Goal: Task Accomplishment & Management: Manage account settings

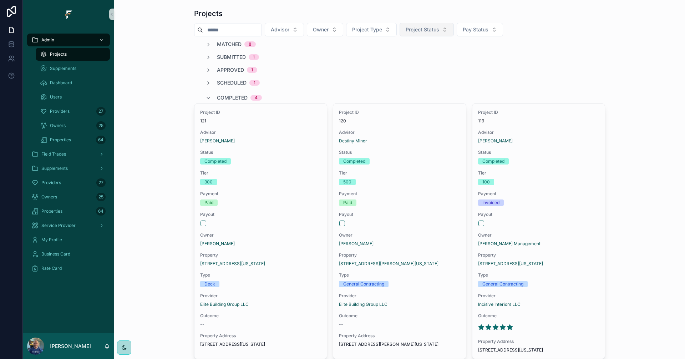
click at [454, 34] on button "Project Status" at bounding box center [426, 30] width 54 height 14
click at [431, 72] on div "Matching" at bounding box center [442, 69] width 86 height 11
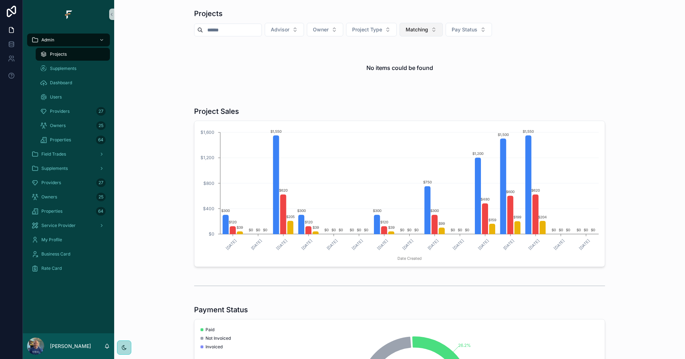
click at [443, 32] on button "Matching" at bounding box center [420, 30] width 43 height 14
click at [429, 93] on div "Matched" at bounding box center [437, 92] width 86 height 11
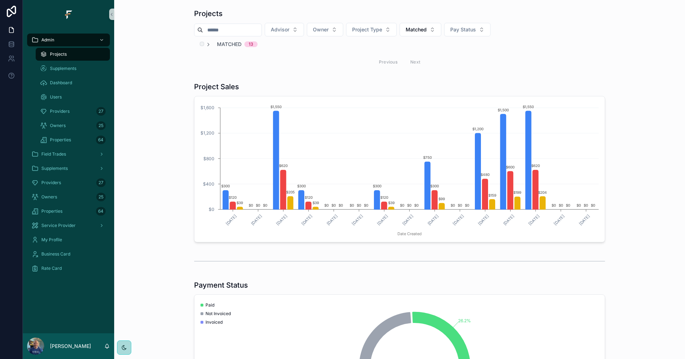
click at [230, 46] on span "Matched" at bounding box center [229, 44] width 25 height 7
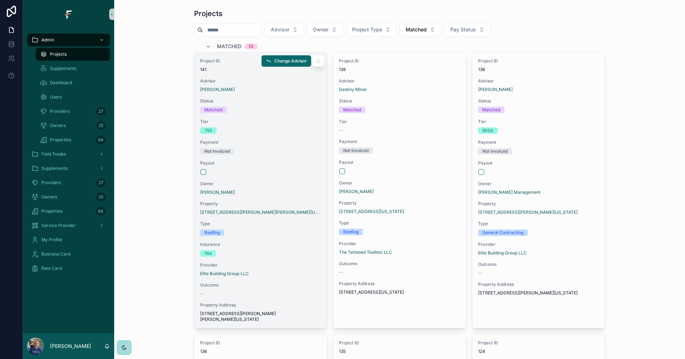
click at [301, 199] on div "Project ID 141 Advisor Mike Sanders Status Matched Tier 750 Payment Not Invoice…" at bounding box center [260, 189] width 132 height 275
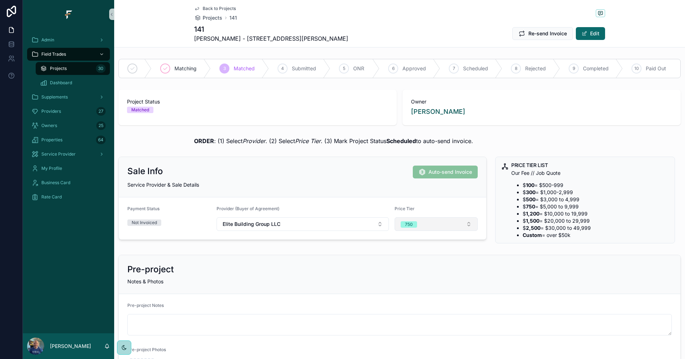
click at [463, 223] on button "750" at bounding box center [436, 224] width 83 height 14
click at [408, 318] on span "1200" at bounding box center [402, 317] width 19 height 6
click at [217, 6] on span "Back to Projects" at bounding box center [219, 9] width 33 height 6
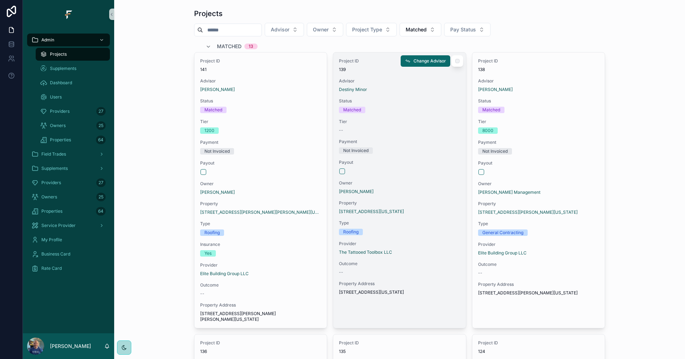
click at [433, 161] on span "Payout" at bounding box center [399, 162] width 121 height 6
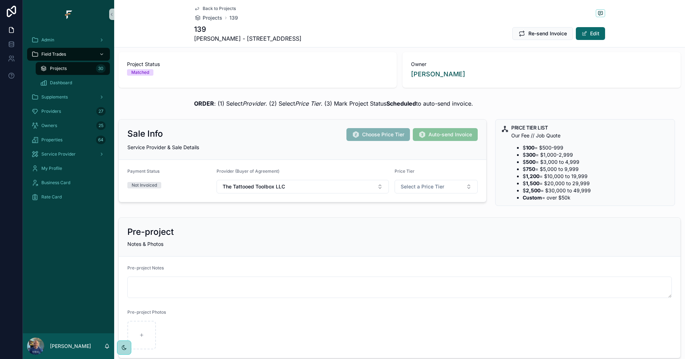
scroll to position [36, 0]
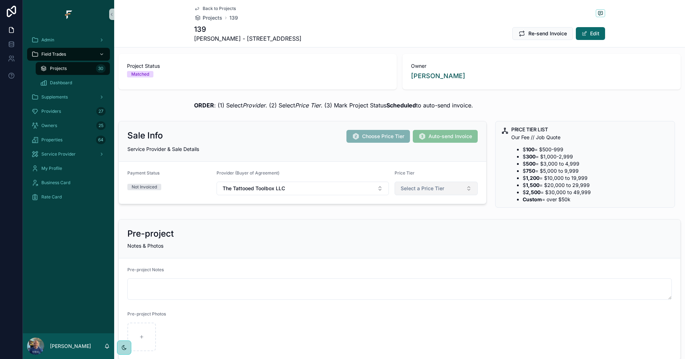
click at [429, 190] on span "Select a Price Tier" at bounding box center [423, 188] width 44 height 7
click at [414, 228] on div "300" at bounding box center [433, 227] width 86 height 11
click at [207, 5] on div "Back to Projects Projects 139 139 David Minor - 5349 Lotus Avenue Re-send Invoi…" at bounding box center [399, 23] width 411 height 47
click at [214, 7] on span "Back to Projects" at bounding box center [219, 9] width 33 height 6
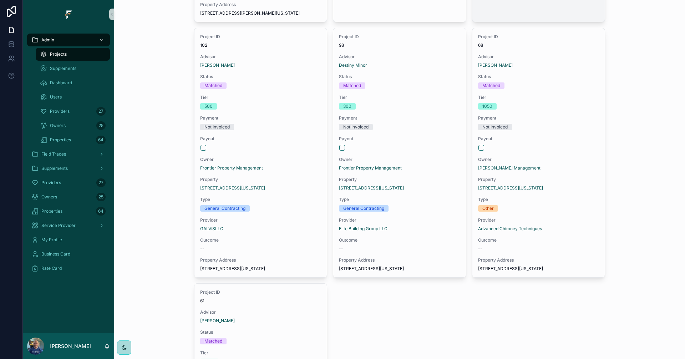
scroll to position [856, 0]
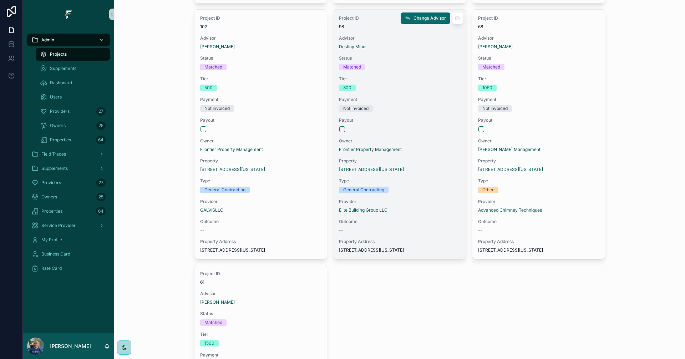
click at [426, 112] on div "Not Invoiced" at bounding box center [399, 108] width 121 height 6
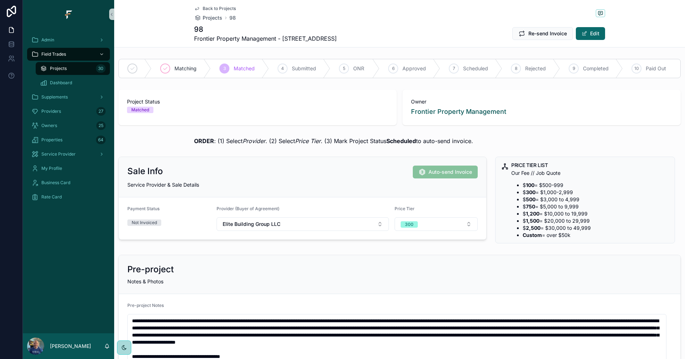
click at [216, 8] on span "Back to Projects" at bounding box center [219, 9] width 33 height 6
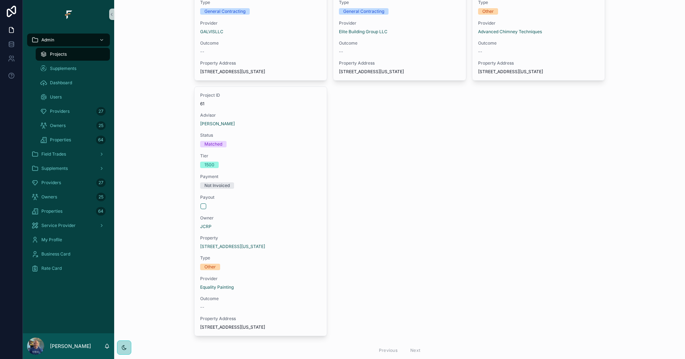
scroll to position [1070, 0]
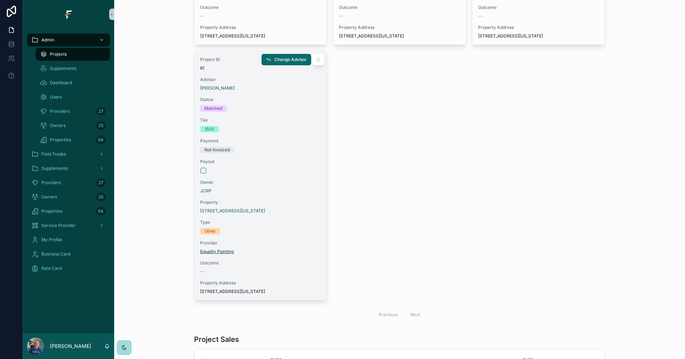
click at [214, 254] on span "Equality Painting" at bounding box center [217, 252] width 34 height 6
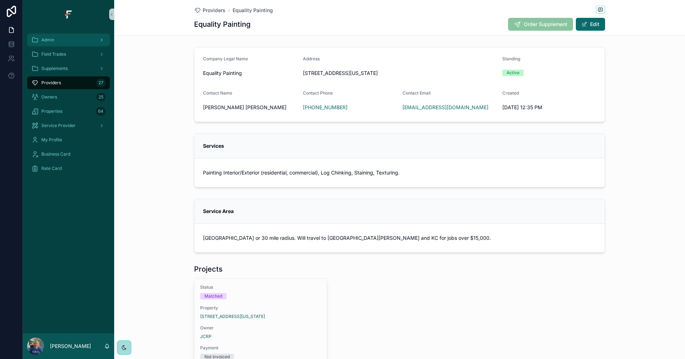
click at [90, 43] on div "Admin" at bounding box center [68, 39] width 74 height 11
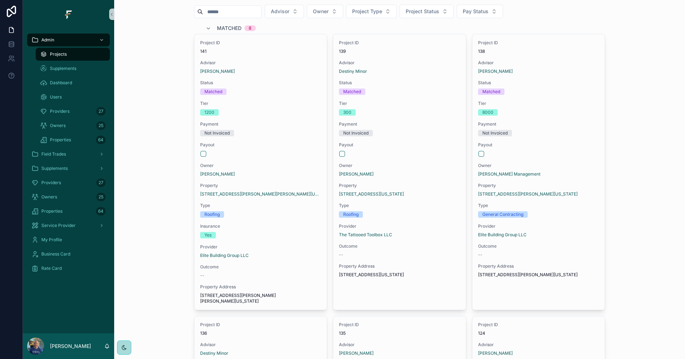
scroll to position [0, 0]
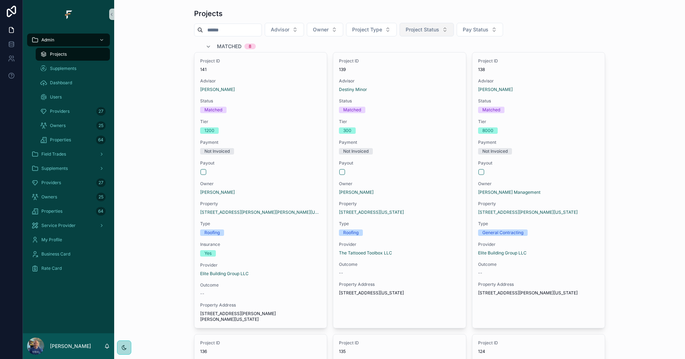
click at [454, 27] on button "Project Status" at bounding box center [426, 30] width 54 height 14
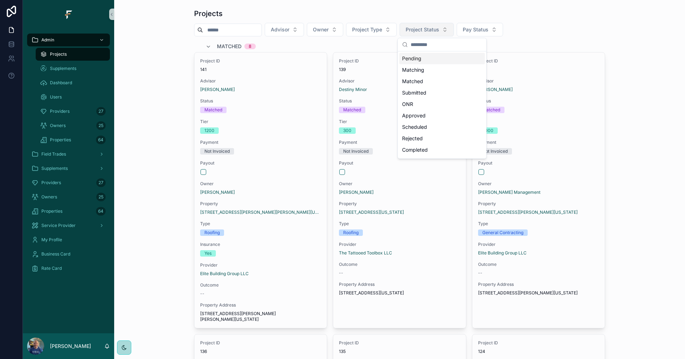
click at [454, 27] on button "Project Status" at bounding box center [426, 30] width 54 height 14
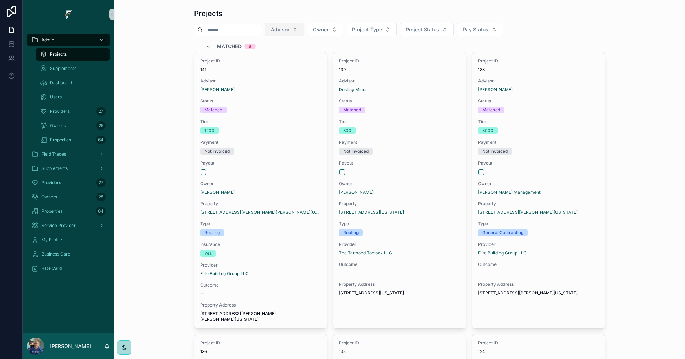
click at [289, 30] on span "Advisor" at bounding box center [280, 29] width 19 height 7
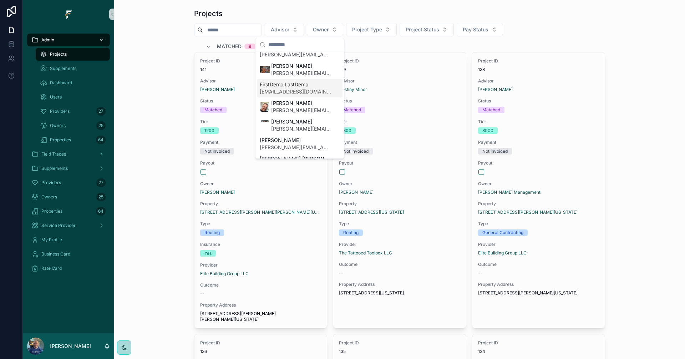
scroll to position [178, 0]
click at [293, 108] on span "mike.sanders@fultrade.com" at bounding box center [301, 109] width 60 height 7
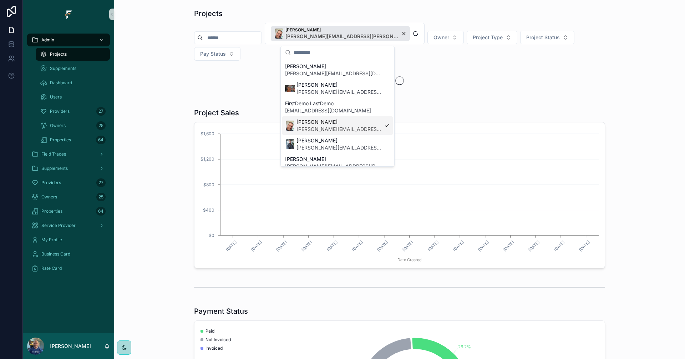
scroll to position [190, 0]
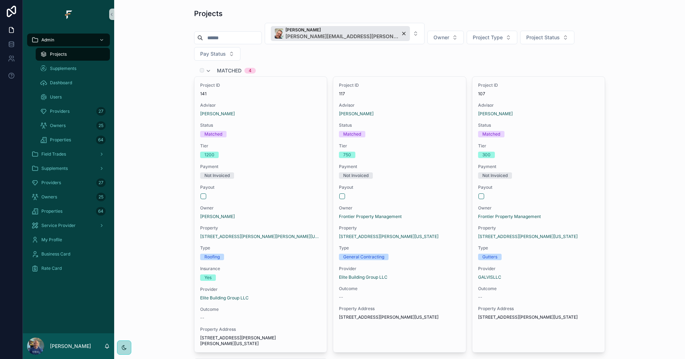
click at [224, 67] on span "Matched" at bounding box center [229, 70] width 25 height 7
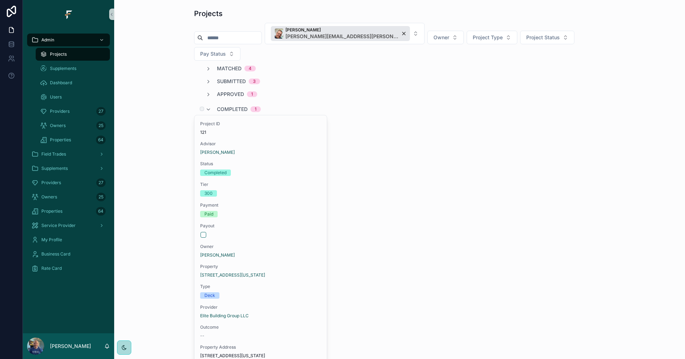
click at [231, 106] on span "Completed" at bounding box center [232, 109] width 31 height 7
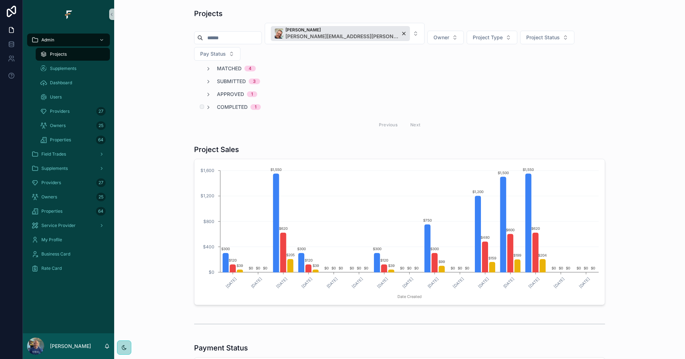
click at [228, 103] on span "Completed" at bounding box center [232, 106] width 31 height 7
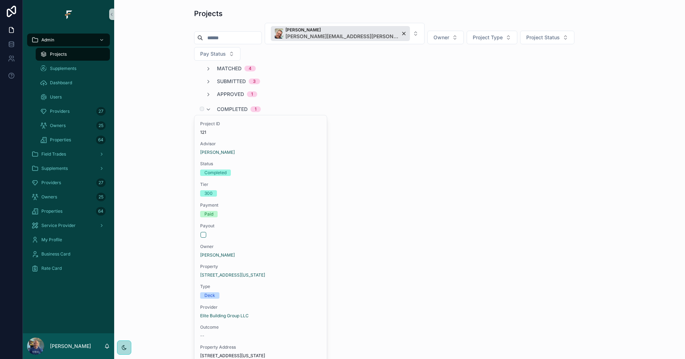
click at [228, 106] on span "Completed" at bounding box center [232, 109] width 31 height 7
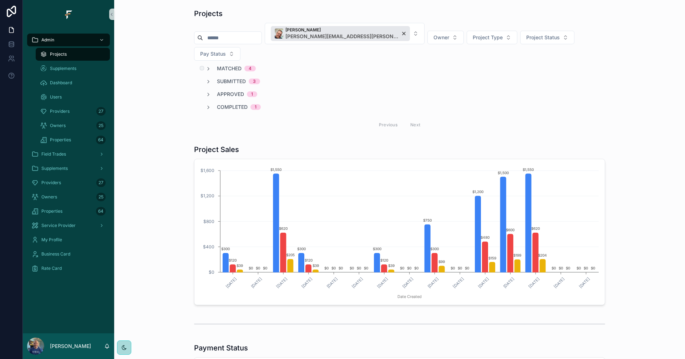
click at [227, 65] on span "Matched" at bounding box center [229, 68] width 25 height 7
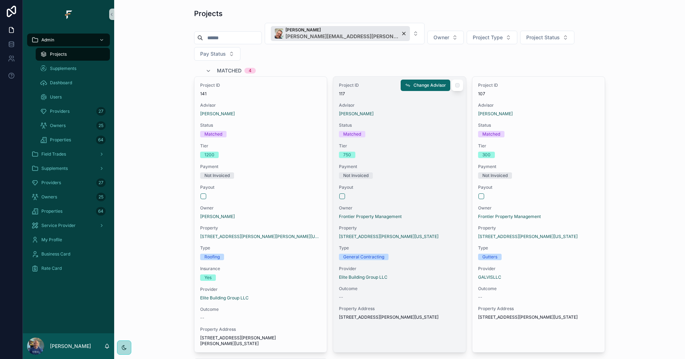
click at [429, 248] on div "Project ID 117 Advisor Mike Sanders Status Matched Tier 750 Payment Not Invoice…" at bounding box center [399, 201] width 132 height 249
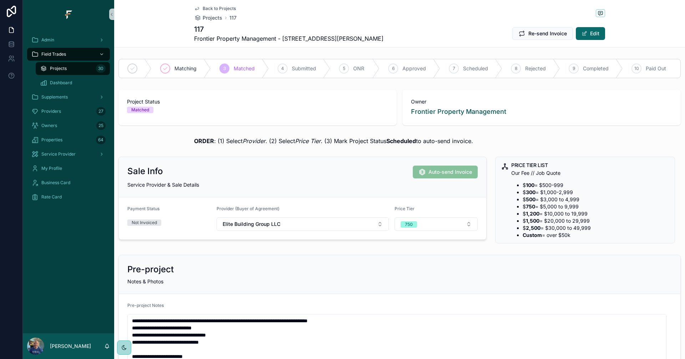
click at [224, 10] on span "Back to Projects" at bounding box center [219, 9] width 33 height 6
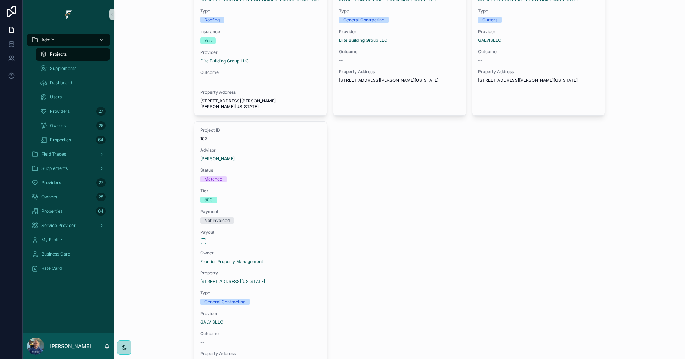
scroll to position [250, 0]
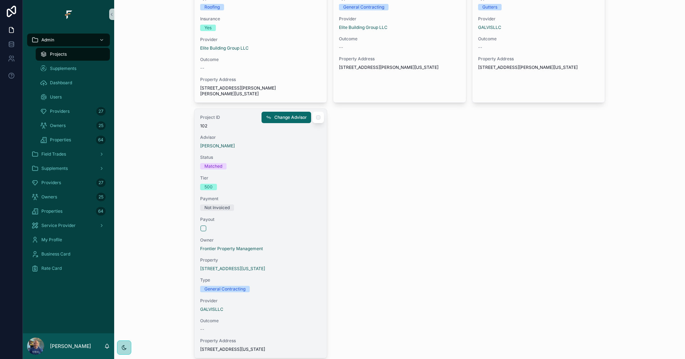
click at [289, 196] on div "Payment Not Invoiced" at bounding box center [260, 203] width 121 height 15
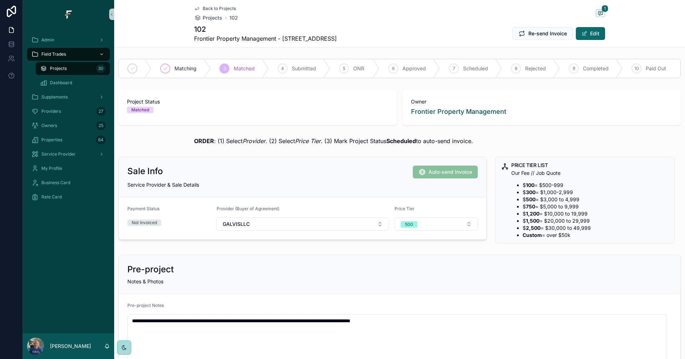
click at [204, 7] on span "Back to Projects" at bounding box center [219, 9] width 33 height 6
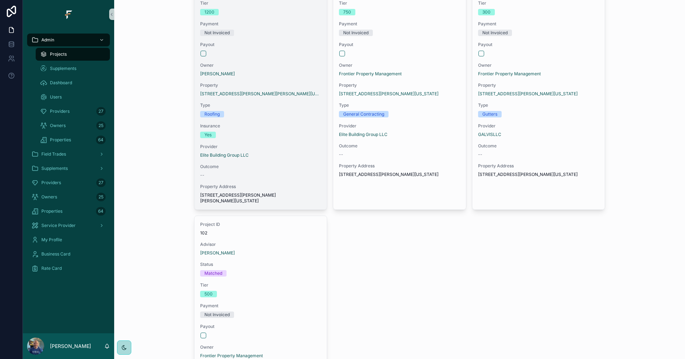
scroll to position [36, 0]
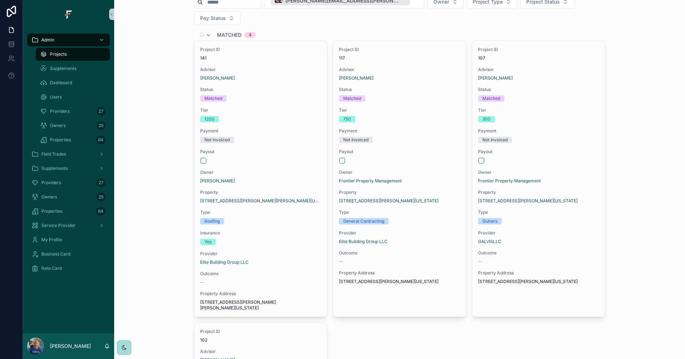
click at [220, 31] on span "Matched" at bounding box center [229, 34] width 25 height 7
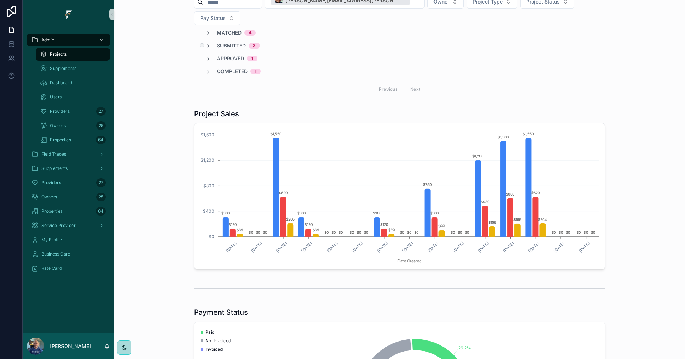
click at [228, 42] on span "Submitted" at bounding box center [231, 45] width 29 height 7
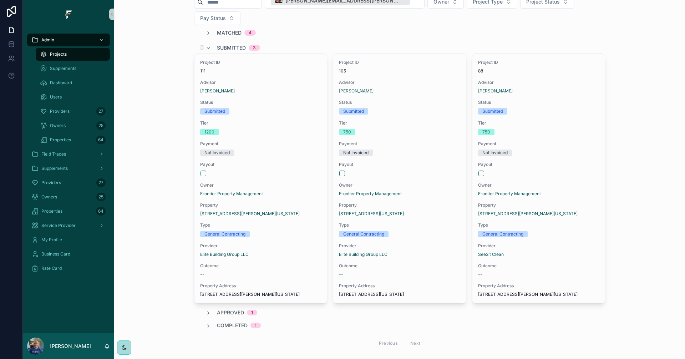
click at [217, 44] on span "Submitted" at bounding box center [231, 47] width 29 height 7
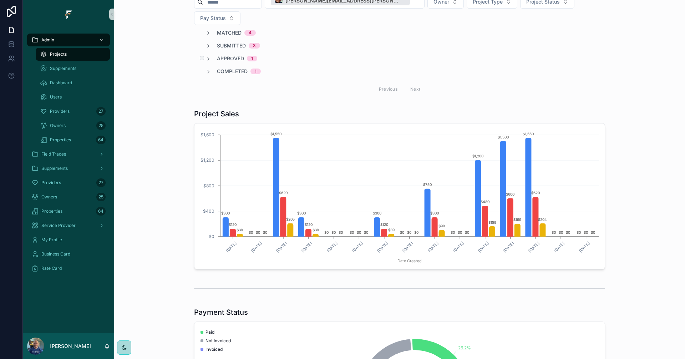
click at [222, 55] on span "Approved" at bounding box center [230, 58] width 27 height 7
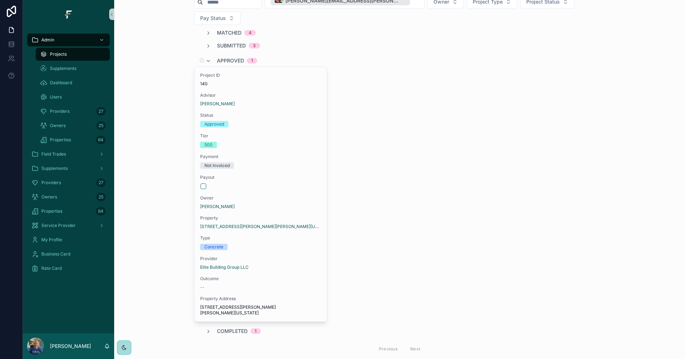
click at [227, 57] on span "Approved" at bounding box center [230, 60] width 27 height 7
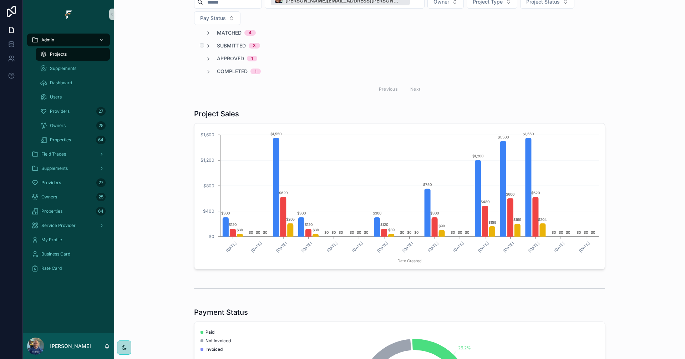
click at [231, 42] on span "Submitted" at bounding box center [231, 45] width 29 height 7
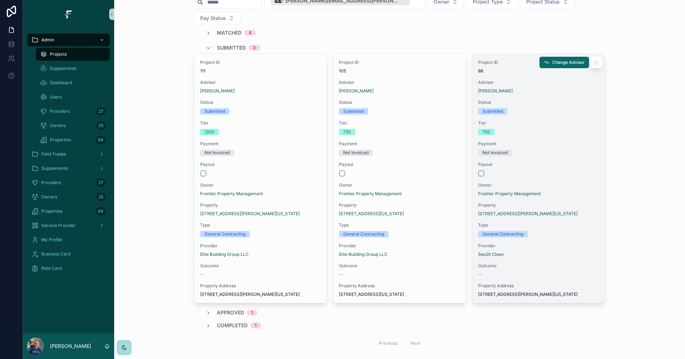
click at [565, 144] on div "Project ID 88 Advisor Mike Sanders Status Submitted Tier 750 Payment Not Invoic…" at bounding box center [538, 178] width 132 height 249
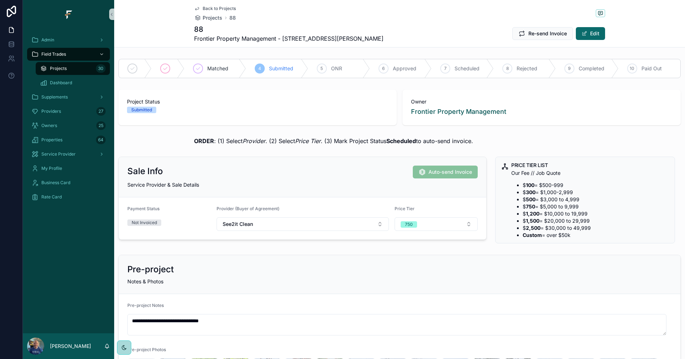
click at [198, 8] on link "Back to Projects" at bounding box center [215, 9] width 42 height 6
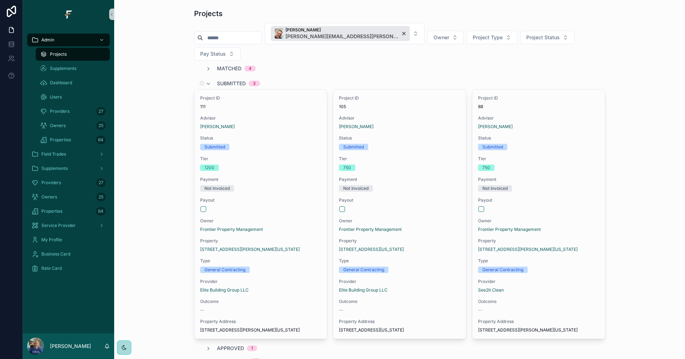
click at [230, 80] on span "Submitted" at bounding box center [231, 83] width 29 height 7
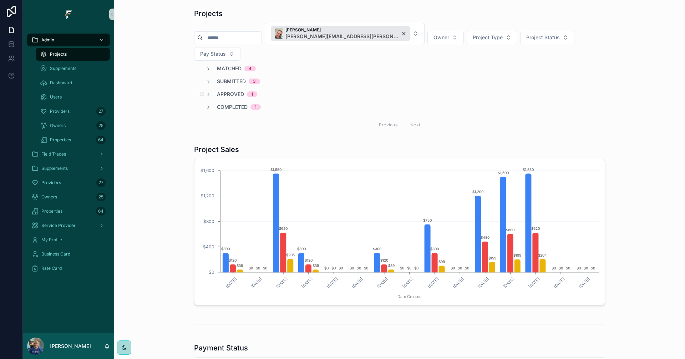
click at [228, 91] on span "Approved" at bounding box center [230, 94] width 27 height 7
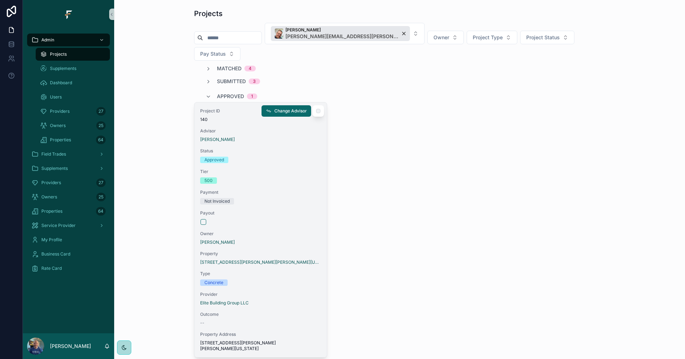
click at [290, 198] on div "Not Invoiced" at bounding box center [260, 201] width 121 height 6
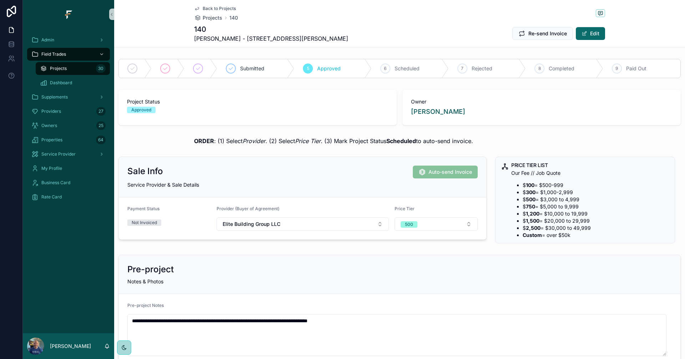
click at [208, 8] on span "Back to Projects" at bounding box center [219, 9] width 33 height 6
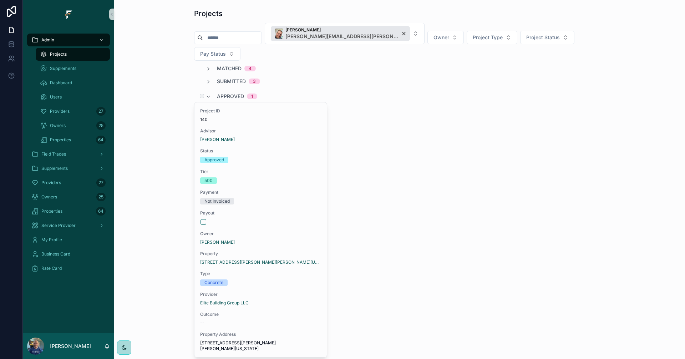
click at [226, 93] on span "Approved" at bounding box center [230, 96] width 27 height 7
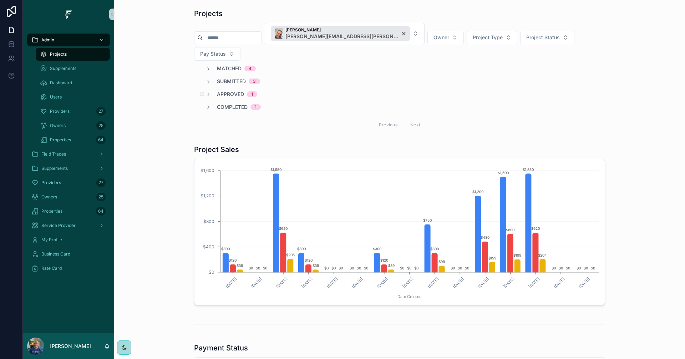
click at [229, 91] on span "Approved" at bounding box center [230, 94] width 27 height 7
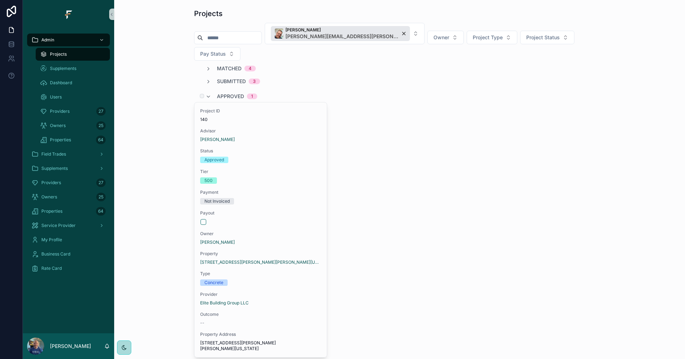
click at [228, 93] on span "Approved" at bounding box center [230, 96] width 27 height 7
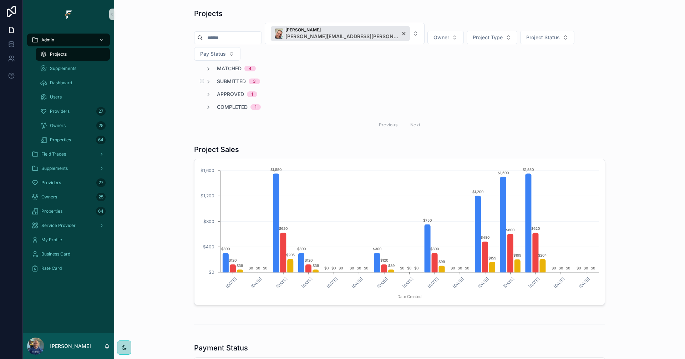
click at [230, 78] on span "Submitted" at bounding box center [231, 81] width 29 height 7
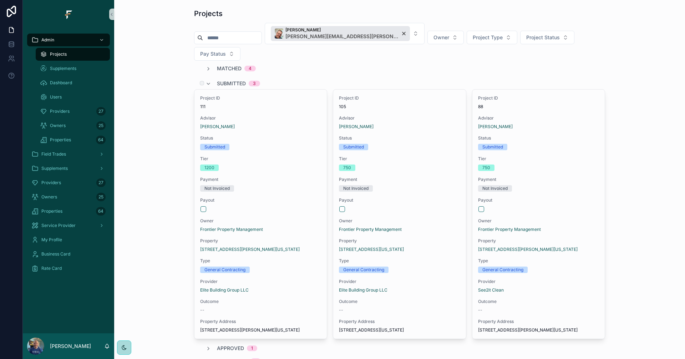
click at [230, 80] on span "Submitted" at bounding box center [231, 83] width 29 height 7
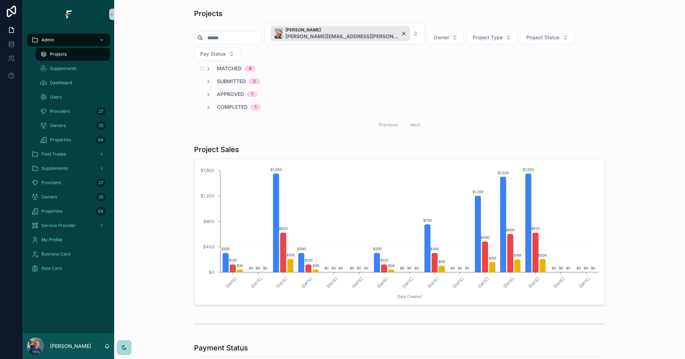
click at [232, 65] on span "Matched" at bounding box center [229, 68] width 25 height 7
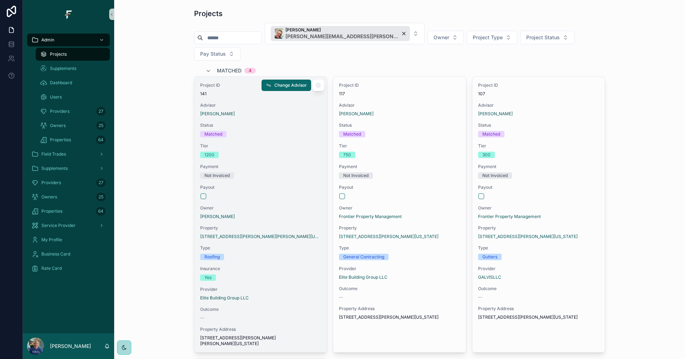
click at [290, 184] on span "Payout" at bounding box center [260, 187] width 121 height 6
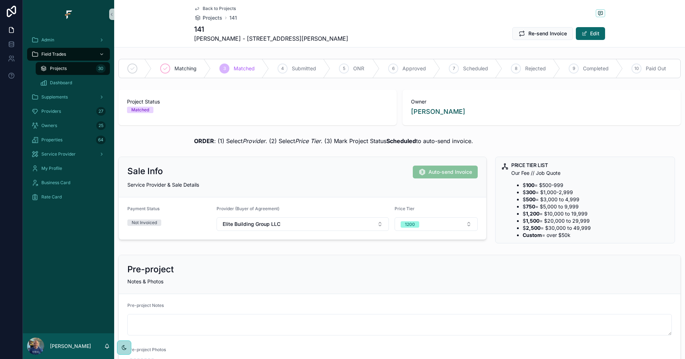
click at [208, 11] on span "Back to Projects" at bounding box center [219, 9] width 33 height 6
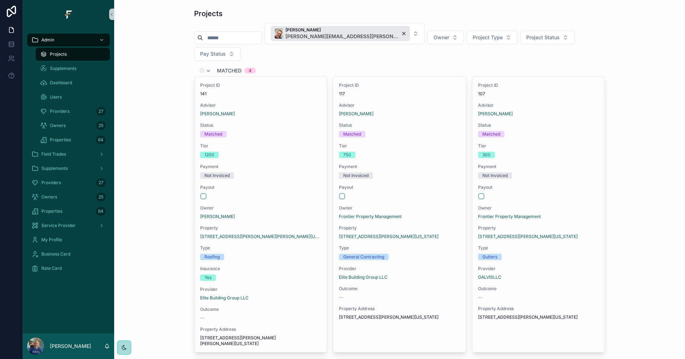
click at [213, 65] on div "Matched 4" at bounding box center [230, 70] width 50 height 11
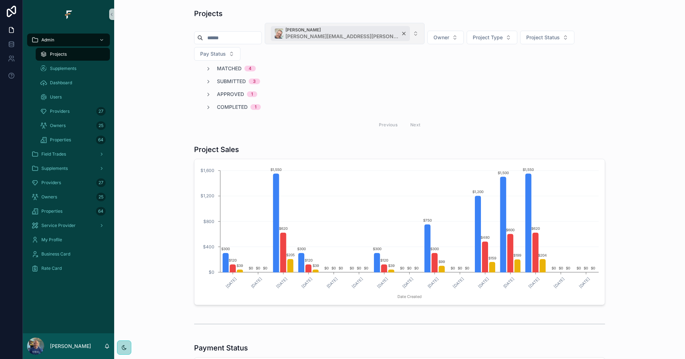
click at [374, 34] on div "Mike Sanders mike.sanders@fultrade.com" at bounding box center [340, 33] width 139 height 15
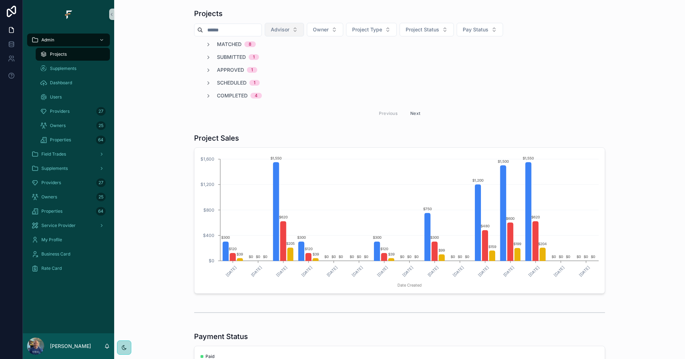
click at [304, 27] on button "Advisor" at bounding box center [284, 30] width 39 height 14
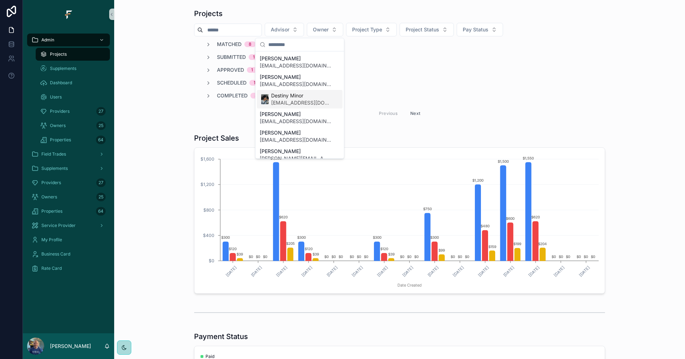
click at [301, 99] on span "Destiny Minor" at bounding box center [301, 95] width 60 height 7
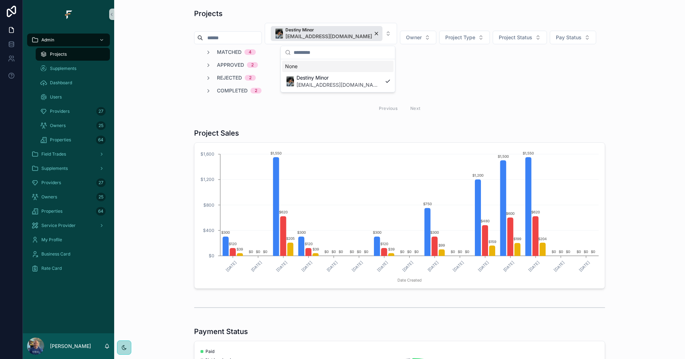
click at [477, 83] on div "Matched 4 Approved 2 Rejected 2 Completed 2 Previous Next" at bounding box center [399, 83] width 411 height 68
click at [222, 51] on span "Matched" at bounding box center [229, 52] width 25 height 7
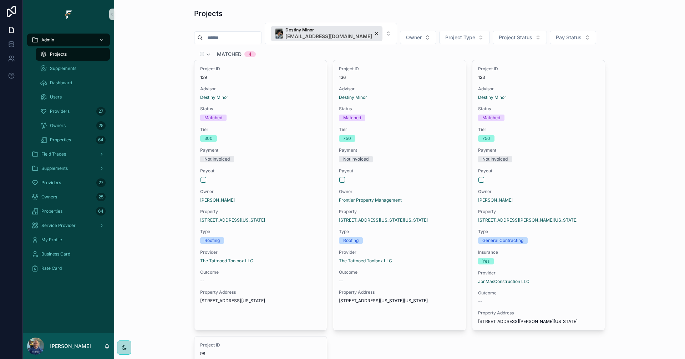
click at [227, 53] on span "Matched" at bounding box center [229, 54] width 25 height 7
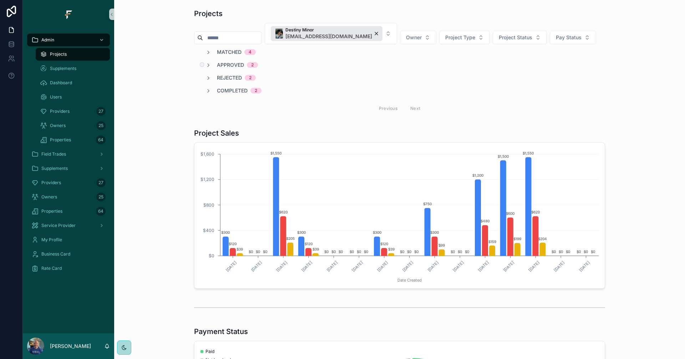
click at [225, 64] on span "Approved" at bounding box center [230, 64] width 27 height 7
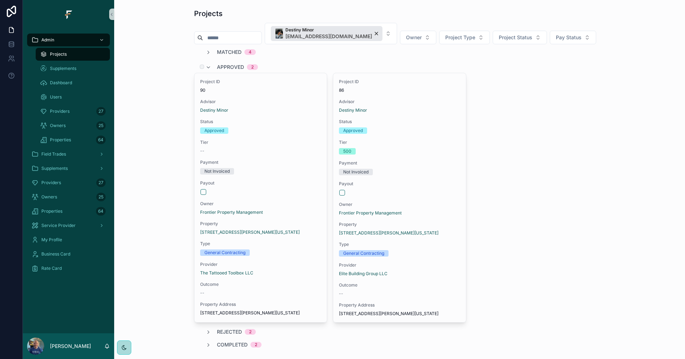
click at [223, 66] on span "Approved" at bounding box center [230, 66] width 27 height 7
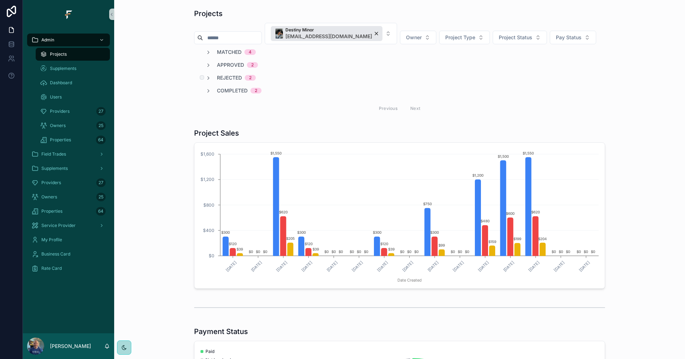
click at [233, 78] on span "Rejected" at bounding box center [229, 77] width 25 height 7
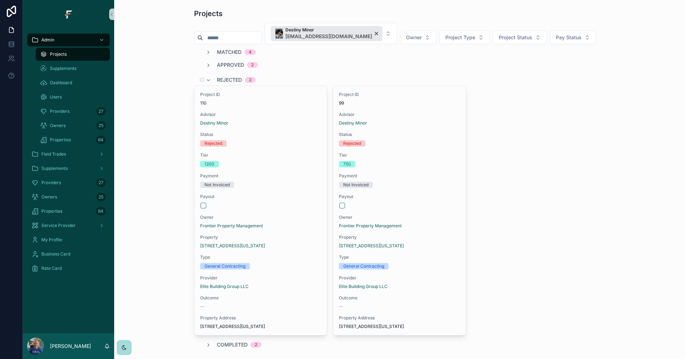
click at [232, 78] on span "Rejected" at bounding box center [229, 79] width 25 height 7
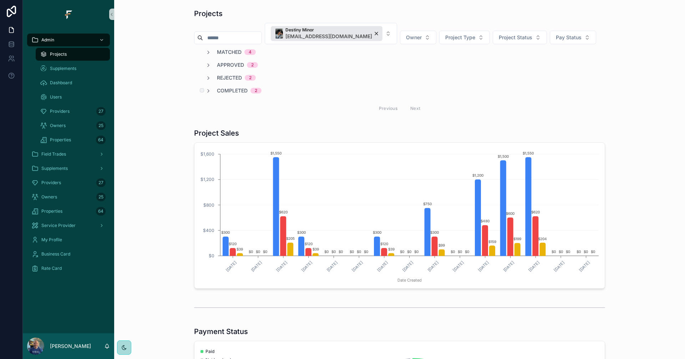
click at [234, 90] on span "Completed" at bounding box center [232, 90] width 31 height 7
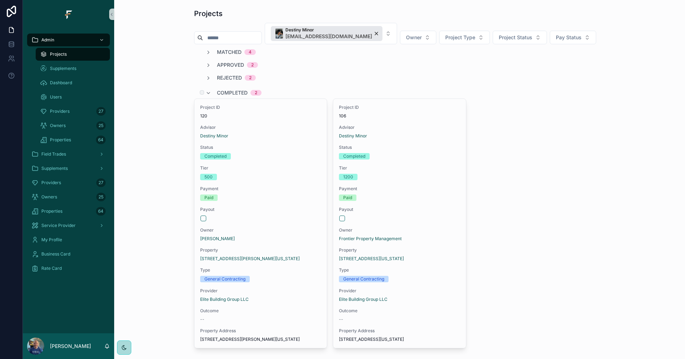
click at [235, 91] on span "Completed" at bounding box center [232, 92] width 31 height 7
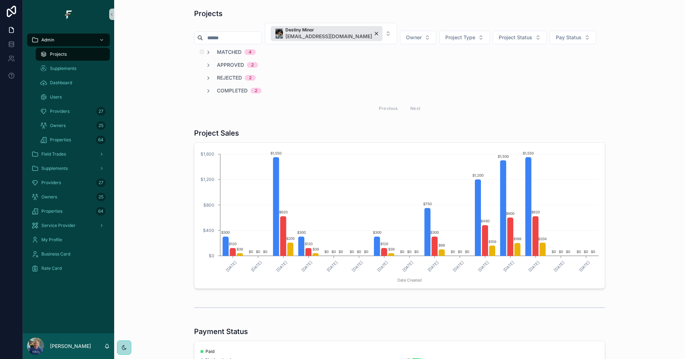
click at [228, 52] on span "Matched" at bounding box center [229, 52] width 25 height 7
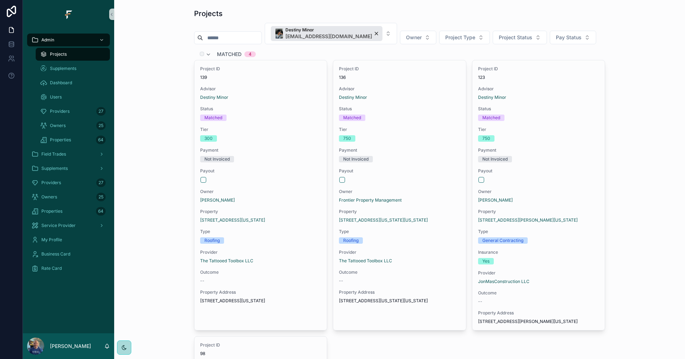
click at [234, 53] on span "Matched" at bounding box center [229, 54] width 25 height 7
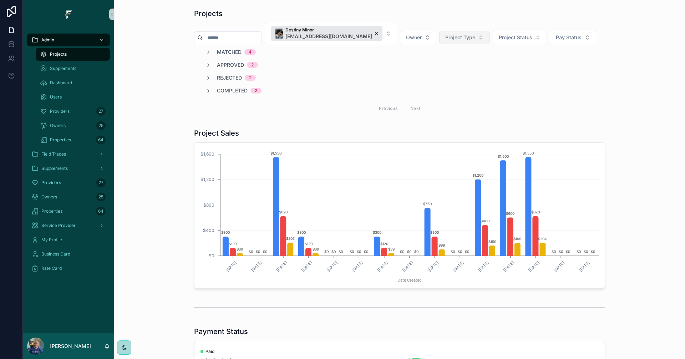
click at [373, 32] on div "Destiny Minor destiny.minor@fultrade.com" at bounding box center [327, 33] width 112 height 15
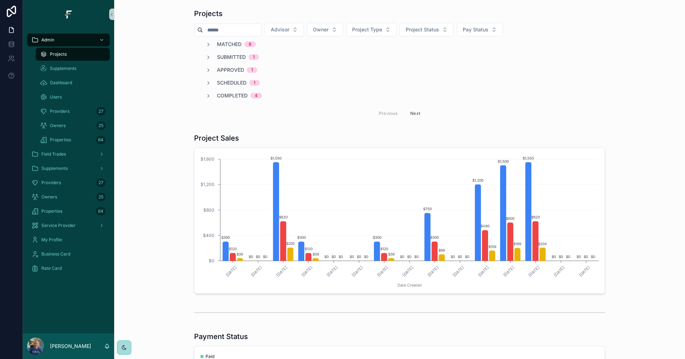
click at [289, 32] on span "Advisor" at bounding box center [280, 29] width 19 height 7
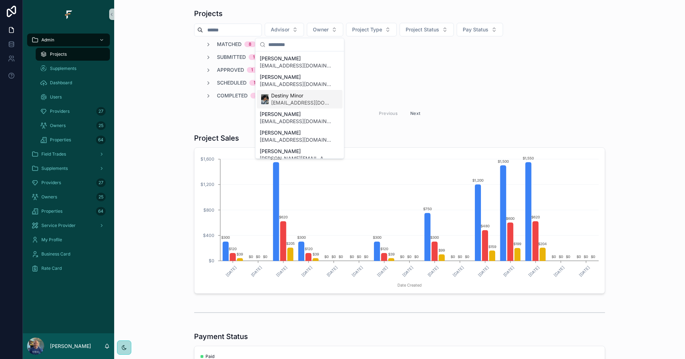
scroll to position [36, 0]
click at [308, 86] on span "kyler.ferguson@fultrade.com" at bounding box center [295, 86] width 71 height 7
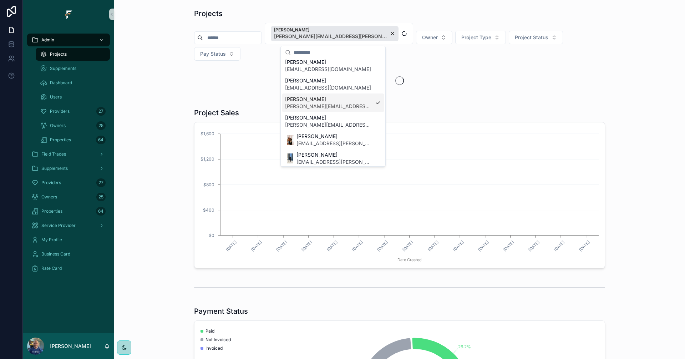
scroll to position [83, 0]
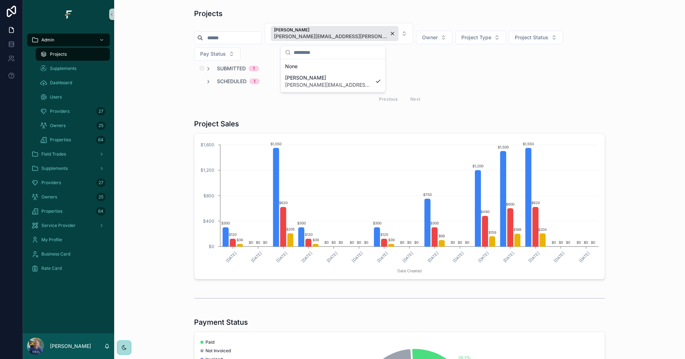
click at [218, 65] on span "Submitted" at bounding box center [231, 68] width 29 height 7
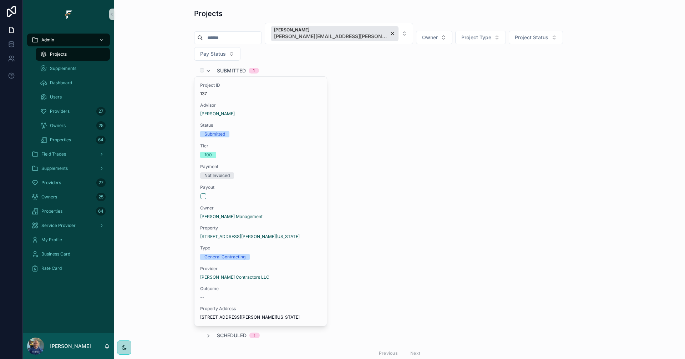
click at [223, 67] on span "Submitted" at bounding box center [231, 70] width 29 height 7
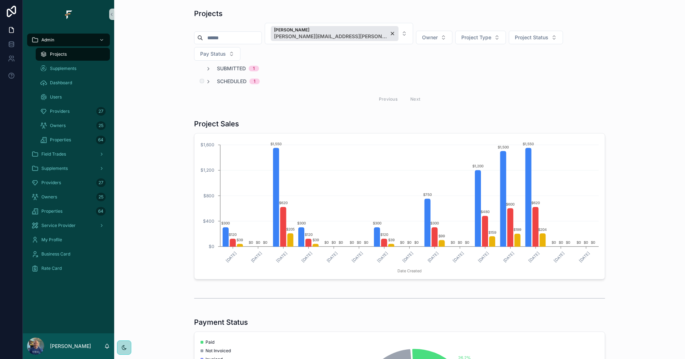
click at [223, 78] on span "Scheduled" at bounding box center [232, 81] width 30 height 7
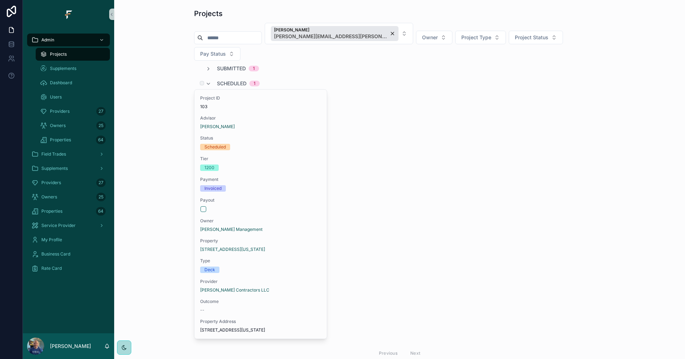
click at [223, 80] on span "Scheduled" at bounding box center [232, 83] width 30 height 7
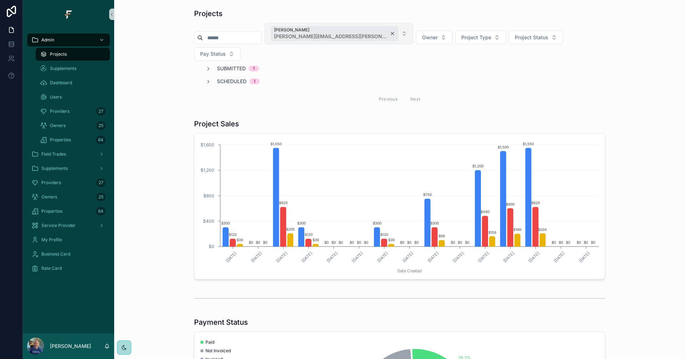
click at [366, 35] on div "Kyler Ferguson kyler.ferguson@fultrade.com" at bounding box center [335, 33] width 128 height 15
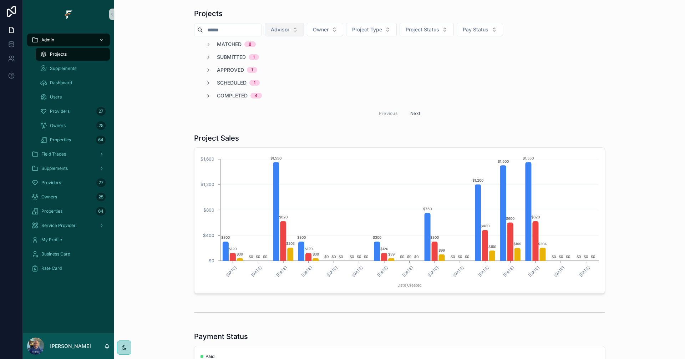
click at [304, 31] on button "Advisor" at bounding box center [284, 30] width 39 height 14
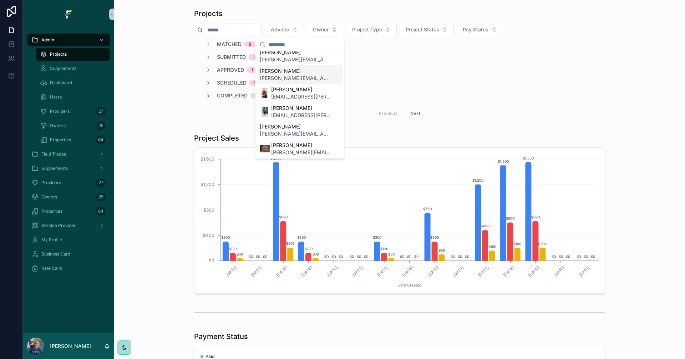
scroll to position [107, 0]
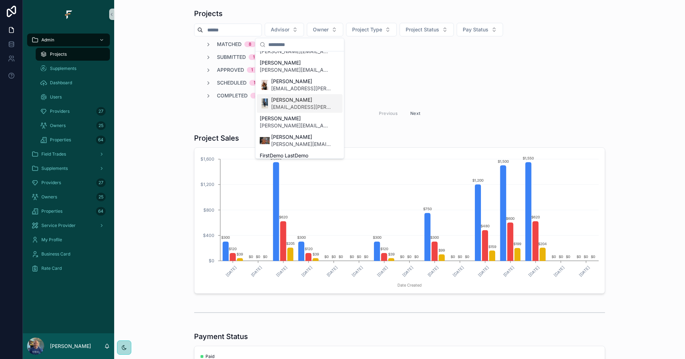
click at [298, 103] on span "kvahn.barton@fultrade.com" at bounding box center [301, 106] width 60 height 7
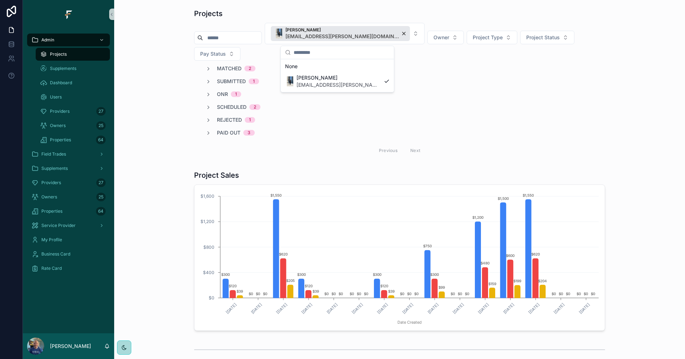
click at [229, 129] on span "Paid Out" at bounding box center [229, 132] width 24 height 7
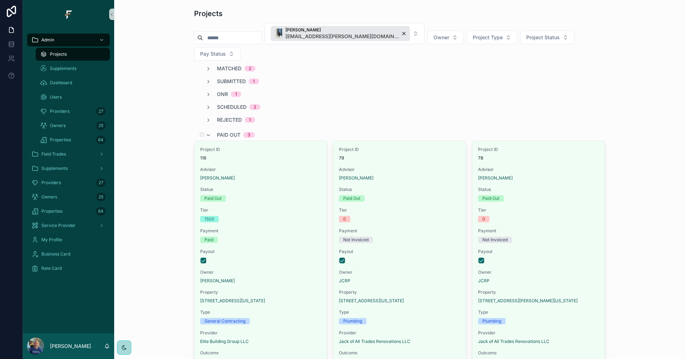
click at [228, 131] on span "Paid Out" at bounding box center [229, 134] width 24 height 7
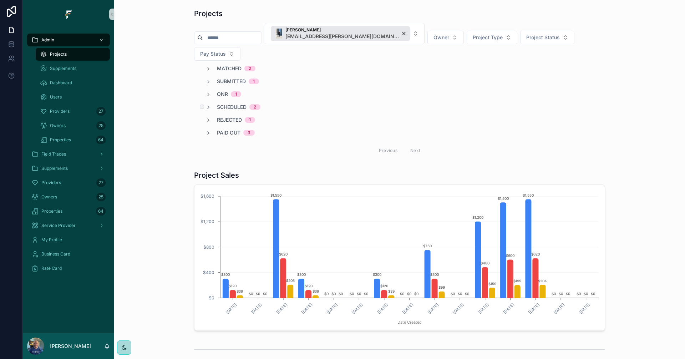
click at [232, 103] on span "Scheduled" at bounding box center [232, 106] width 30 height 7
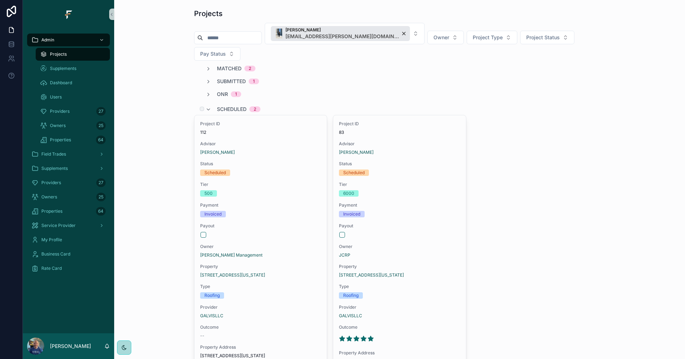
click at [225, 106] on span "Scheduled" at bounding box center [232, 109] width 30 height 7
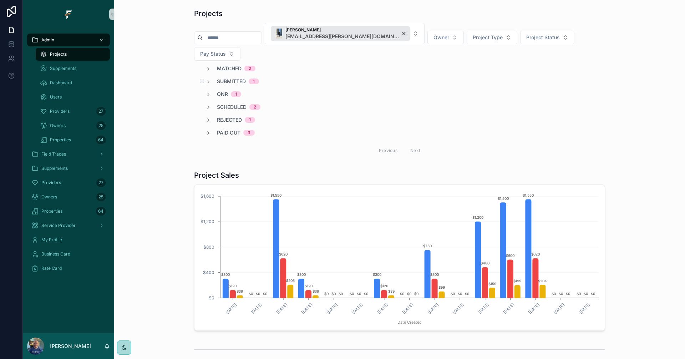
click at [231, 78] on span "Submitted" at bounding box center [231, 81] width 29 height 7
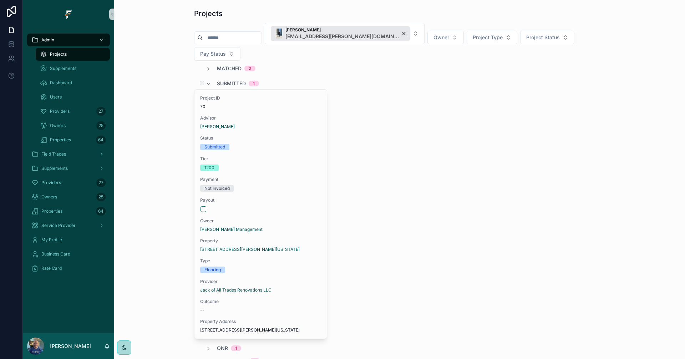
click at [231, 80] on span "Submitted" at bounding box center [231, 83] width 29 height 7
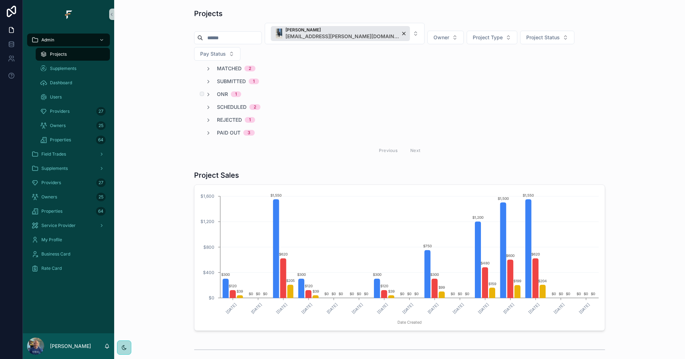
click at [220, 91] on span "ONR" at bounding box center [222, 94] width 11 height 7
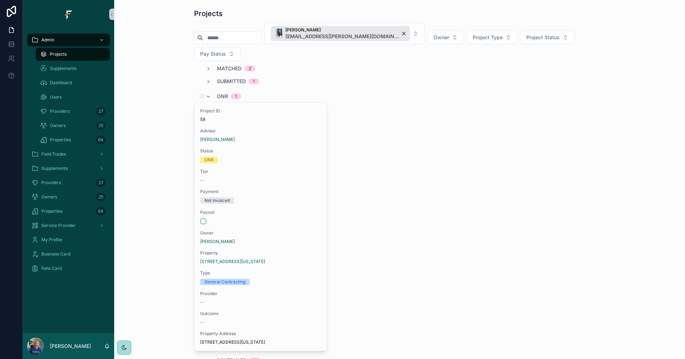
click at [220, 91] on div "ONR 1" at bounding box center [229, 96] width 24 height 11
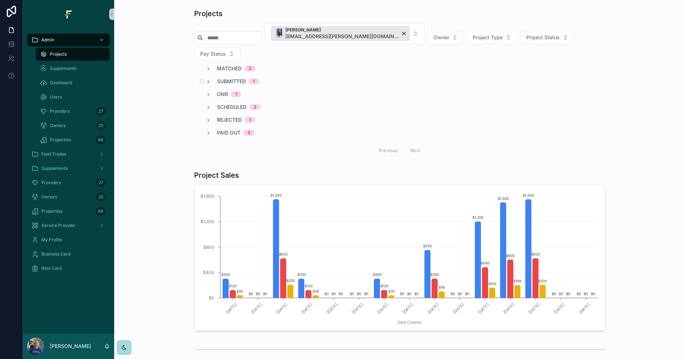
click at [227, 78] on span "Submitted" at bounding box center [231, 81] width 29 height 7
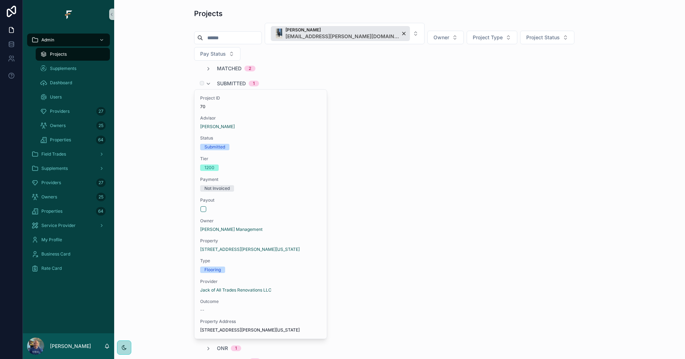
click at [227, 80] on span "Submitted" at bounding box center [231, 83] width 29 height 7
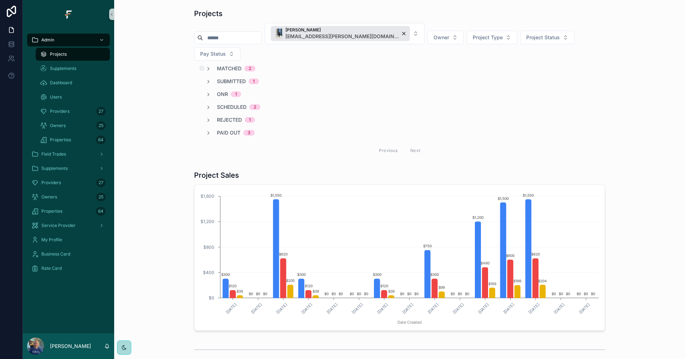
click at [226, 65] on span "Matched" at bounding box center [229, 68] width 25 height 7
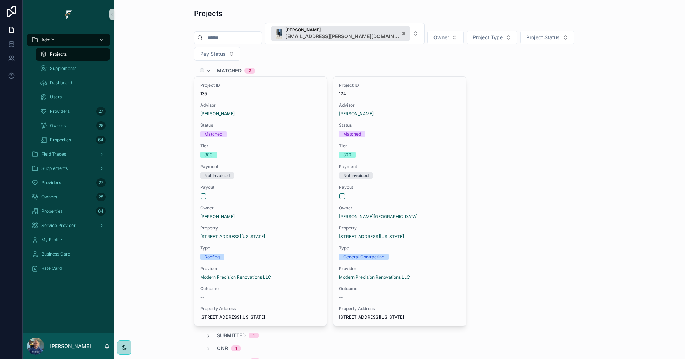
click at [221, 67] on span "Matched" at bounding box center [229, 70] width 25 height 7
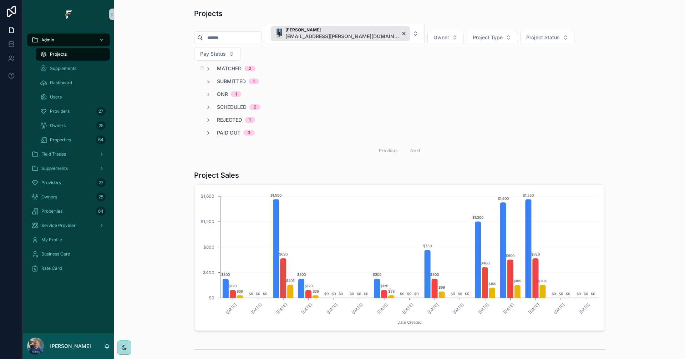
click at [225, 65] on span "Matched" at bounding box center [229, 68] width 25 height 7
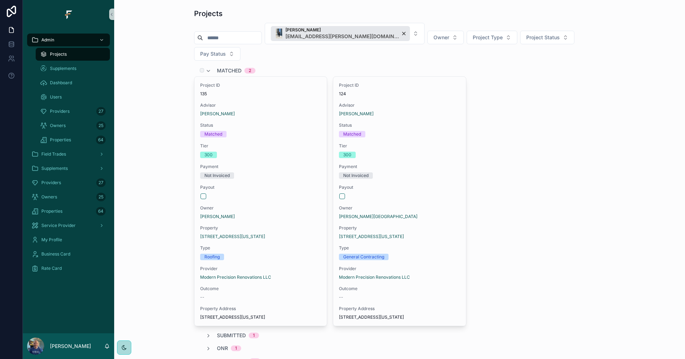
click at [225, 67] on span "Matched" at bounding box center [229, 70] width 25 height 7
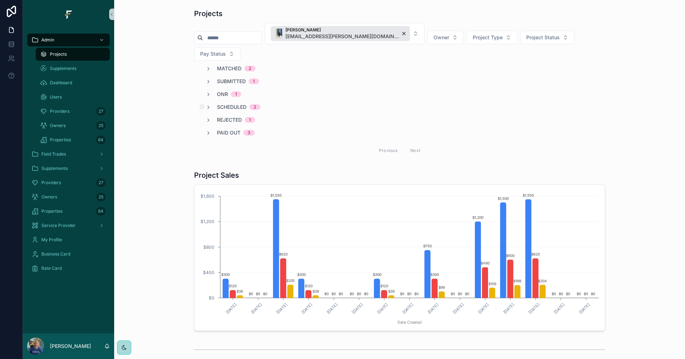
click at [224, 103] on span "Scheduled" at bounding box center [232, 106] width 30 height 7
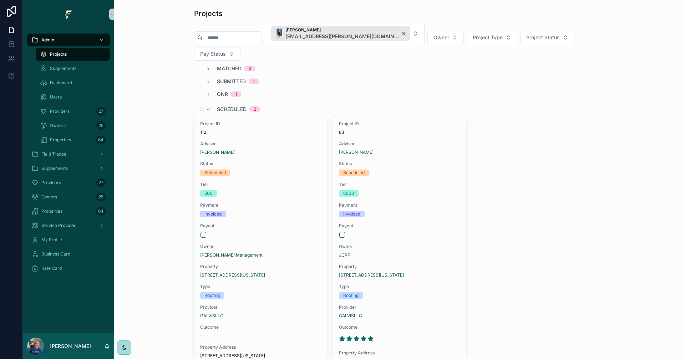
click at [224, 106] on span "Scheduled" at bounding box center [232, 109] width 30 height 7
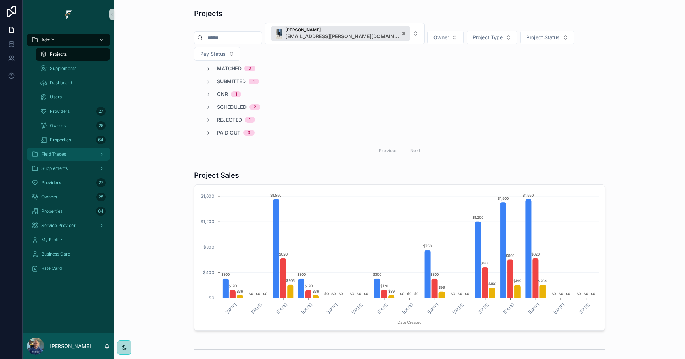
click at [64, 158] on div "Field Trades" at bounding box center [68, 153] width 74 height 11
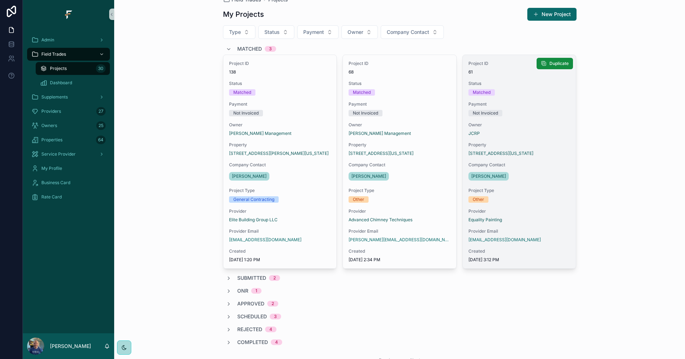
scroll to position [47, 0]
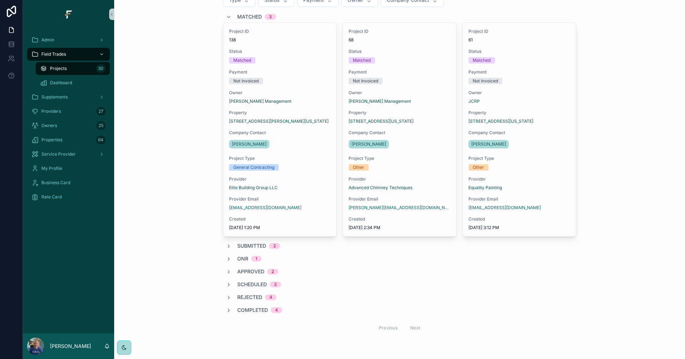
click at [253, 285] on span "Scheduled" at bounding box center [252, 284] width 30 height 7
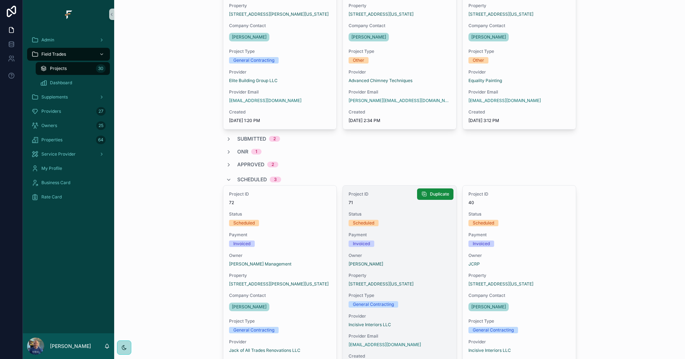
scroll to position [261, 0]
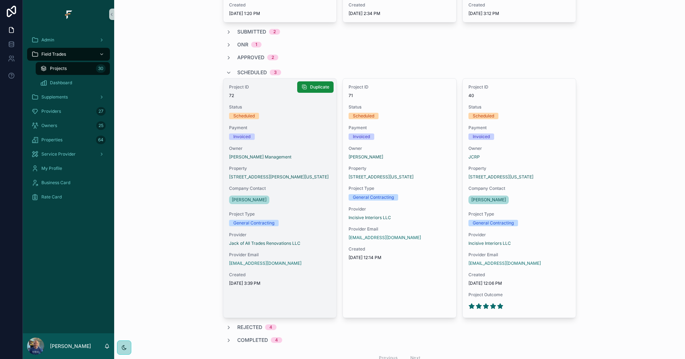
click at [311, 298] on link "Project ID 72 Status Scheduled Payment Invoiced Owner Murray Management Propert…" at bounding box center [280, 198] width 114 height 240
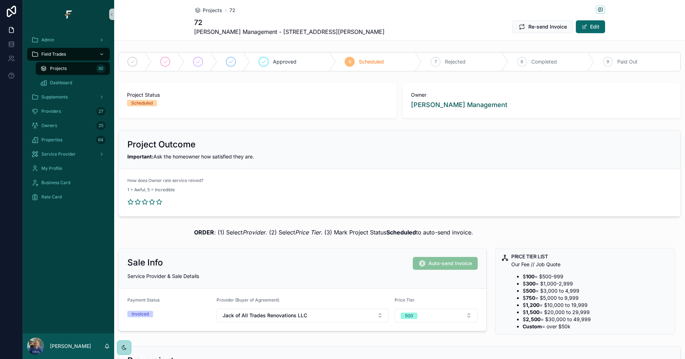
click at [77, 67] on div "Projects 30" at bounding box center [73, 68] width 66 height 11
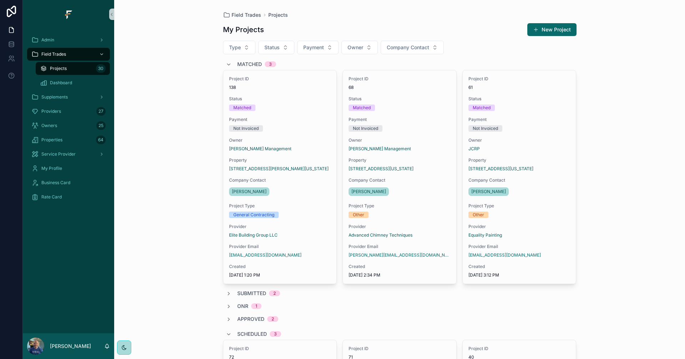
click at [244, 63] on span "Matched" at bounding box center [249, 64] width 25 height 7
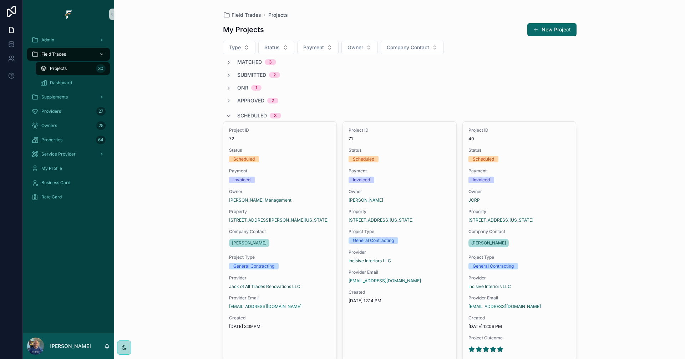
click at [245, 74] on span "Submitted" at bounding box center [251, 74] width 29 height 7
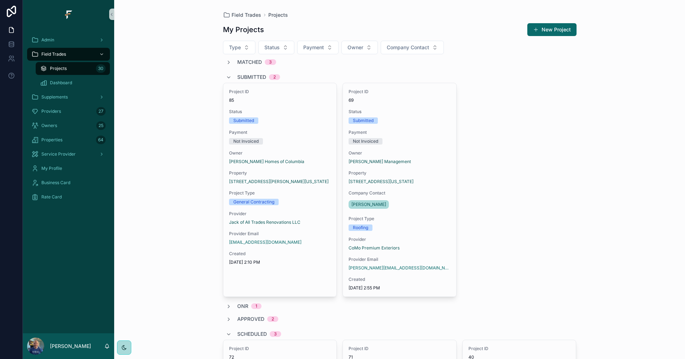
click at [247, 75] on span "Submitted" at bounding box center [251, 76] width 29 height 7
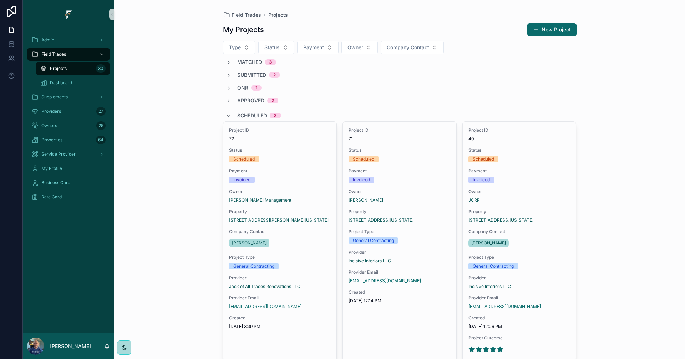
click at [242, 90] on span "ONR" at bounding box center [242, 87] width 11 height 7
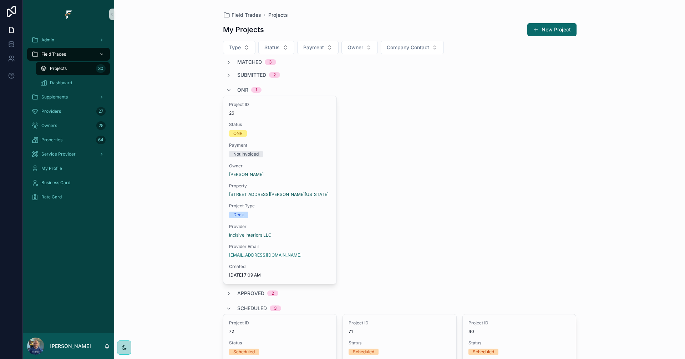
click at [241, 90] on span "ONR" at bounding box center [242, 89] width 11 height 7
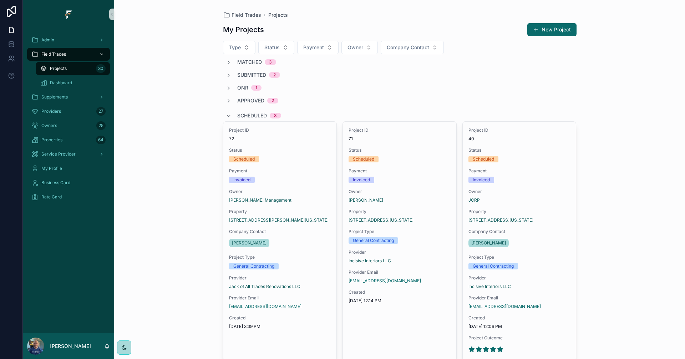
click at [255, 100] on span "Approved" at bounding box center [250, 100] width 27 height 7
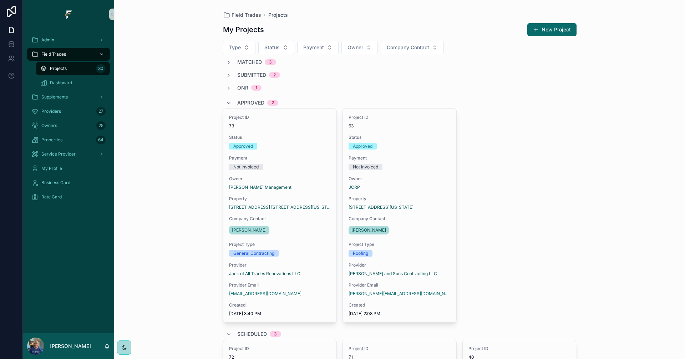
click at [251, 102] on span "Approved" at bounding box center [250, 102] width 27 height 7
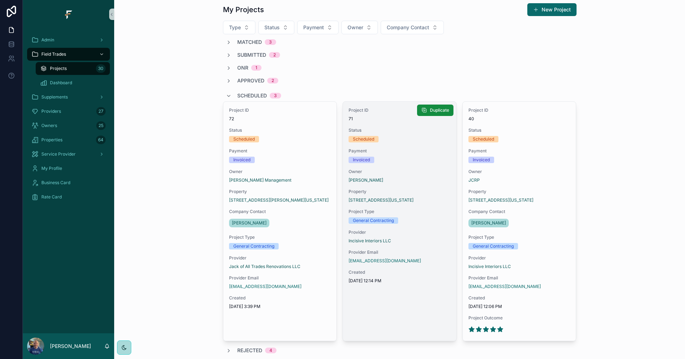
scroll to position [36, 0]
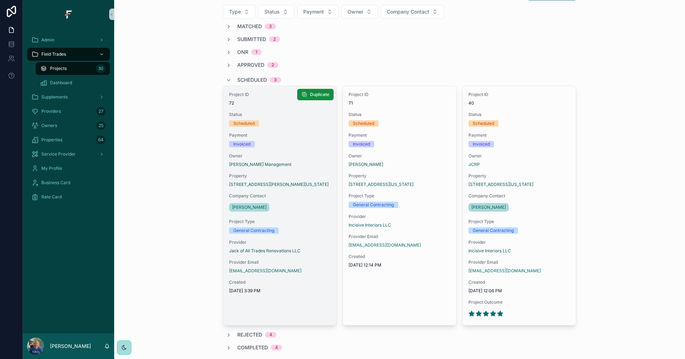
click at [305, 219] on span "Project Type" at bounding box center [280, 222] width 102 height 6
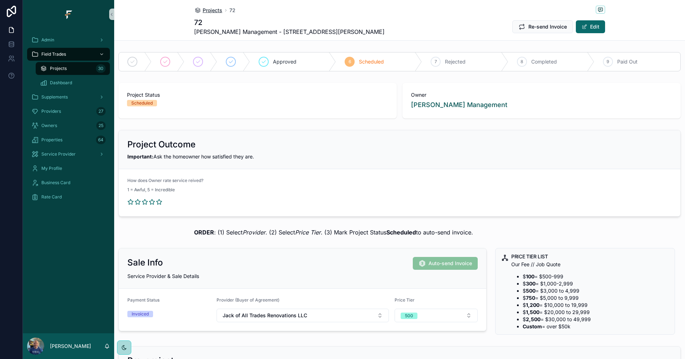
click at [204, 9] on span "Projects" at bounding box center [213, 10] width 20 height 7
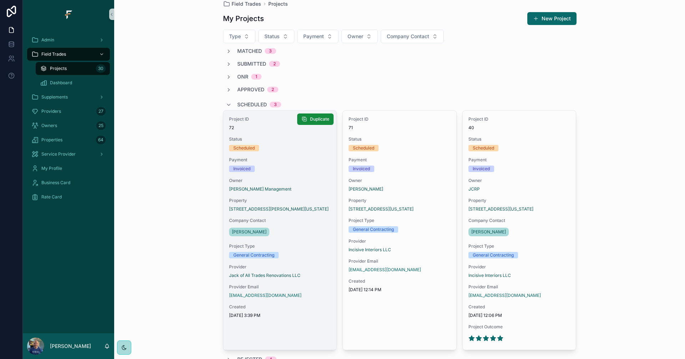
scroll to position [73, 0]
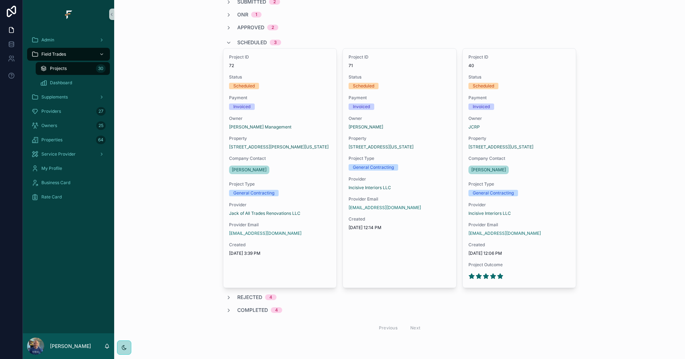
click at [252, 310] on span "Completed" at bounding box center [252, 309] width 31 height 7
click at [252, 41] on span "Scheduled" at bounding box center [252, 42] width 30 height 7
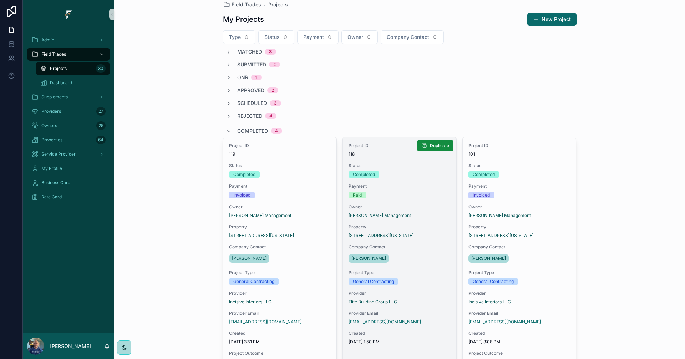
scroll to position [0, 0]
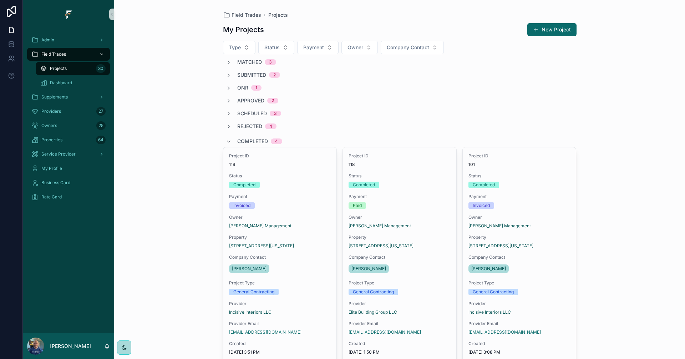
click at [243, 139] on span "Completed" at bounding box center [252, 141] width 31 height 7
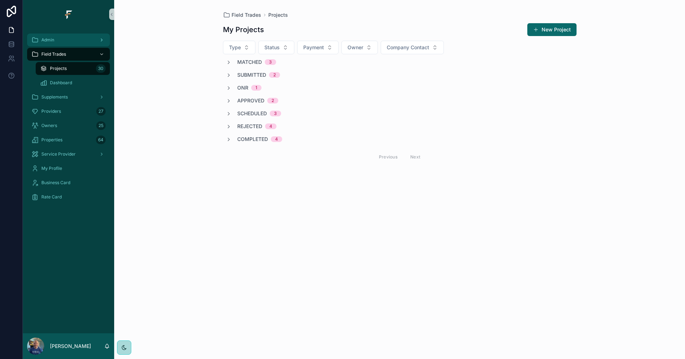
click at [53, 37] on span "Admin" at bounding box center [47, 40] width 13 height 6
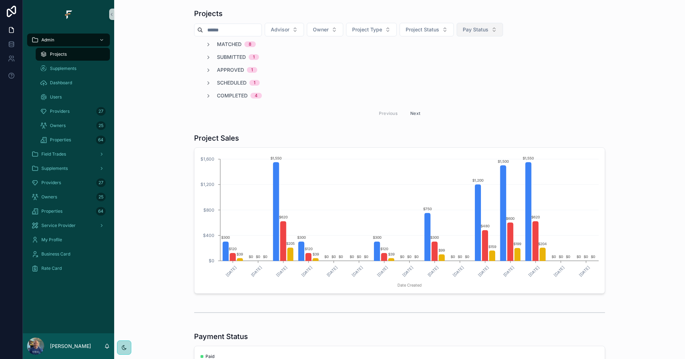
click at [503, 30] on button "Pay Status" at bounding box center [480, 30] width 46 height 14
click at [439, 28] on span "Project Status" at bounding box center [423, 29] width 34 height 7
click at [421, 149] on div "Completed" at bounding box center [442, 149] width 86 height 11
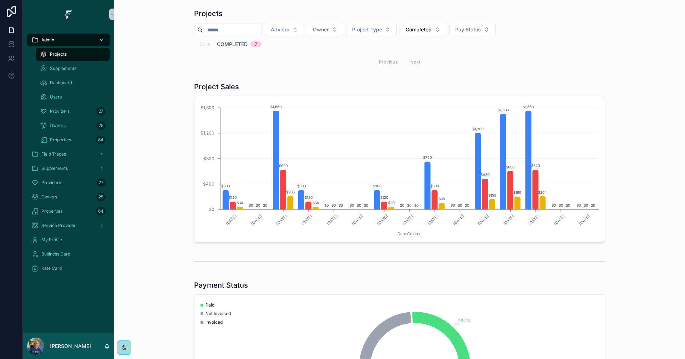
click at [233, 44] on span "Completed" at bounding box center [232, 44] width 31 height 7
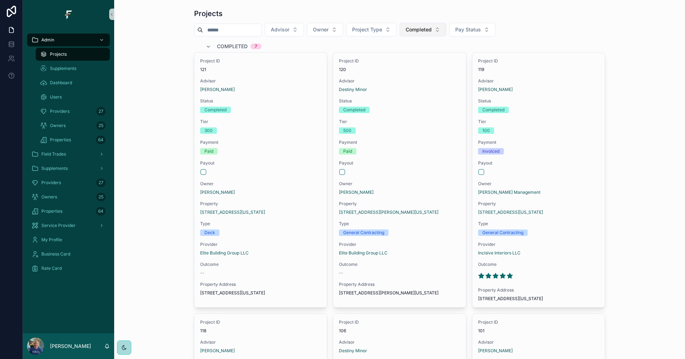
click at [446, 26] on button "Completed" at bounding box center [422, 30] width 47 height 14
click at [433, 63] on div "None" at bounding box center [439, 58] width 86 height 11
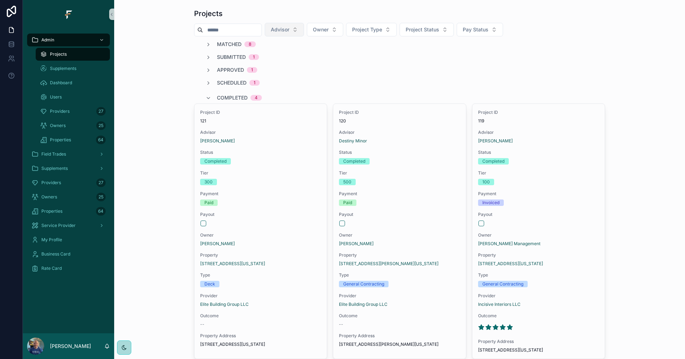
click at [304, 30] on button "Advisor" at bounding box center [284, 30] width 39 height 14
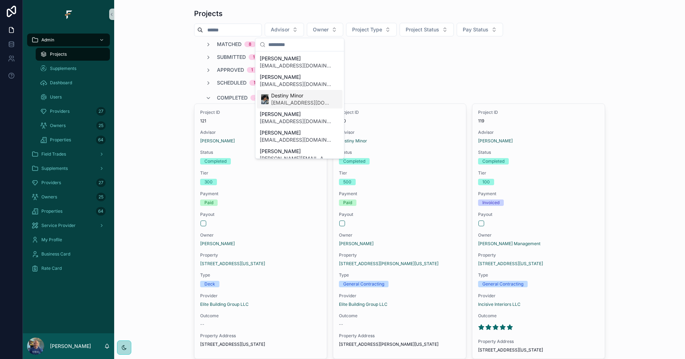
click at [289, 97] on span "Destiny Minor" at bounding box center [301, 95] width 60 height 7
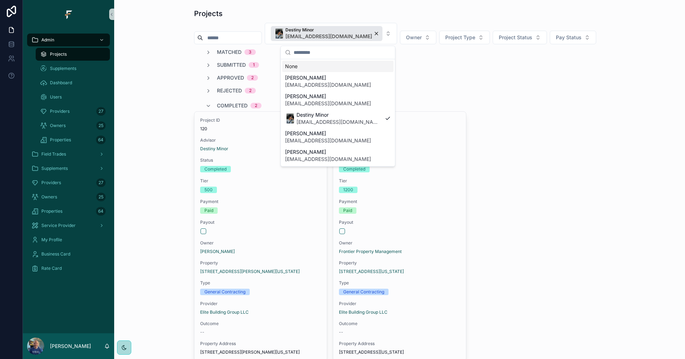
click at [425, 14] on div "Projects" at bounding box center [399, 14] width 411 height 10
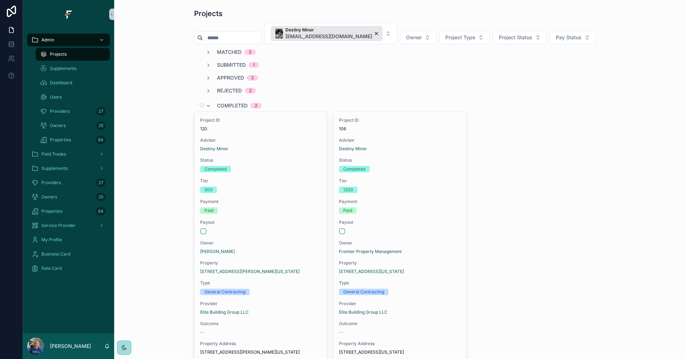
click at [227, 105] on span "Completed" at bounding box center [232, 105] width 31 height 7
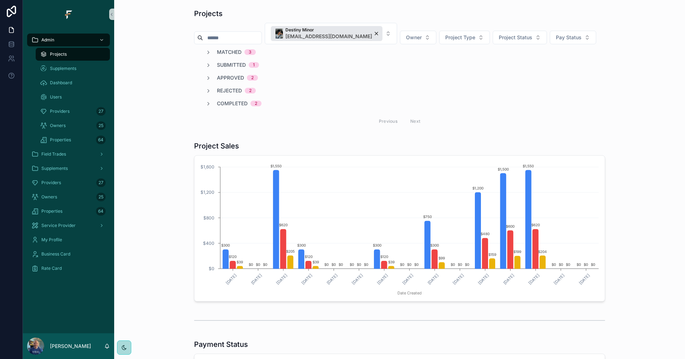
click at [225, 52] on span "Matched" at bounding box center [229, 52] width 25 height 7
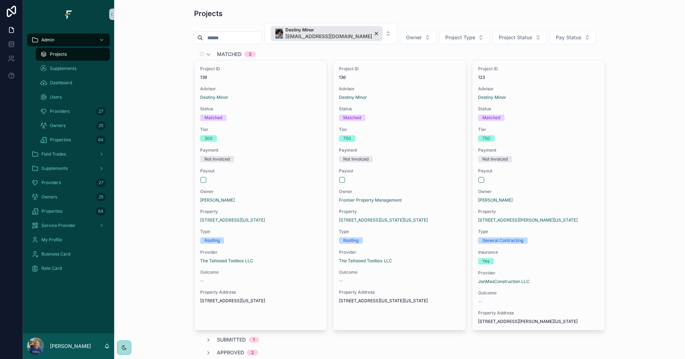
click at [226, 52] on span "Matched" at bounding box center [229, 54] width 25 height 7
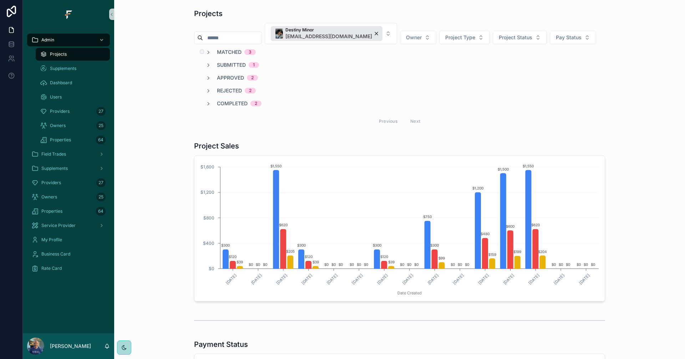
click at [226, 53] on span "Matched" at bounding box center [229, 52] width 25 height 7
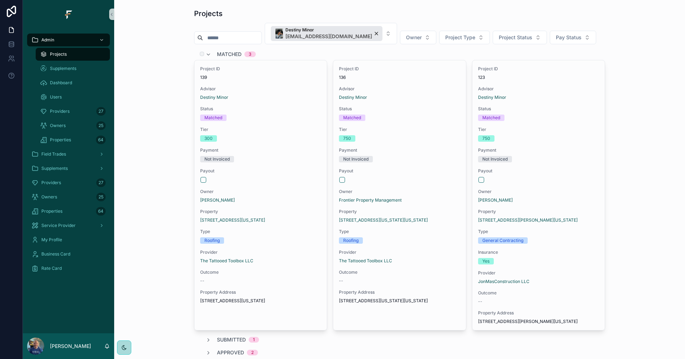
click at [229, 52] on span "Matched" at bounding box center [229, 54] width 25 height 7
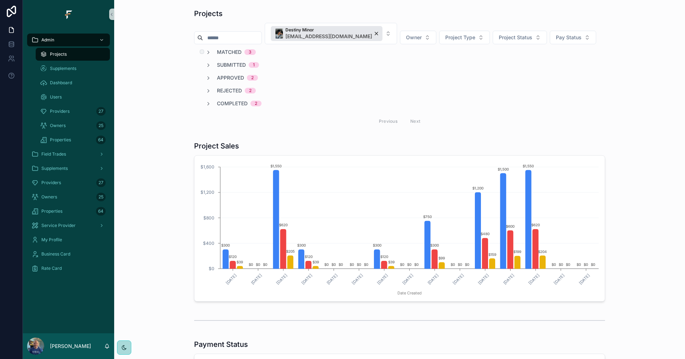
click at [229, 52] on span "Matched" at bounding box center [229, 52] width 25 height 7
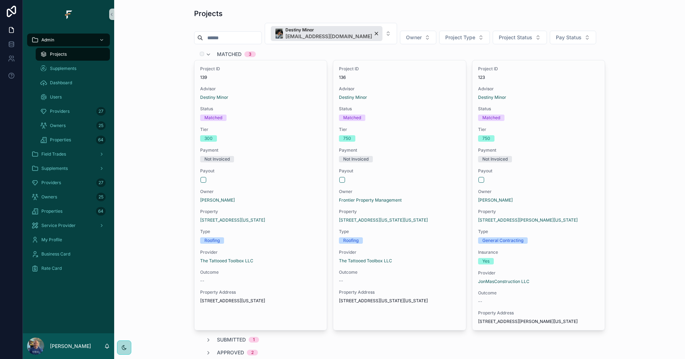
click at [229, 52] on span "Matched" at bounding box center [229, 54] width 25 height 7
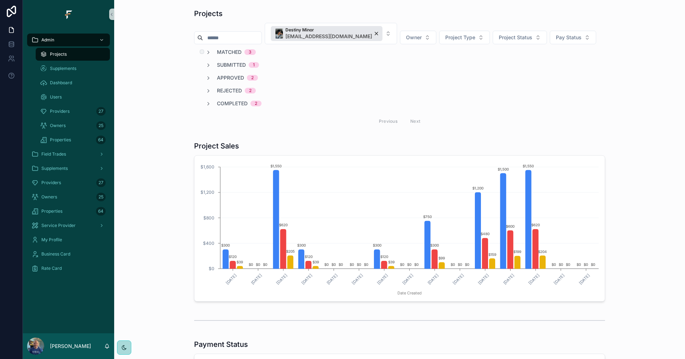
click at [221, 50] on span "Matched" at bounding box center [229, 52] width 25 height 7
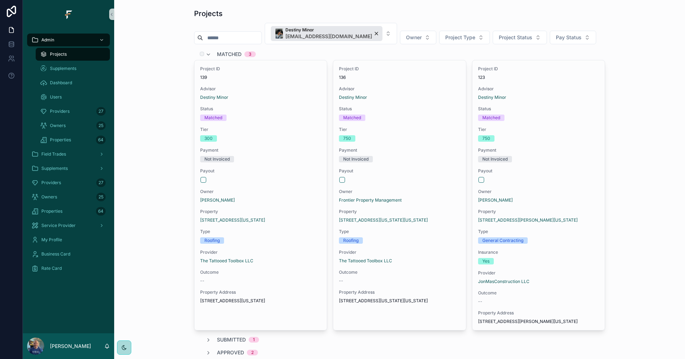
click at [222, 53] on span "Matched" at bounding box center [229, 54] width 25 height 7
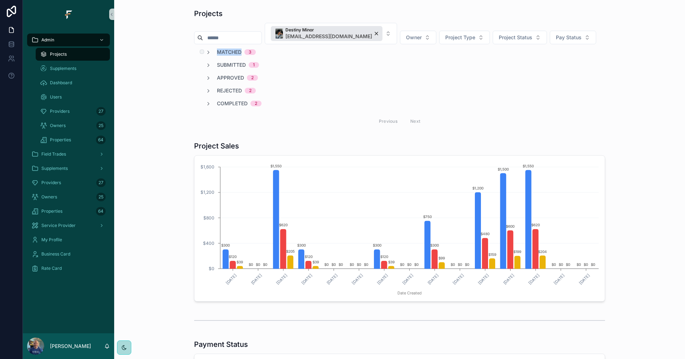
click at [222, 53] on span "Matched" at bounding box center [229, 52] width 25 height 7
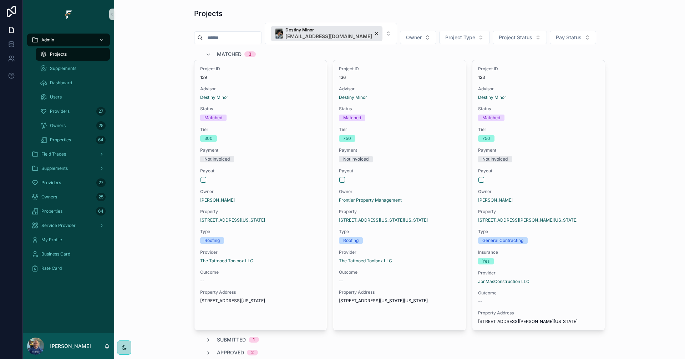
click at [377, 48] on div "Projects Destiny Minor destiny.minor@fultrade.com Owner Project Type Project St…" at bounding box center [399, 207] width 411 height 396
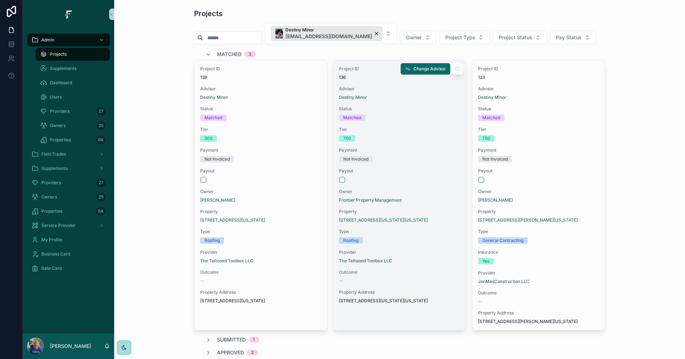
click at [436, 246] on div "Project ID 136 Advisor Destiny Minor Status Matched Tier 750 Payment Not Invoic…" at bounding box center [399, 184] width 132 height 249
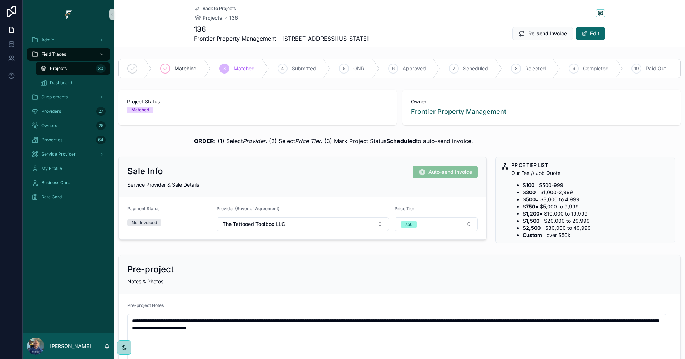
click at [215, 7] on span "Back to Projects" at bounding box center [219, 9] width 33 height 6
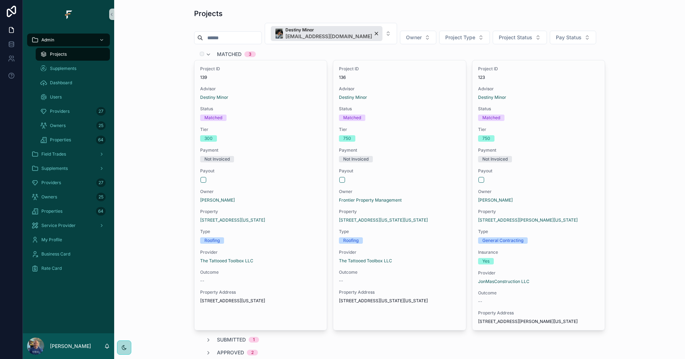
click at [221, 55] on span "Matched" at bounding box center [229, 54] width 25 height 7
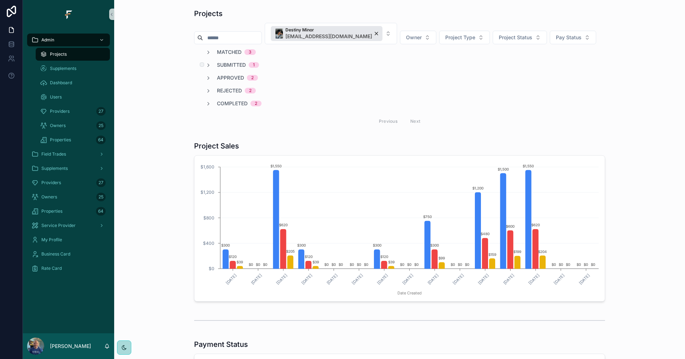
click at [225, 63] on span "Submitted" at bounding box center [231, 64] width 29 height 7
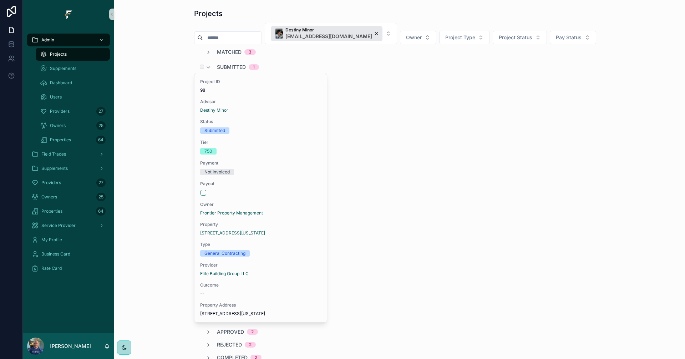
click at [225, 63] on div "Submitted 1" at bounding box center [238, 66] width 42 height 11
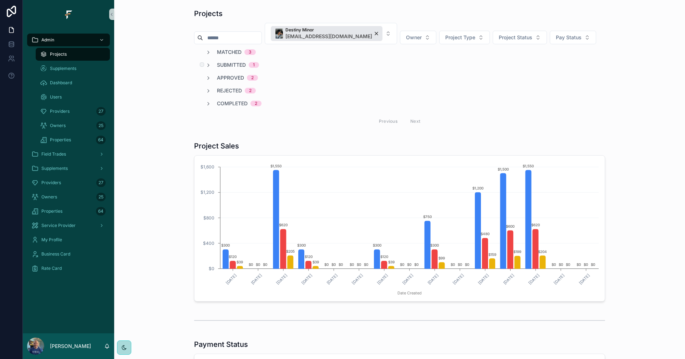
click at [225, 63] on span "Submitted" at bounding box center [231, 64] width 29 height 7
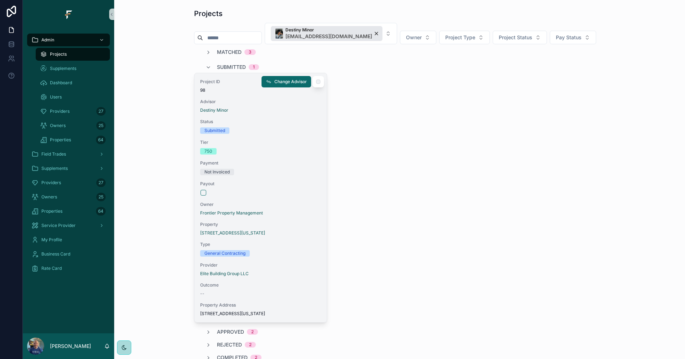
click at [273, 155] on div "Project ID 98 Advisor Destiny Minor Status Submitted Tier 750 Payment Not Invoi…" at bounding box center [260, 197] width 132 height 249
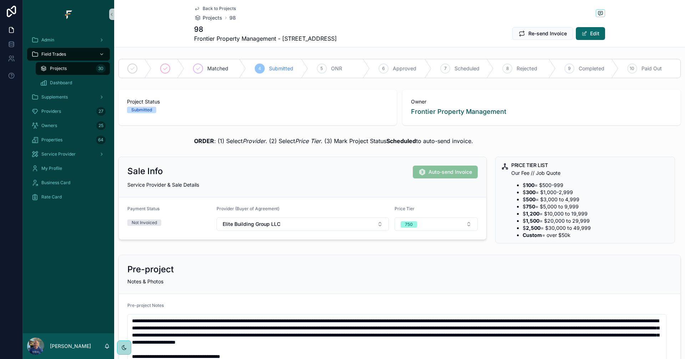
click at [198, 8] on link "Back to Projects" at bounding box center [215, 9] width 42 height 6
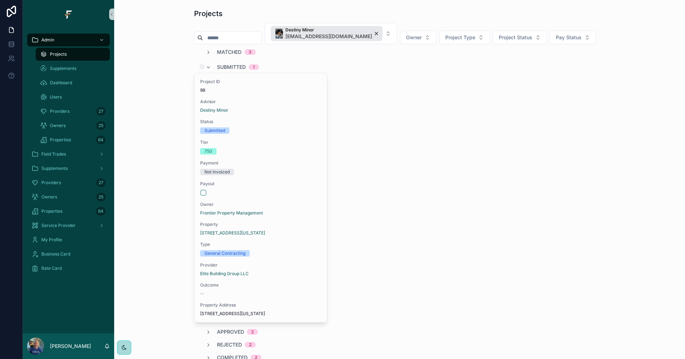
click at [223, 66] on span "Submitted" at bounding box center [231, 66] width 29 height 7
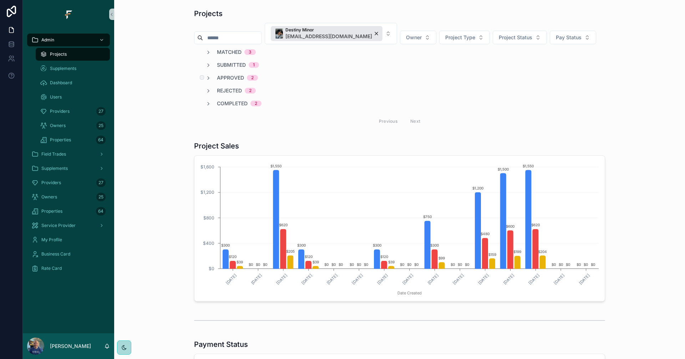
click at [228, 77] on span "Approved" at bounding box center [230, 77] width 27 height 7
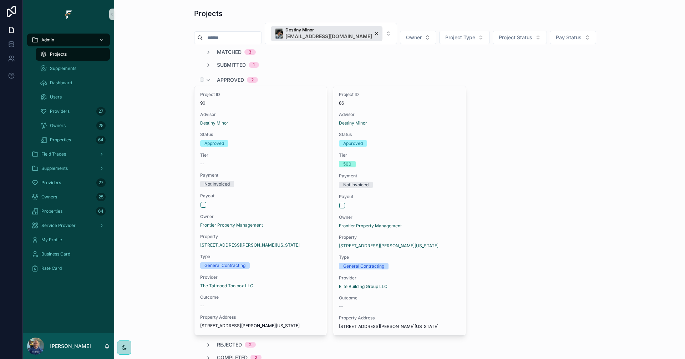
click at [228, 78] on span "Approved" at bounding box center [230, 79] width 27 height 7
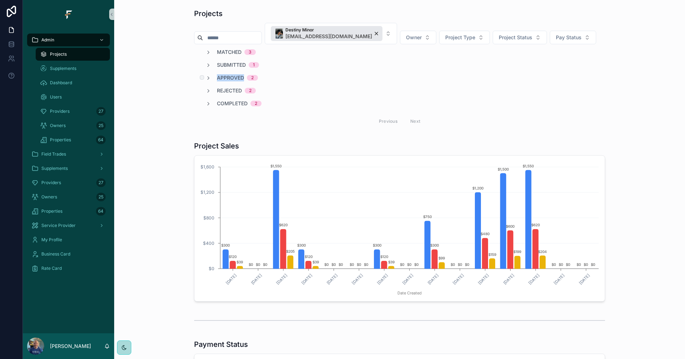
click at [228, 78] on span "Approved" at bounding box center [230, 77] width 27 height 7
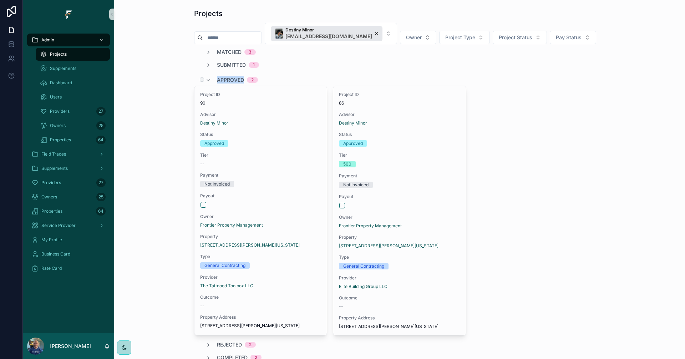
click at [228, 78] on span "Approved" at bounding box center [230, 79] width 27 height 7
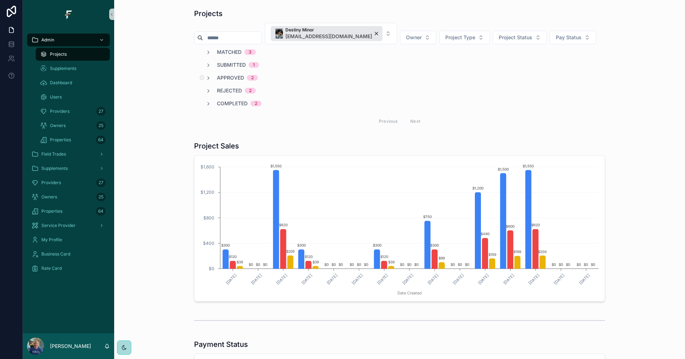
click at [238, 77] on span "Approved" at bounding box center [230, 77] width 27 height 7
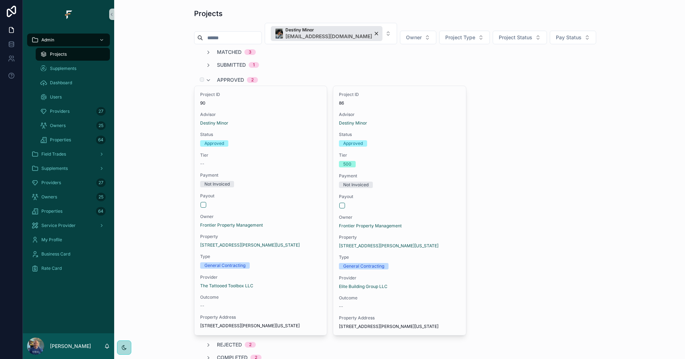
click at [240, 79] on span "Approved" at bounding box center [230, 79] width 27 height 7
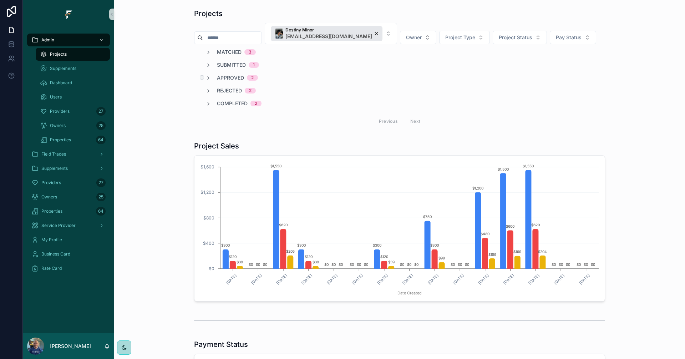
click at [232, 78] on span "Approved" at bounding box center [230, 77] width 27 height 7
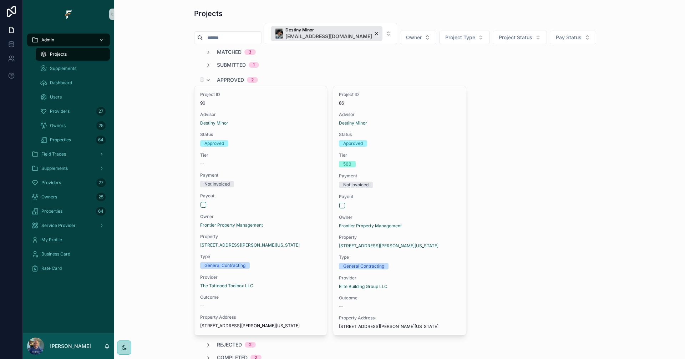
click at [228, 78] on span "Approved" at bounding box center [230, 79] width 27 height 7
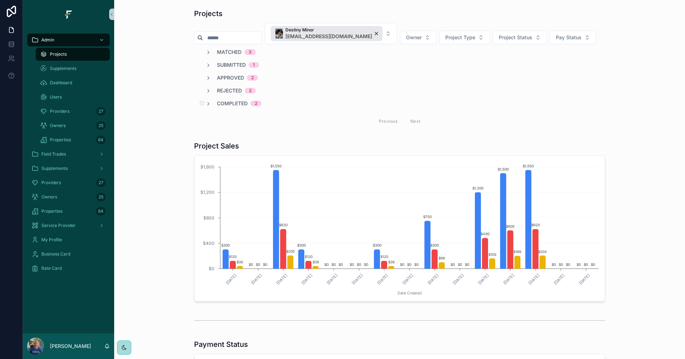
click at [238, 101] on span "Completed" at bounding box center [232, 103] width 31 height 7
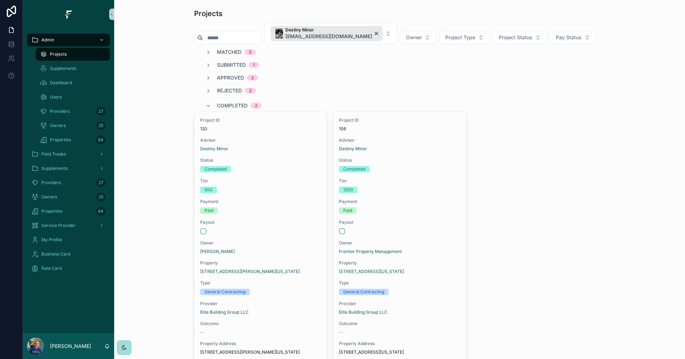
scroll to position [36, 0]
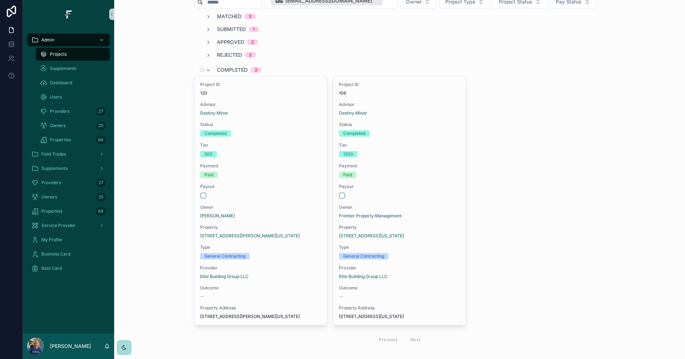
click at [227, 69] on span "Completed" at bounding box center [232, 69] width 31 height 7
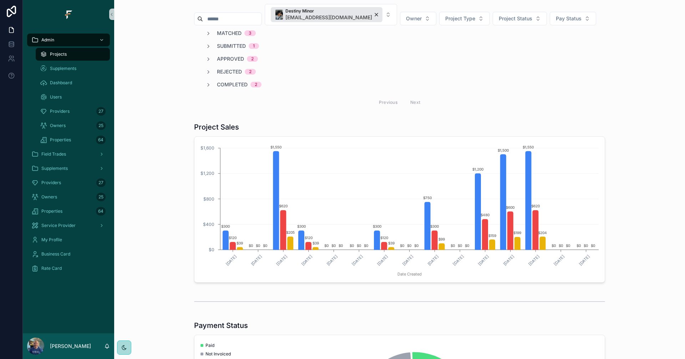
scroll to position [0, 0]
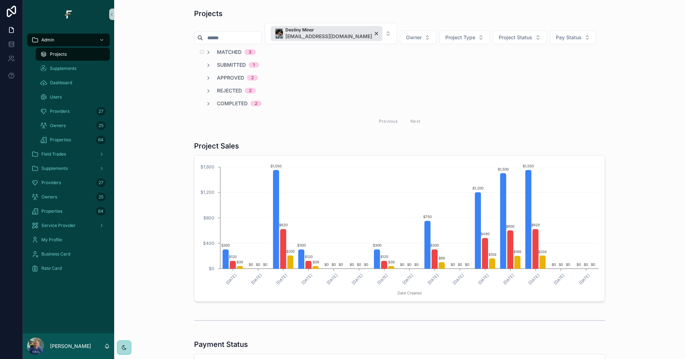
click at [222, 52] on span "Matched" at bounding box center [229, 52] width 25 height 7
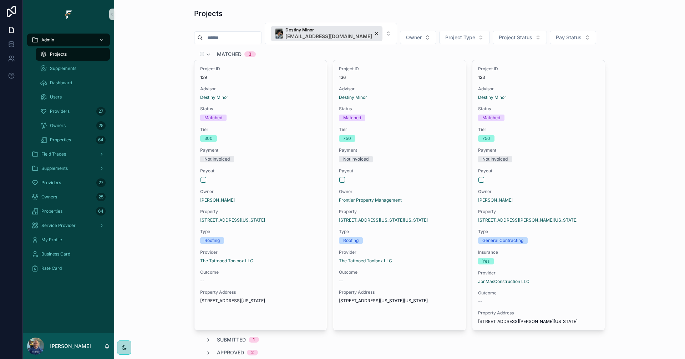
click at [222, 52] on span "Matched" at bounding box center [229, 54] width 25 height 7
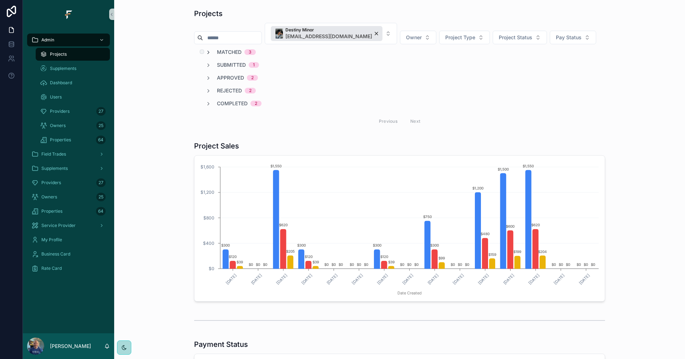
click at [207, 51] on icon "scrollable content" at bounding box center [208, 53] width 6 height 6
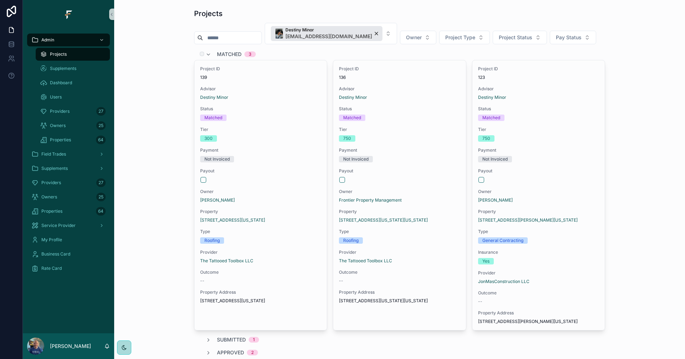
click at [217, 54] on span "Matched" at bounding box center [229, 54] width 25 height 7
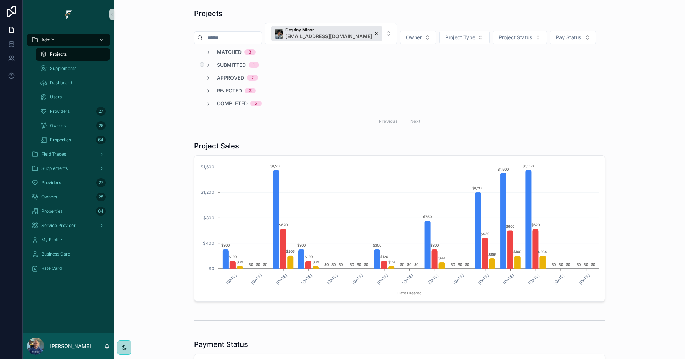
click at [217, 64] on span "Submitted" at bounding box center [231, 64] width 29 height 7
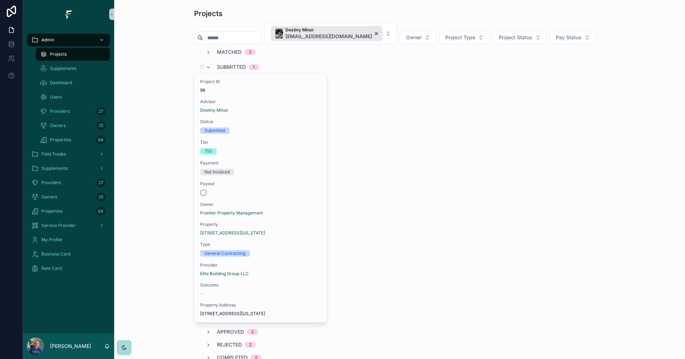
click at [217, 65] on span "Submitted" at bounding box center [231, 66] width 29 height 7
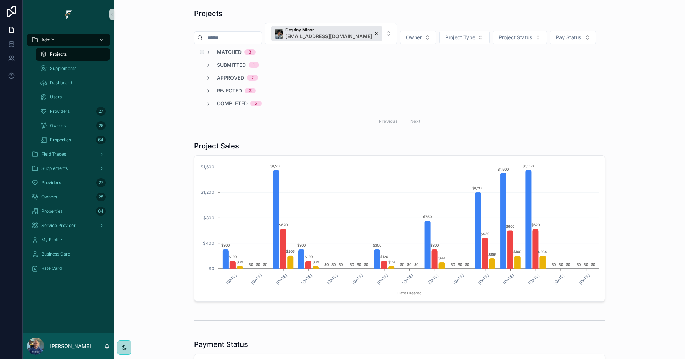
click at [220, 52] on span "Matched" at bounding box center [229, 52] width 25 height 7
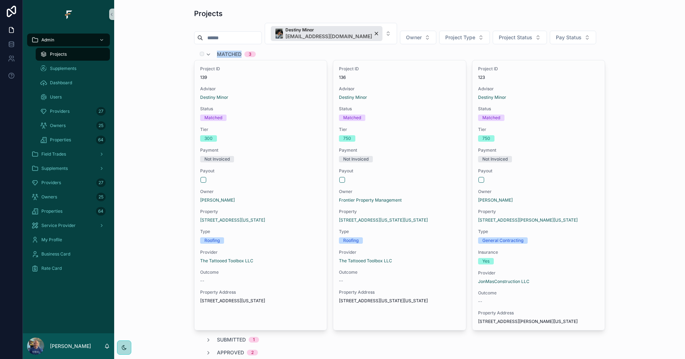
click at [220, 52] on span "Matched" at bounding box center [229, 54] width 25 height 7
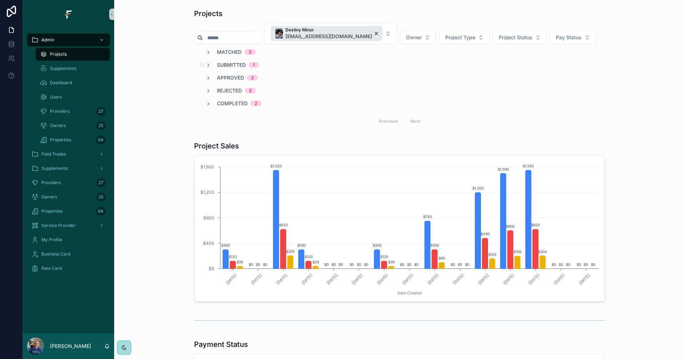
click at [315, 62] on div "Submitted 1" at bounding box center [399, 64] width 411 height 7
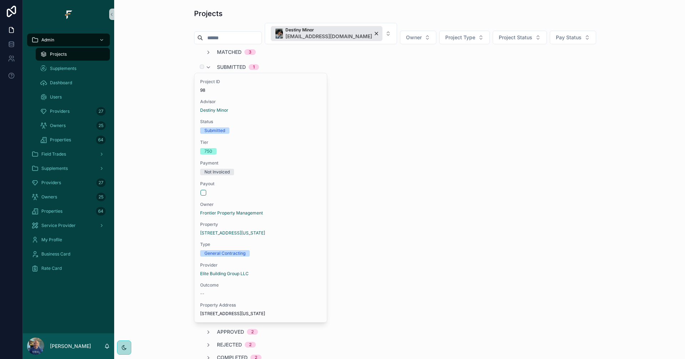
click at [303, 62] on div "Submitted 1" at bounding box center [399, 66] width 411 height 11
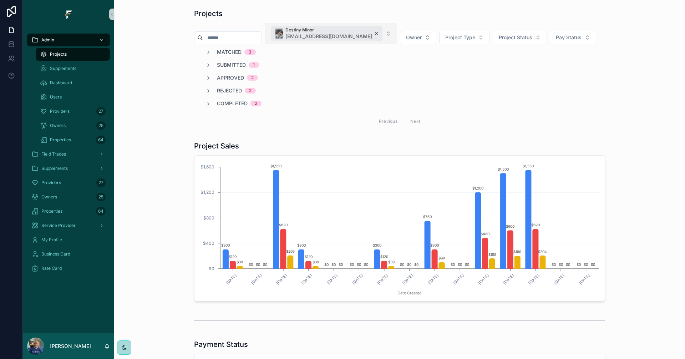
click at [373, 32] on div "Destiny Minor destiny.minor@fultrade.com" at bounding box center [327, 33] width 112 height 15
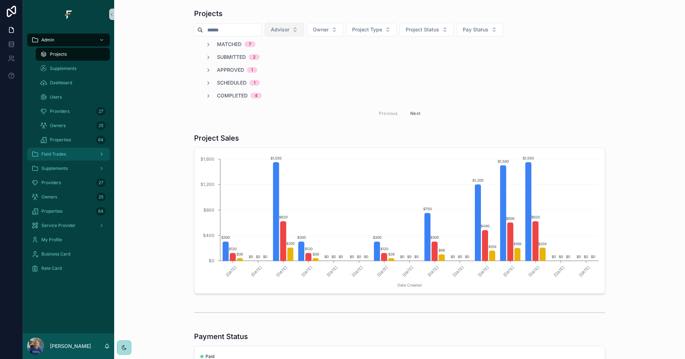
click at [76, 158] on div "Field Trades" at bounding box center [68, 153] width 74 height 11
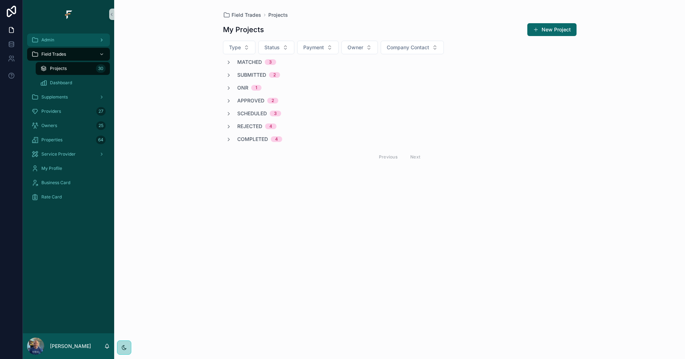
click at [64, 41] on div "Admin" at bounding box center [68, 39] width 74 height 11
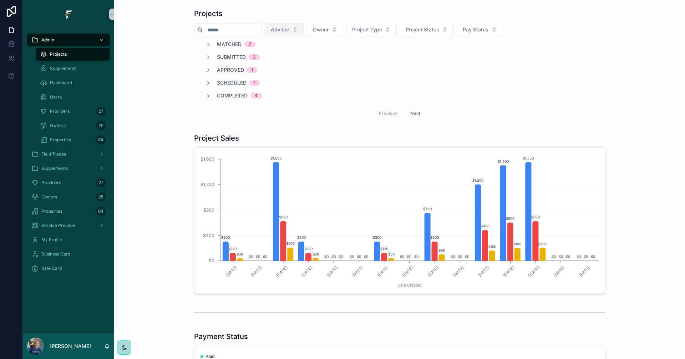
click at [304, 31] on button "Advisor" at bounding box center [284, 30] width 39 height 14
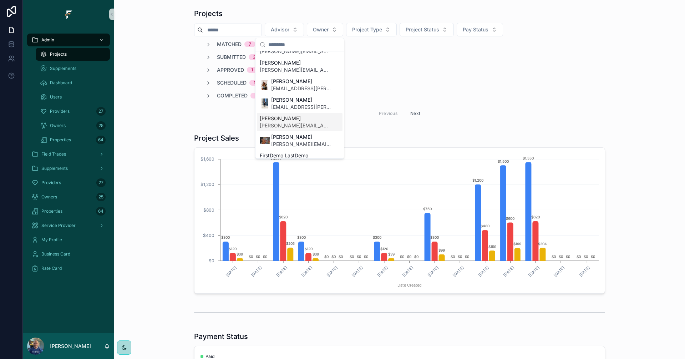
scroll to position [143, 0]
click at [294, 139] on span "[PERSON_NAME]" at bounding box center [301, 138] width 60 height 7
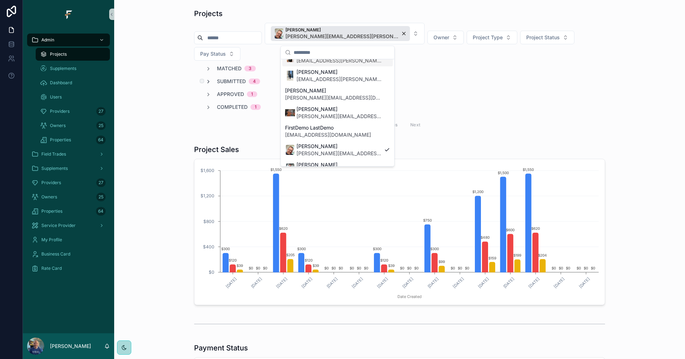
click at [206, 79] on icon "scrollable content" at bounding box center [208, 82] width 6 height 6
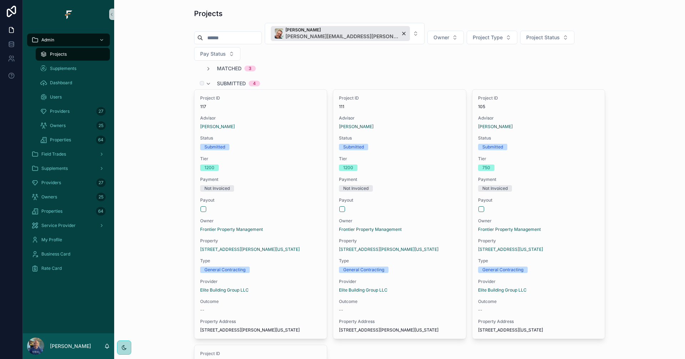
click at [217, 80] on span "Submitted" at bounding box center [231, 83] width 29 height 7
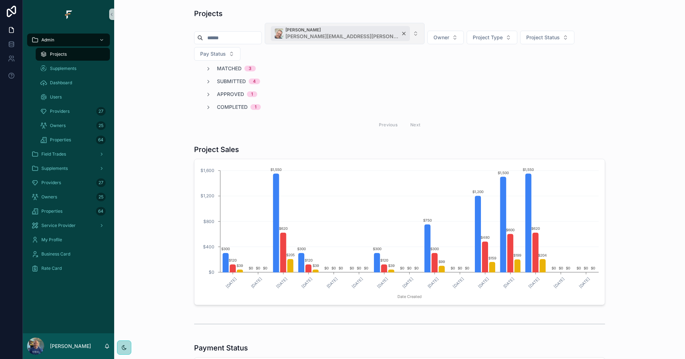
click at [372, 34] on div "Mike Sanders mike.sanders@fultrade.com" at bounding box center [340, 33] width 139 height 15
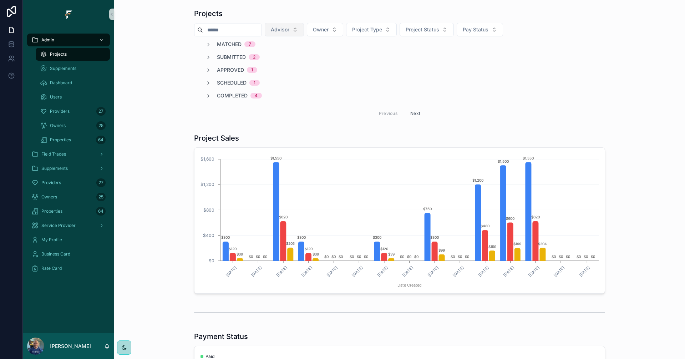
click at [304, 31] on button "Advisor" at bounding box center [284, 30] width 39 height 14
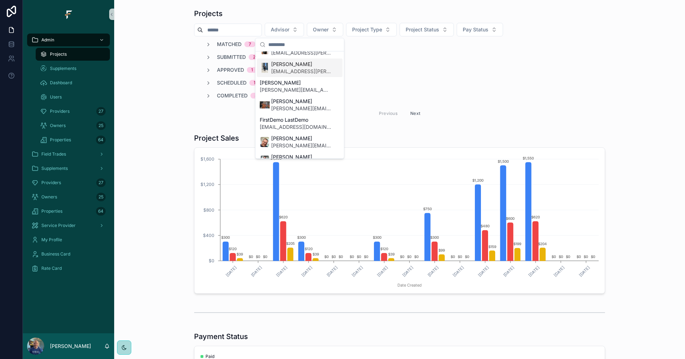
click at [305, 64] on span "[PERSON_NAME]" at bounding box center [301, 64] width 60 height 7
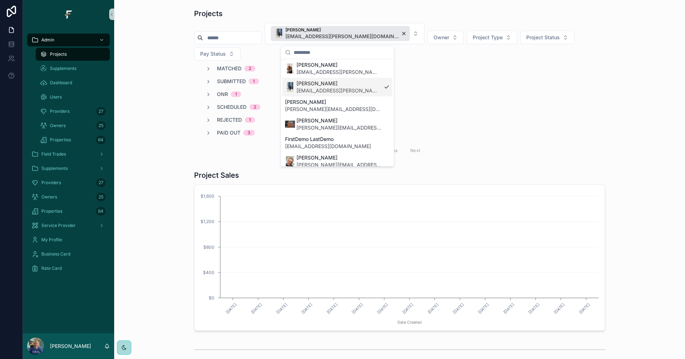
scroll to position [154, 0]
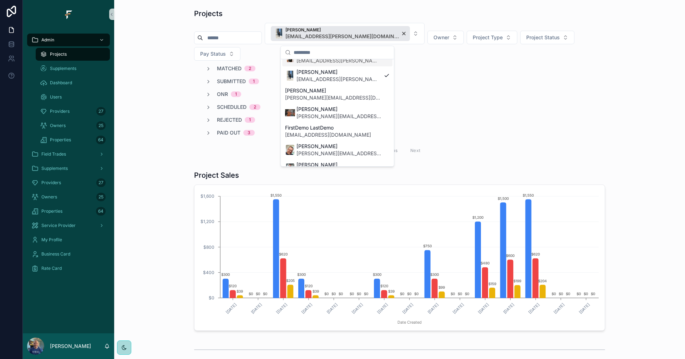
click at [463, 9] on div "Projects" at bounding box center [399, 14] width 411 height 10
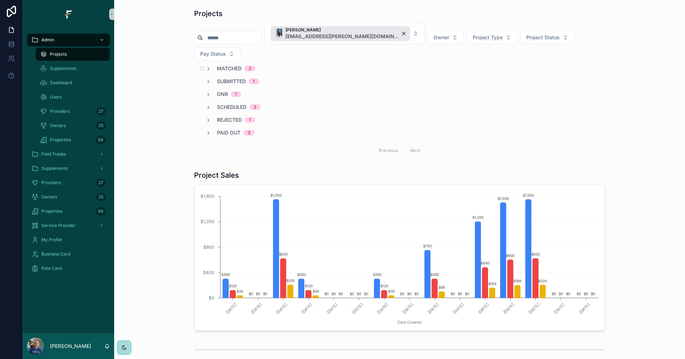
click at [227, 65] on span "Matched" at bounding box center [229, 68] width 25 height 7
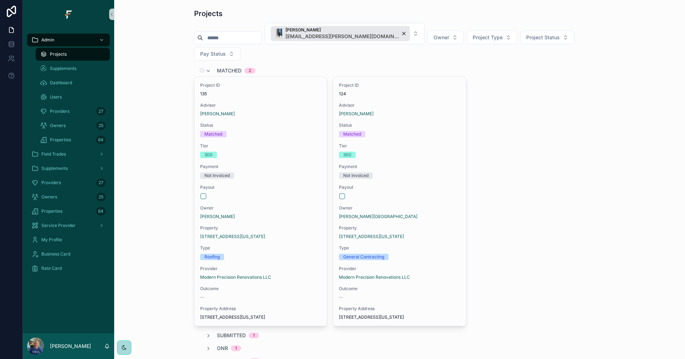
click at [227, 67] on span "Matched" at bounding box center [229, 70] width 25 height 7
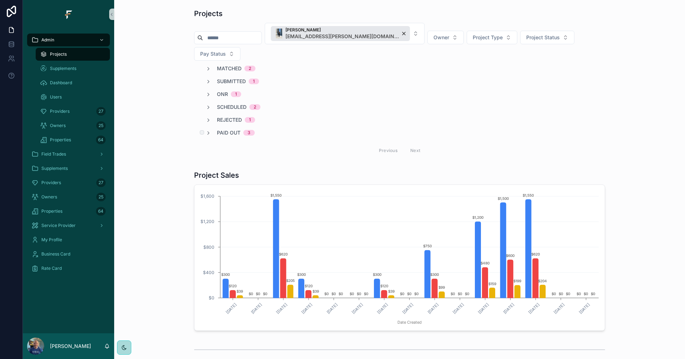
click at [227, 129] on span "Paid Out" at bounding box center [229, 132] width 24 height 7
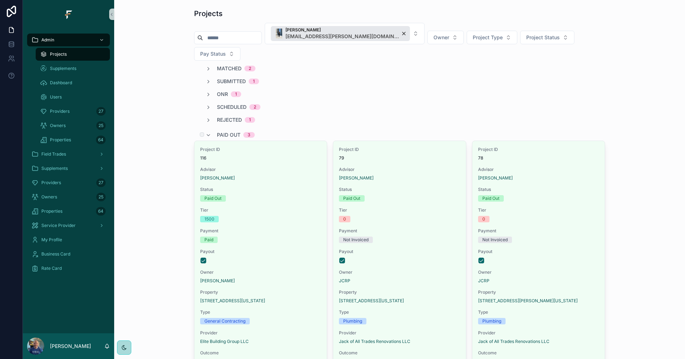
click at [227, 131] on span "Paid Out" at bounding box center [229, 134] width 24 height 7
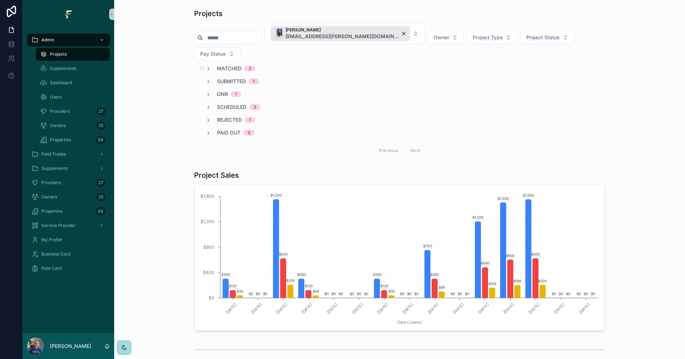
click at [229, 65] on span "Matched" at bounding box center [229, 68] width 25 height 7
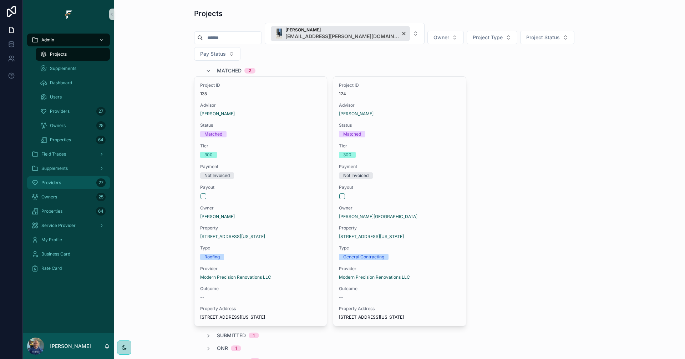
click at [63, 184] on div "Providers 27" at bounding box center [68, 182] width 74 height 11
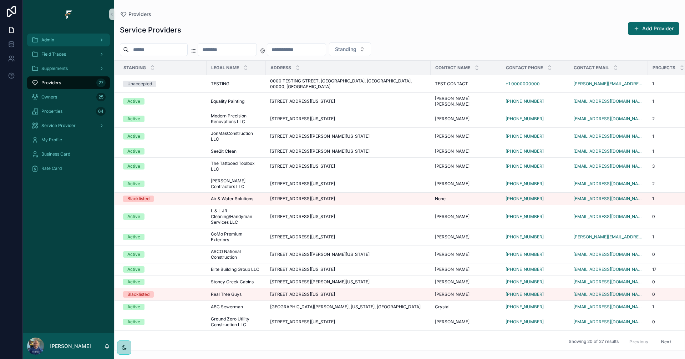
click at [65, 42] on div "Admin" at bounding box center [68, 39] width 74 height 11
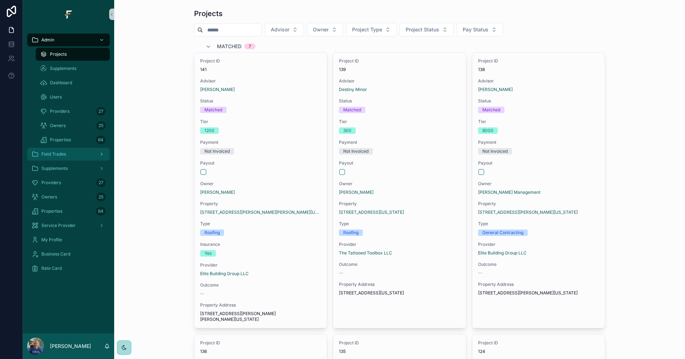
click at [83, 153] on div "Field Trades" at bounding box center [68, 153] width 74 height 11
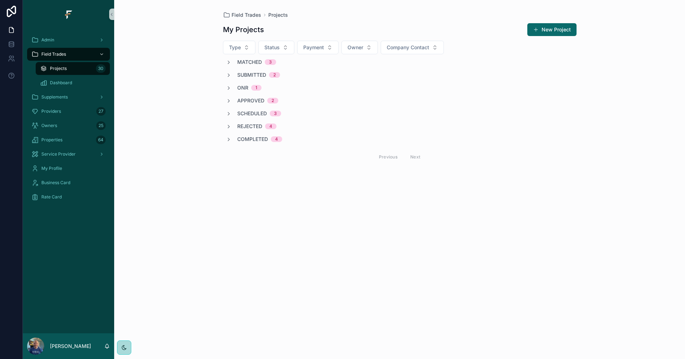
click at [254, 140] on span "Completed" at bounding box center [252, 139] width 31 height 7
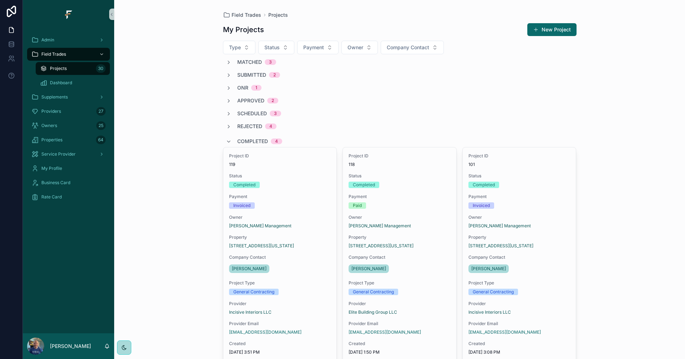
click at [250, 142] on span "Completed" at bounding box center [252, 141] width 31 height 7
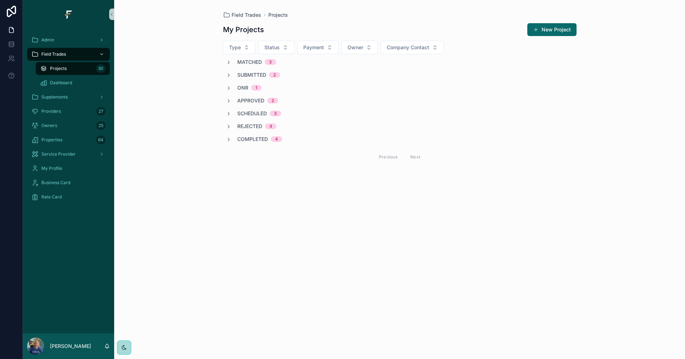
click at [256, 124] on span "Rejected" at bounding box center [249, 126] width 25 height 7
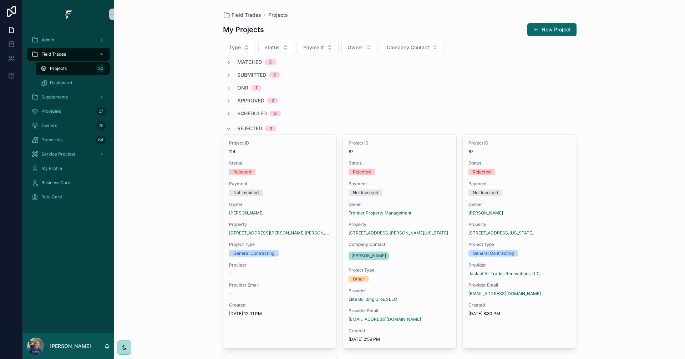
click at [250, 128] on span "Rejected" at bounding box center [249, 128] width 25 height 7
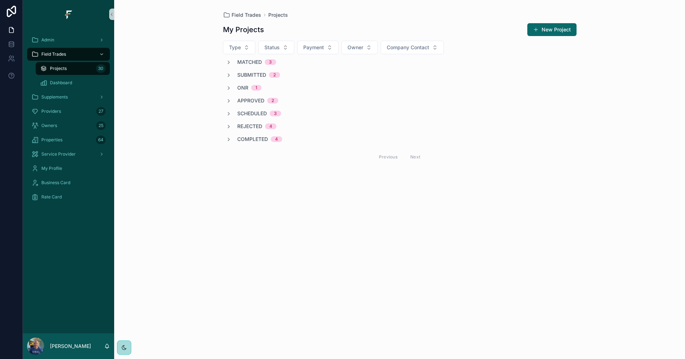
click at [253, 114] on span "Scheduled" at bounding box center [252, 113] width 30 height 7
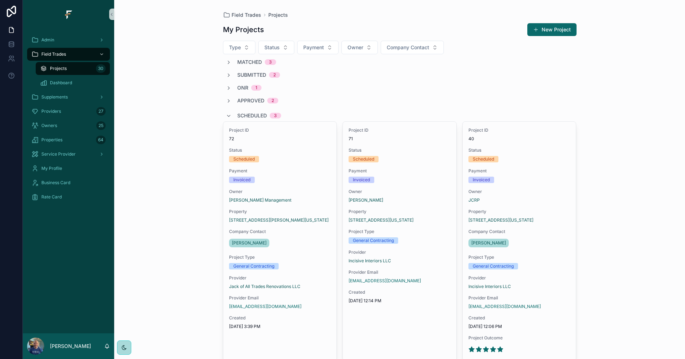
click at [254, 118] on span "Scheduled" at bounding box center [252, 115] width 30 height 7
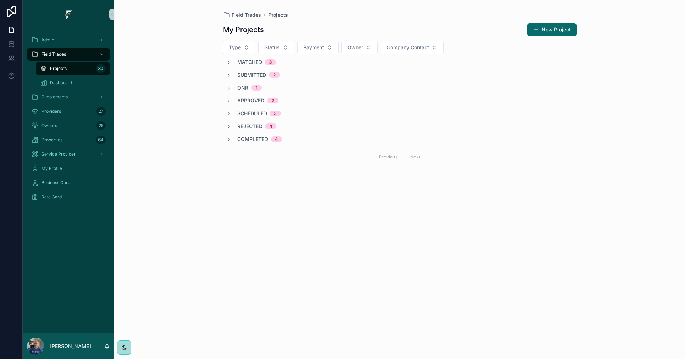
click at [249, 97] on span "Approved" at bounding box center [250, 100] width 27 height 7
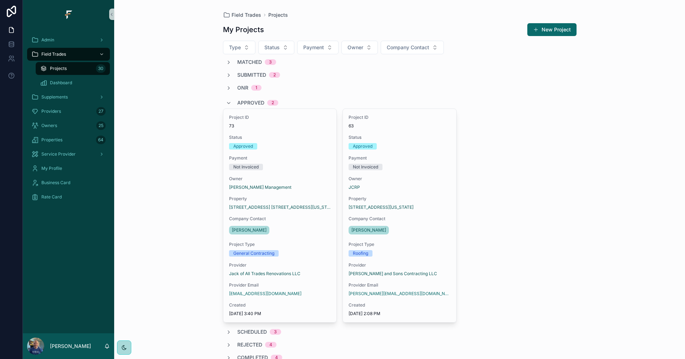
click at [252, 104] on span "Approved" at bounding box center [250, 102] width 27 height 7
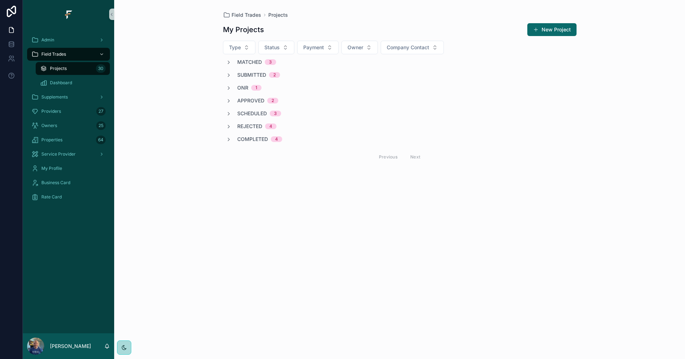
click at [255, 75] on span "Submitted" at bounding box center [251, 74] width 29 height 7
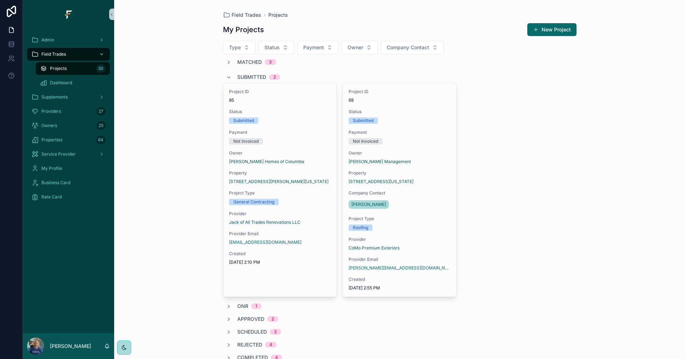
click at [243, 76] on span "Submitted" at bounding box center [251, 76] width 29 height 7
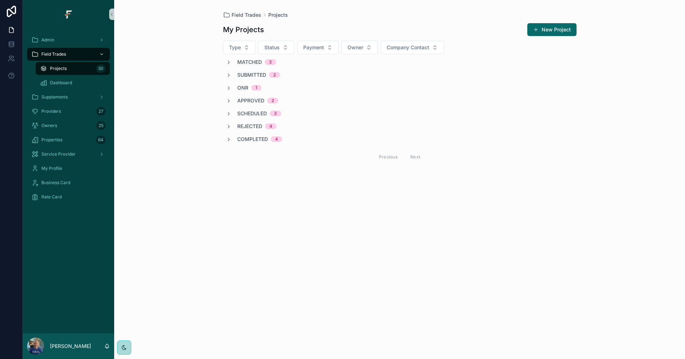
click at [247, 64] on span "Matched" at bounding box center [249, 61] width 25 height 7
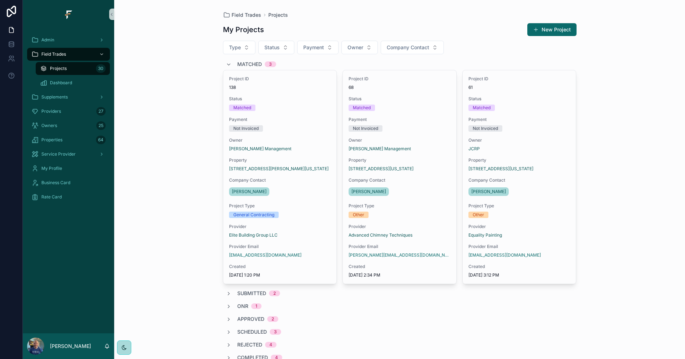
click at [248, 61] on span "Matched" at bounding box center [249, 64] width 25 height 7
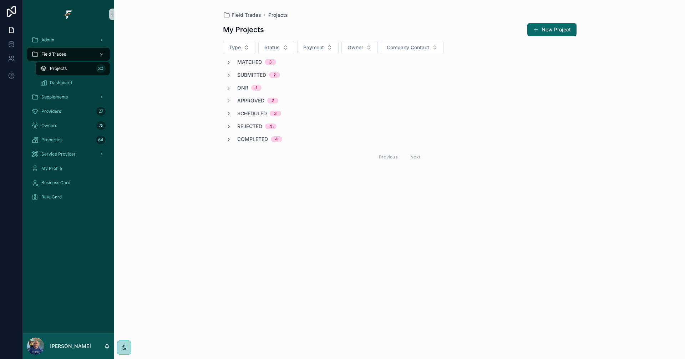
click at [245, 65] on span "Matched" at bounding box center [249, 61] width 25 height 7
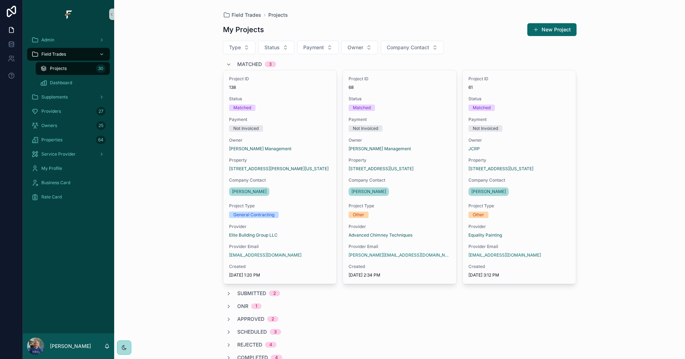
click at [245, 65] on span "Matched" at bounding box center [249, 64] width 25 height 7
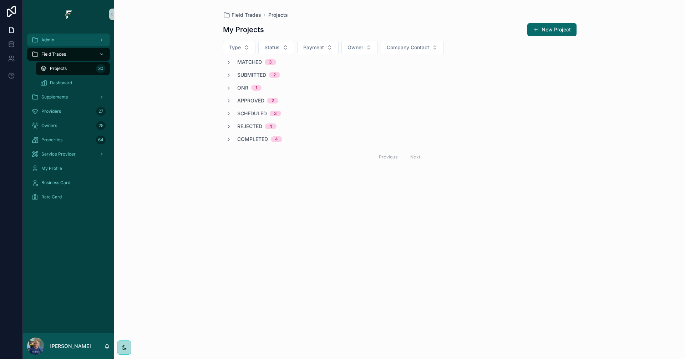
click at [69, 40] on div "Admin" at bounding box center [68, 39] width 74 height 11
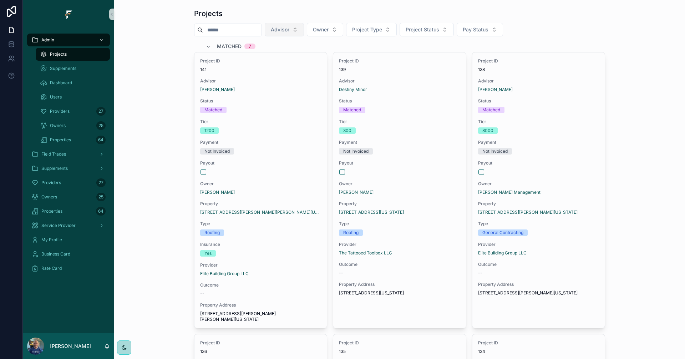
click at [299, 33] on button "Advisor" at bounding box center [284, 30] width 39 height 14
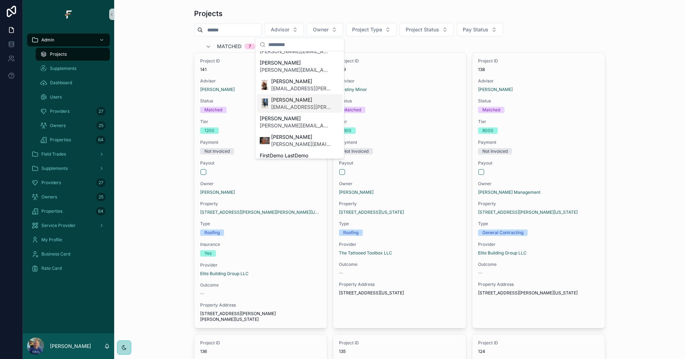
click at [293, 108] on span "kvahn.barton@fultrade.com" at bounding box center [301, 106] width 60 height 7
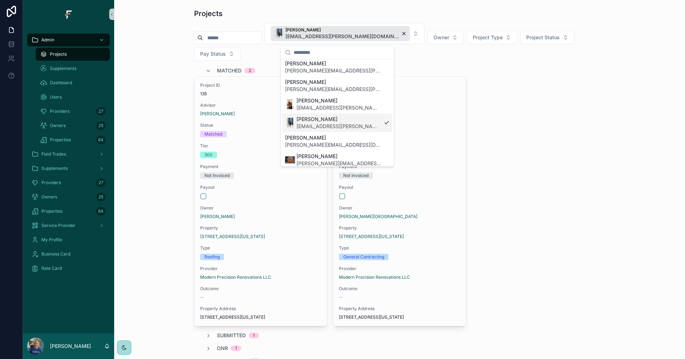
scroll to position [118, 0]
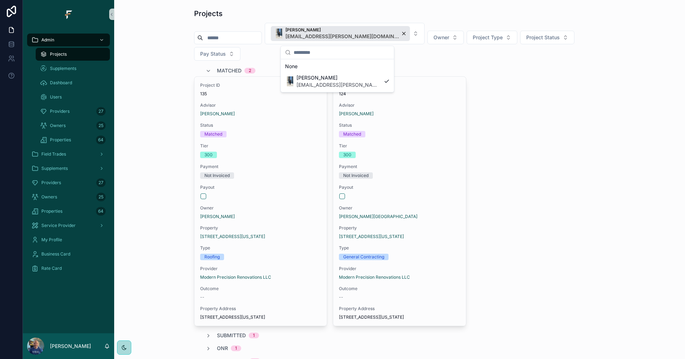
click at [158, 127] on div "Projects Kvahn Barton kvahn.barton@fultrade.com Owner Project Type Project Stat…" at bounding box center [399, 211] width 559 height 410
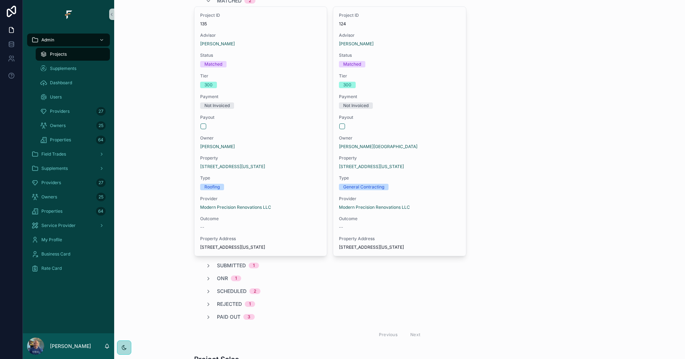
scroll to position [71, 0]
click at [233, 260] on span "Submitted" at bounding box center [231, 263] width 29 height 7
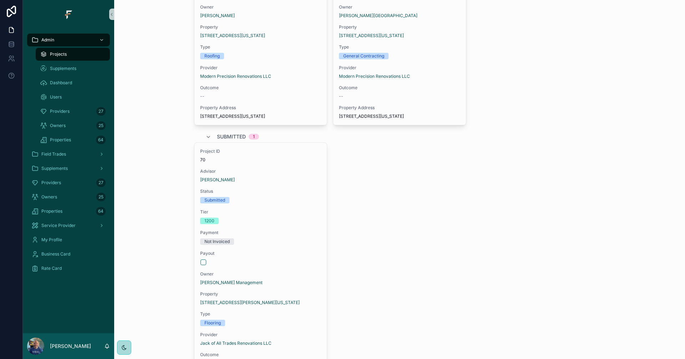
scroll to position [214, 0]
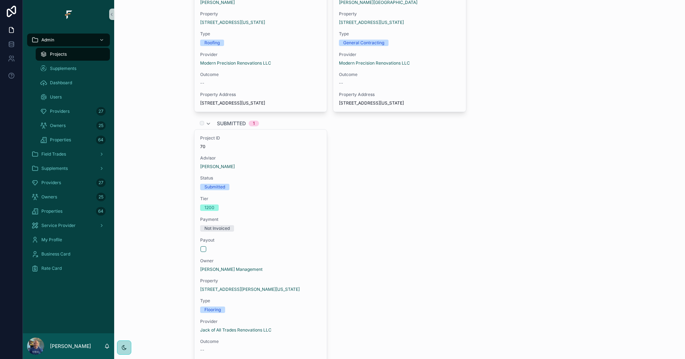
click at [224, 120] on span "Submitted" at bounding box center [231, 123] width 29 height 7
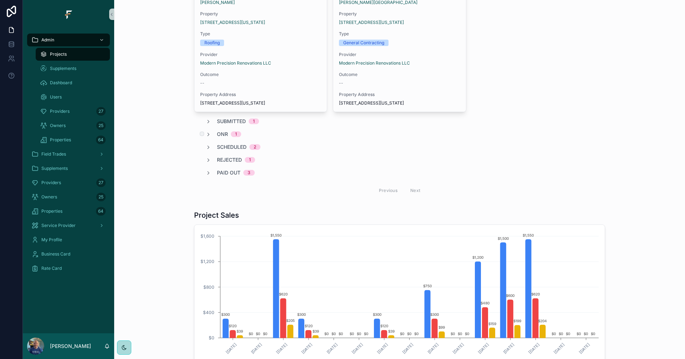
click at [220, 131] on span "ONR" at bounding box center [222, 134] width 11 height 7
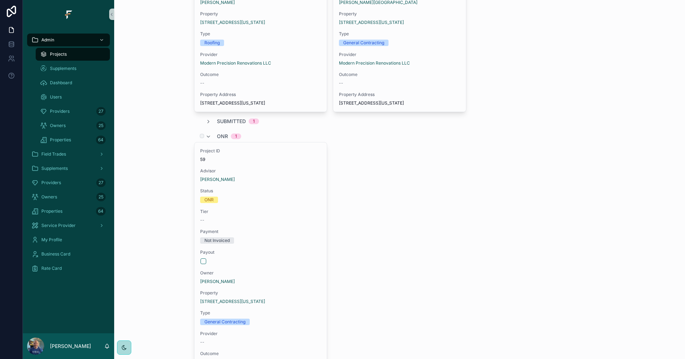
click at [220, 133] on span "ONR" at bounding box center [222, 136] width 11 height 7
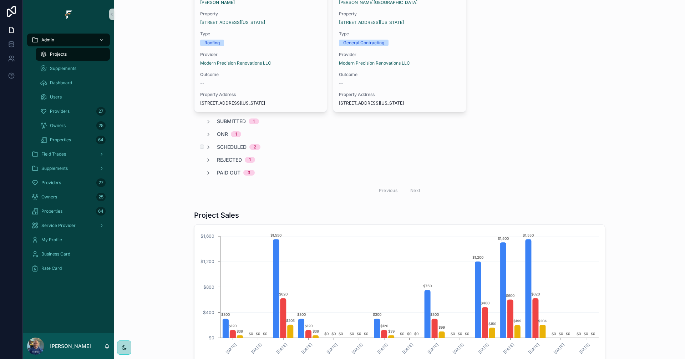
click at [222, 143] on span "Scheduled" at bounding box center [232, 146] width 30 height 7
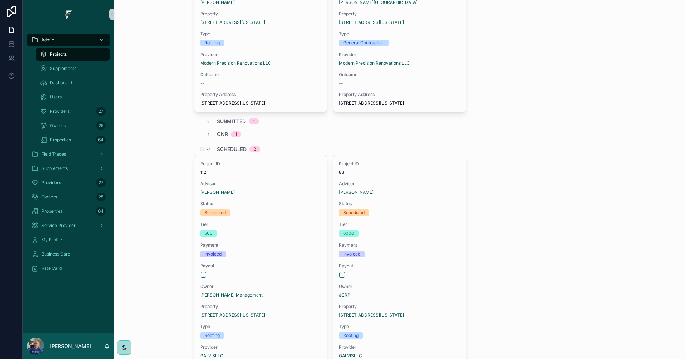
click at [222, 146] on span "Scheduled" at bounding box center [232, 149] width 30 height 7
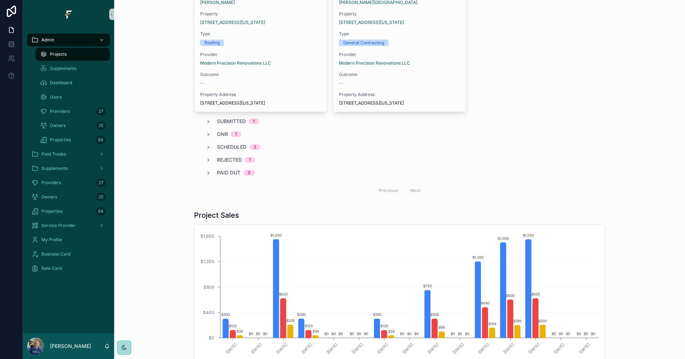
click at [230, 153] on div "Matched 2 Project ID 135 Advisor Kvahn Barton Status Matched Tier 300 Payment N…" at bounding box center [399, 25] width 411 height 348
click at [231, 156] on span "Rejected" at bounding box center [229, 159] width 25 height 7
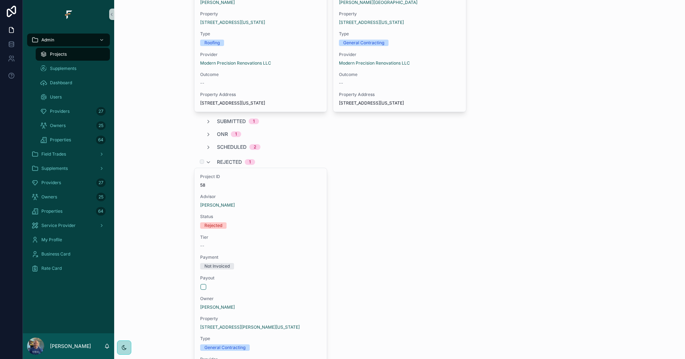
click at [231, 158] on span "Rejected" at bounding box center [229, 161] width 25 height 7
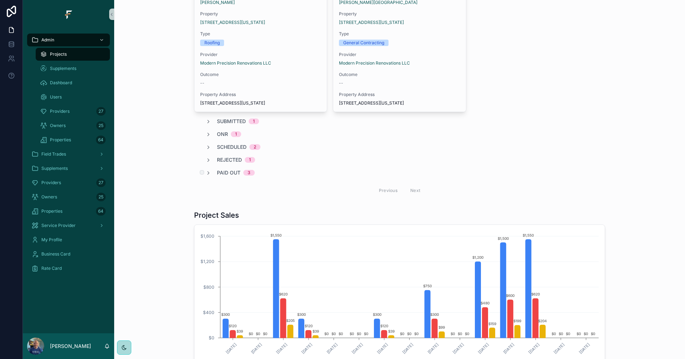
click at [229, 169] on span "Paid Out" at bounding box center [229, 172] width 24 height 7
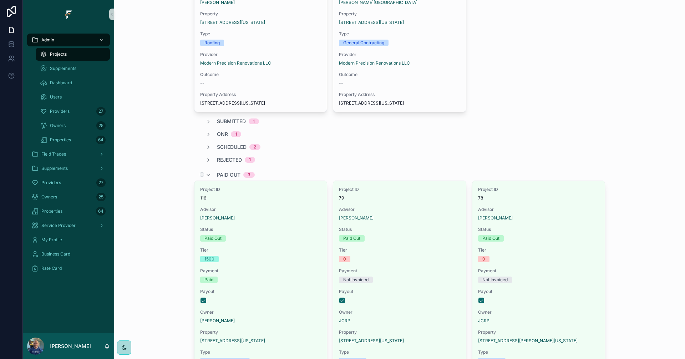
click at [229, 171] on span "Paid Out" at bounding box center [229, 174] width 24 height 7
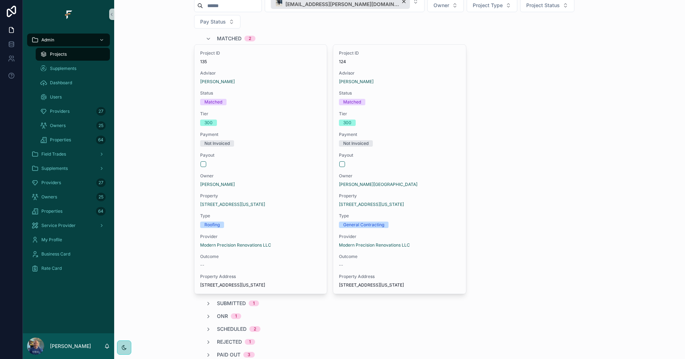
scroll to position [0, 0]
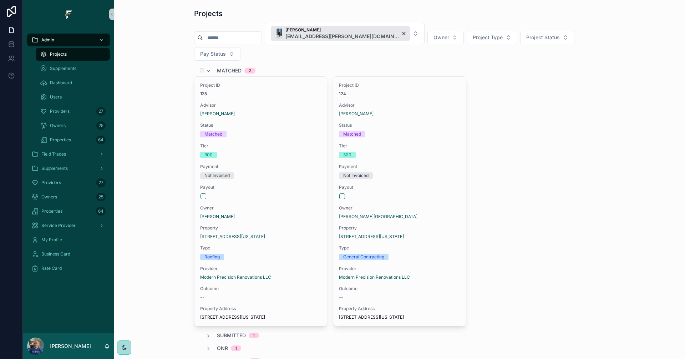
click at [227, 67] on span "Matched" at bounding box center [229, 70] width 25 height 7
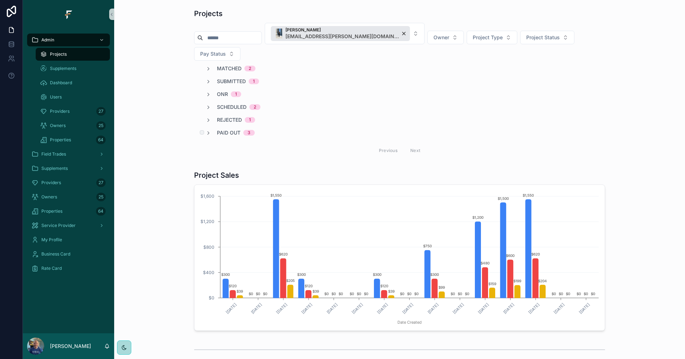
click at [227, 129] on span "Paid Out" at bounding box center [229, 132] width 24 height 7
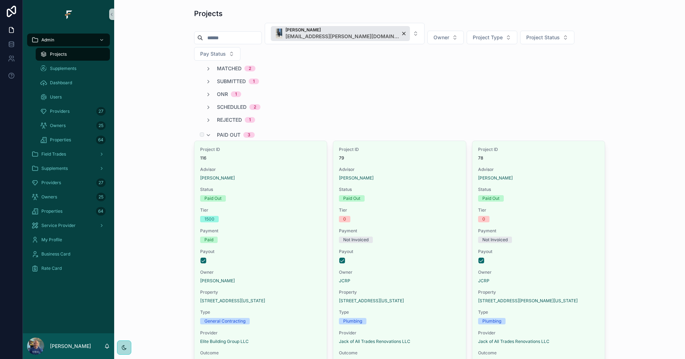
click at [219, 131] on span "Paid Out" at bounding box center [229, 134] width 24 height 7
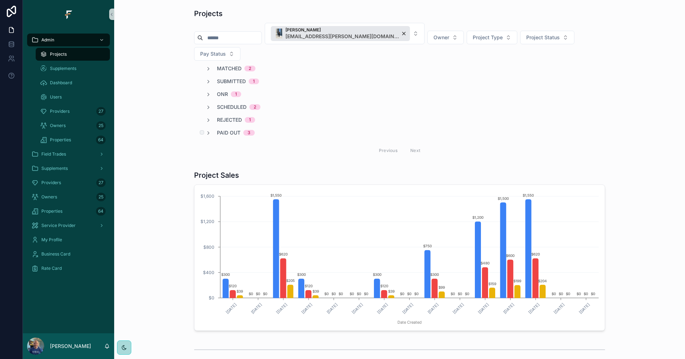
click at [224, 129] on span "Paid Out" at bounding box center [229, 132] width 24 height 7
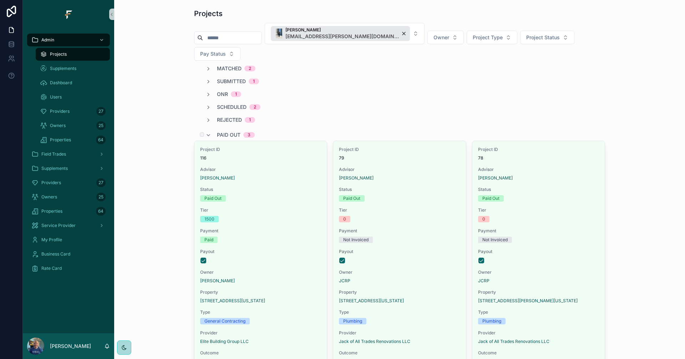
click at [224, 131] on span "Paid Out" at bounding box center [229, 134] width 24 height 7
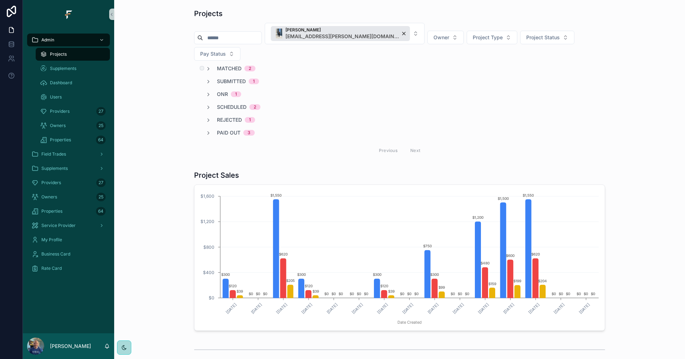
click at [225, 65] on span "Matched" at bounding box center [229, 68] width 25 height 7
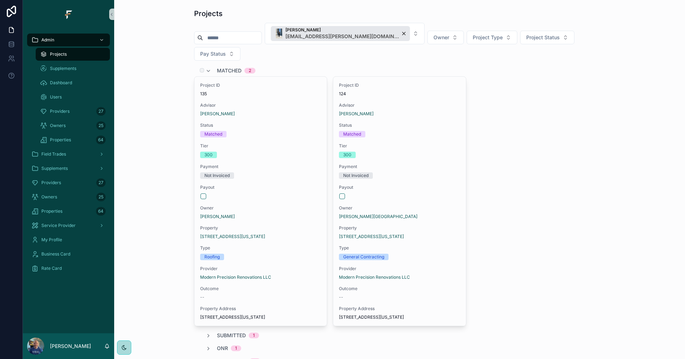
click at [227, 67] on span "Matched" at bounding box center [229, 70] width 25 height 7
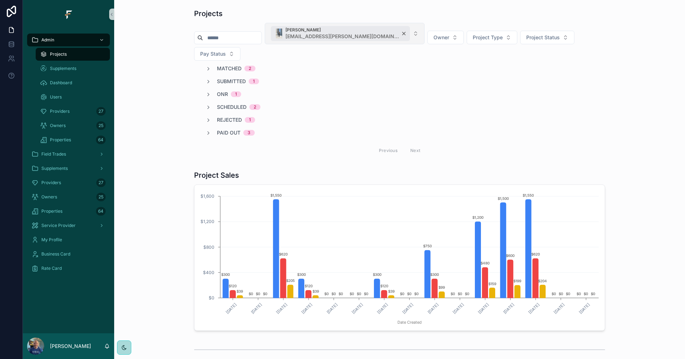
click at [376, 34] on div "Kvahn Barton kvahn.barton@fultrade.com" at bounding box center [340, 33] width 139 height 15
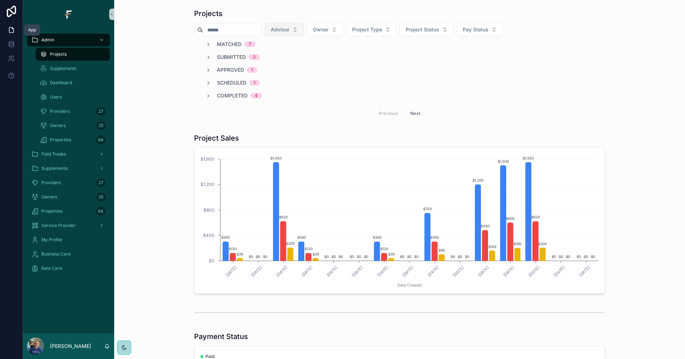
click at [11, 31] on icon at bounding box center [11, 29] width 7 height 7
click at [439, 31] on span "Project Status" at bounding box center [423, 29] width 34 height 7
click at [421, 151] on div "Completed" at bounding box center [442, 149] width 86 height 11
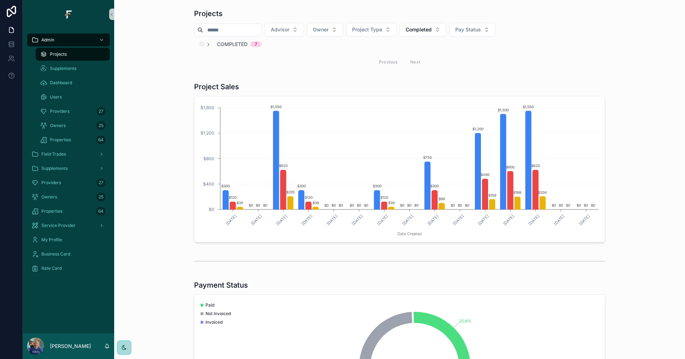
click at [229, 42] on span "Completed" at bounding box center [232, 44] width 31 height 7
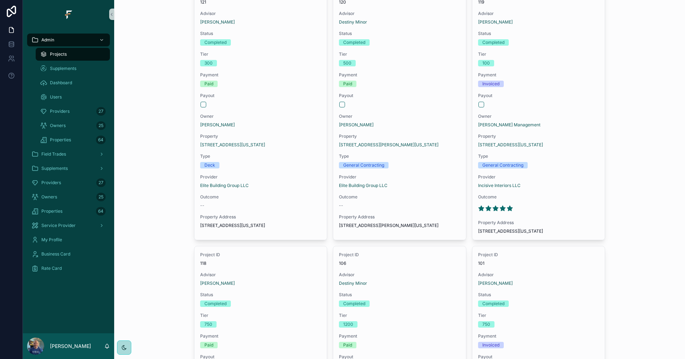
scroll to position [71, 0]
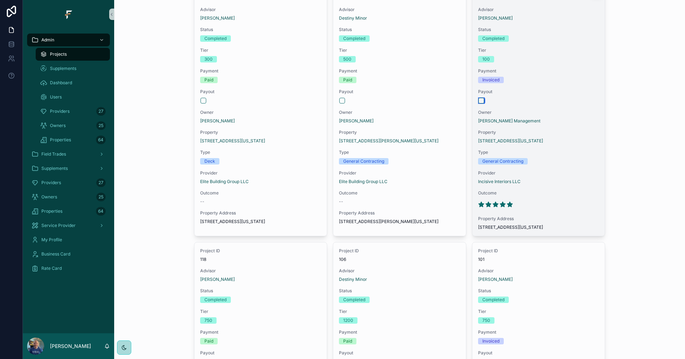
click at [479, 101] on button "scrollable content" at bounding box center [481, 101] width 6 height 6
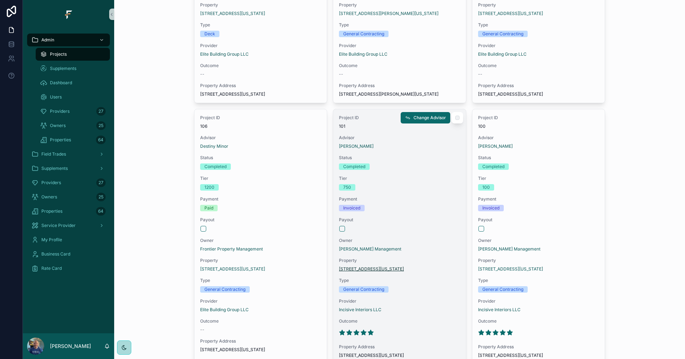
scroll to position [214, 0]
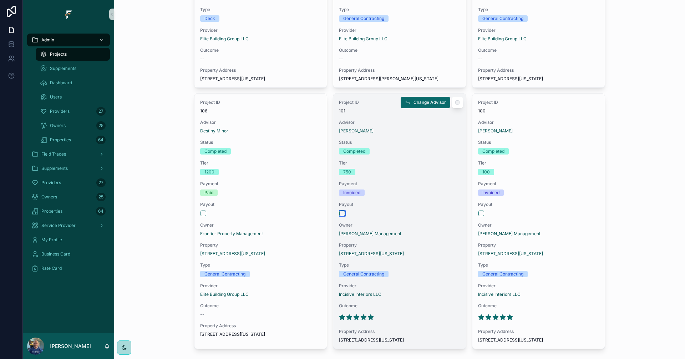
click at [341, 216] on button "scrollable content" at bounding box center [342, 213] width 6 height 6
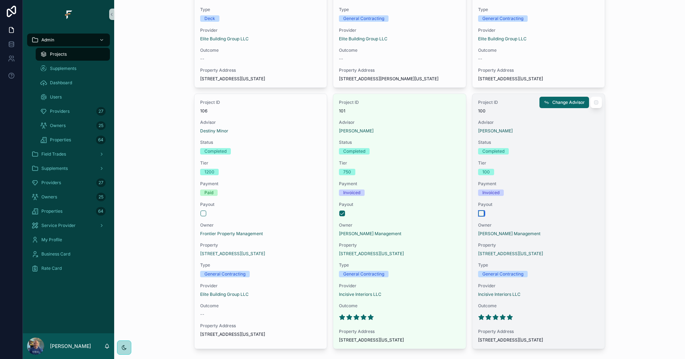
click at [480, 216] on button "scrollable content" at bounding box center [481, 213] width 6 height 6
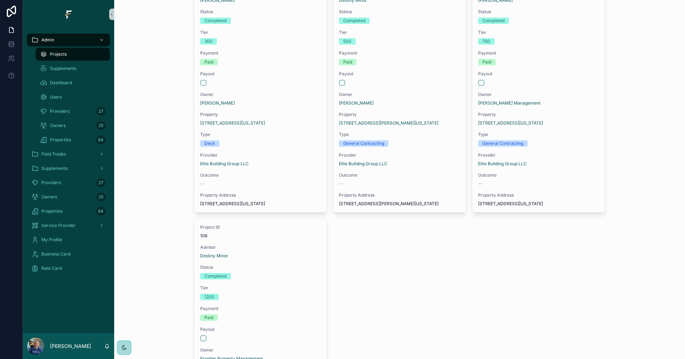
scroll to position [36, 0]
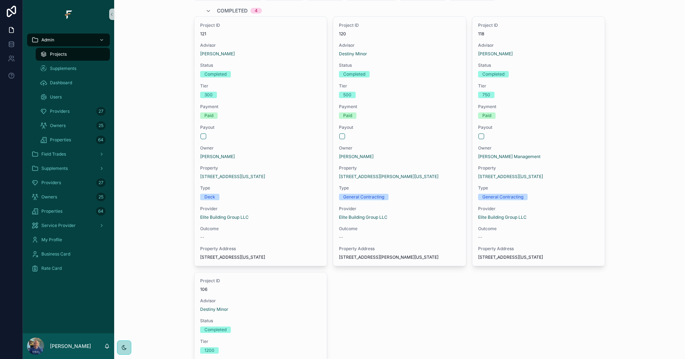
click at [645, 204] on div "Projects Advisor Owner Project Type Completed Pay Status Completed 4 Project ID…" at bounding box center [399, 258] width 559 height 577
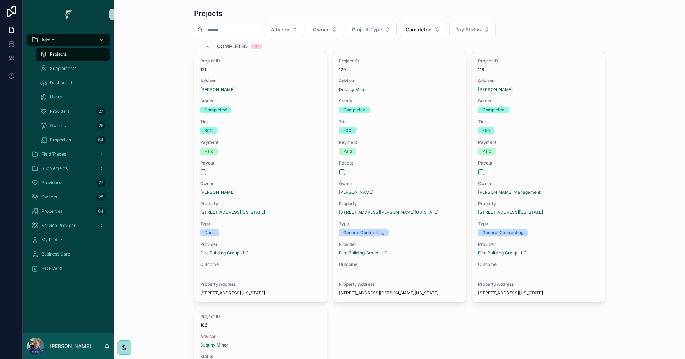
click at [642, 314] on div "Projects Advisor Owner Project Type Completed Pay Status Completed 4 Project ID…" at bounding box center [399, 294] width 559 height 577
click at [436, 26] on button "Completed" at bounding box center [422, 30] width 47 height 14
click at [427, 140] on div "Scheduled" at bounding box center [439, 138] width 86 height 11
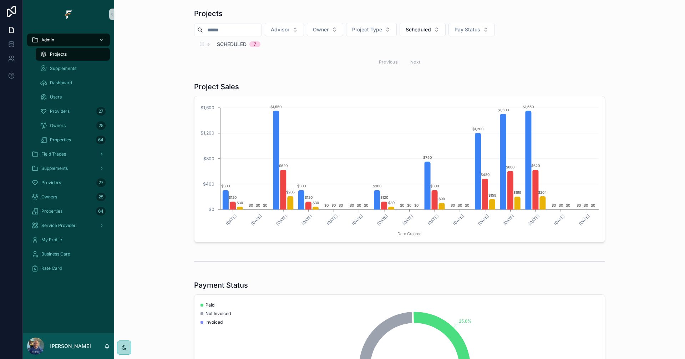
click at [220, 44] on span "Scheduled" at bounding box center [232, 44] width 30 height 7
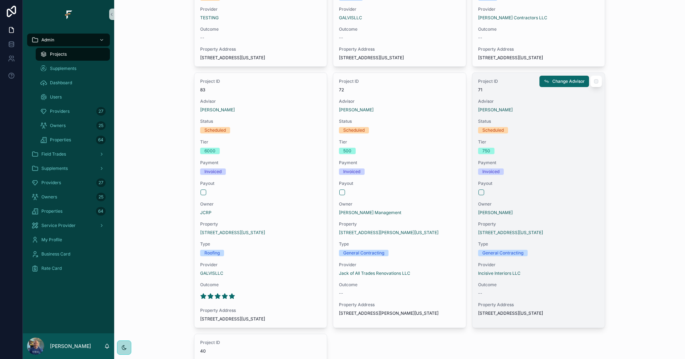
scroll to position [250, 0]
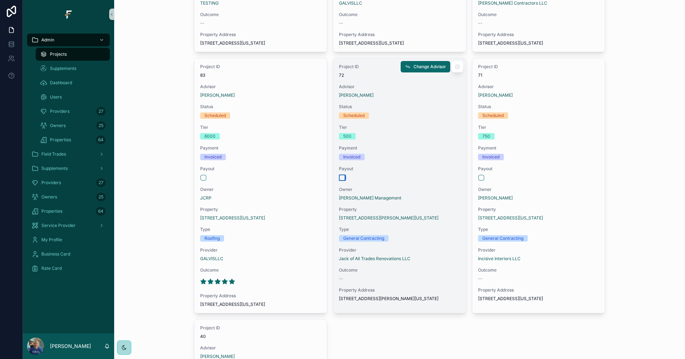
click at [339, 180] on button "scrollable content" at bounding box center [342, 178] width 6 height 6
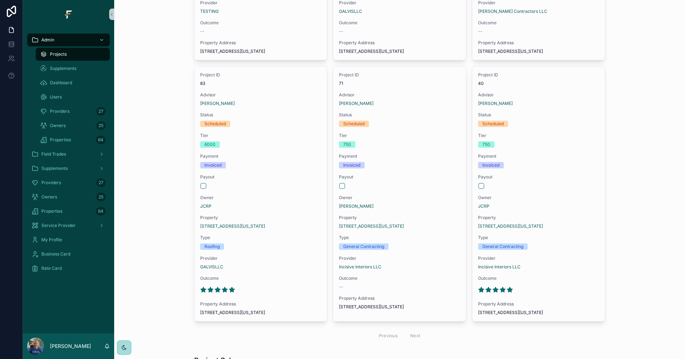
scroll to position [214, 0]
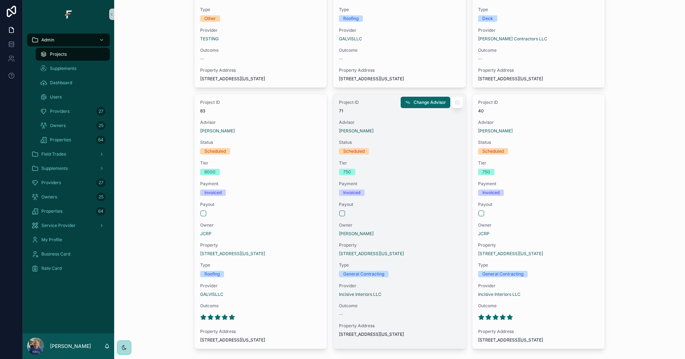
click at [404, 235] on div "Owner John Jackson" at bounding box center [399, 229] width 121 height 14
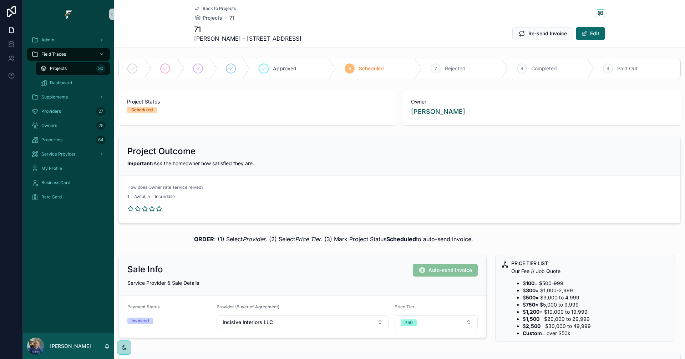
click at [216, 7] on span "Back to Projects" at bounding box center [219, 9] width 33 height 6
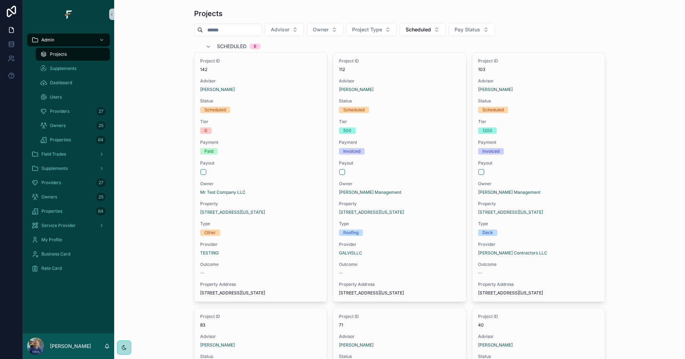
click at [656, 170] on div "Projects Advisor Owner Project Type Scheduled Pay Status Scheduled 6 Project ID…" at bounding box center [399, 297] width 559 height 582
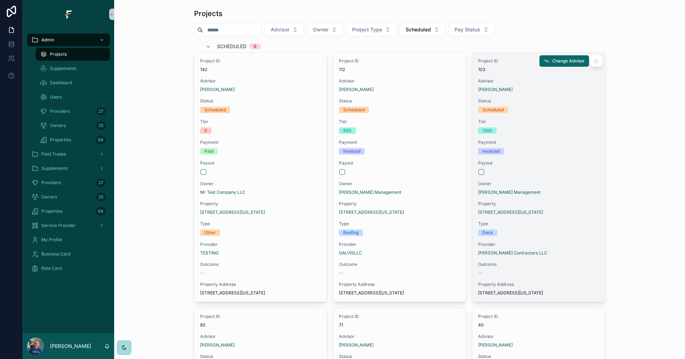
click at [563, 173] on div "scrollable content" at bounding box center [538, 172] width 120 height 6
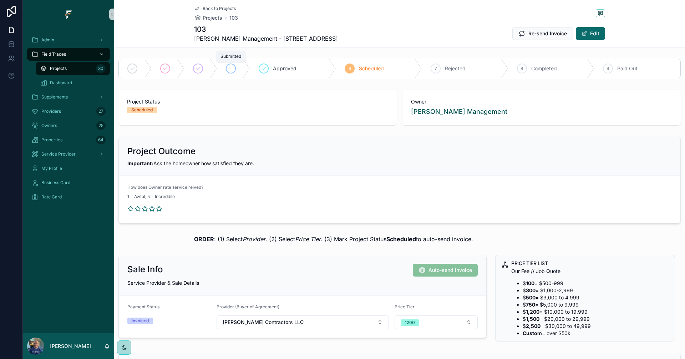
click at [229, 67] on icon "scrollable content" at bounding box center [231, 69] width 6 height 6
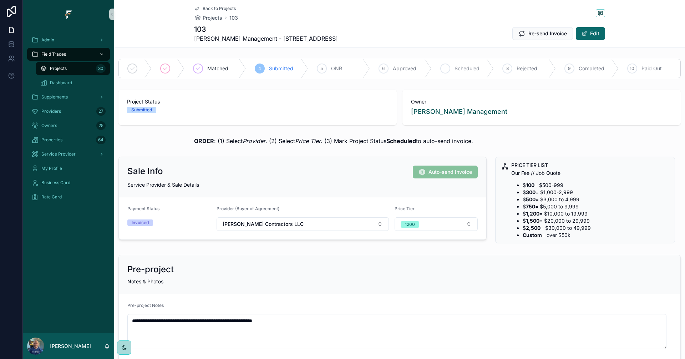
click at [459, 70] on span "Scheduled" at bounding box center [466, 68] width 25 height 7
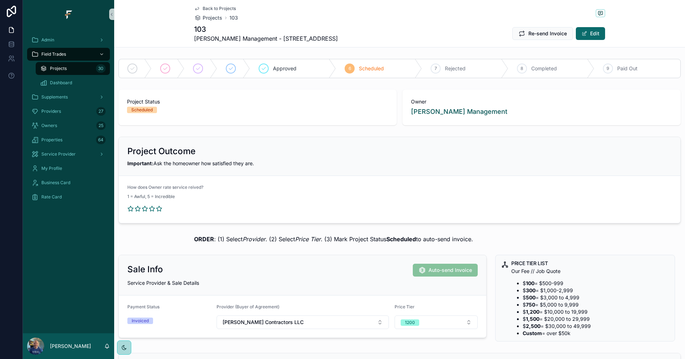
click at [218, 6] on span "Back to Projects" at bounding box center [219, 9] width 33 height 6
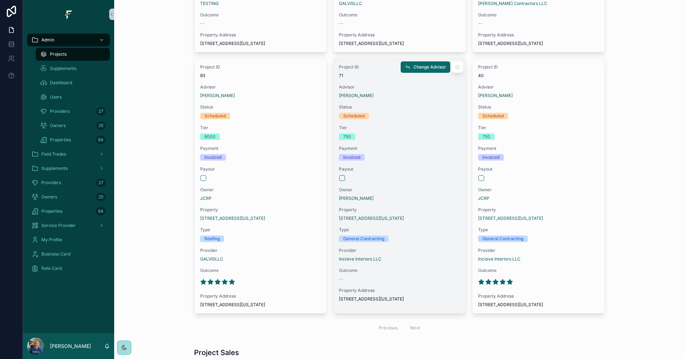
scroll to position [250, 0]
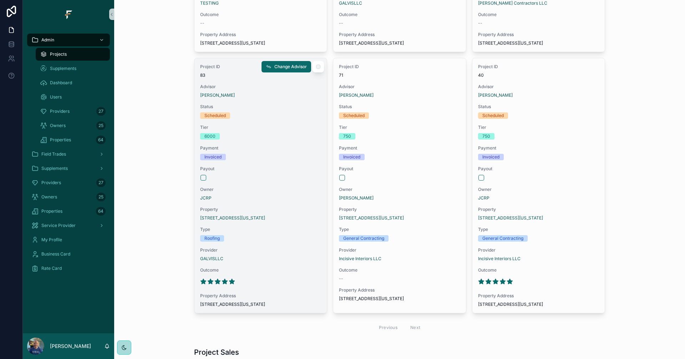
click at [285, 253] on span "Provider" at bounding box center [260, 250] width 121 height 6
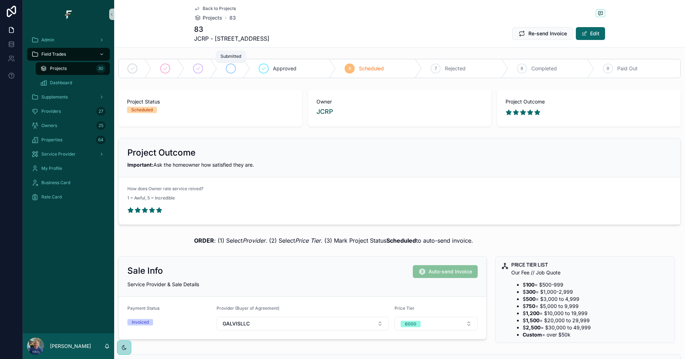
click at [229, 69] on icon "scrollable content" at bounding box center [231, 69] width 6 height 6
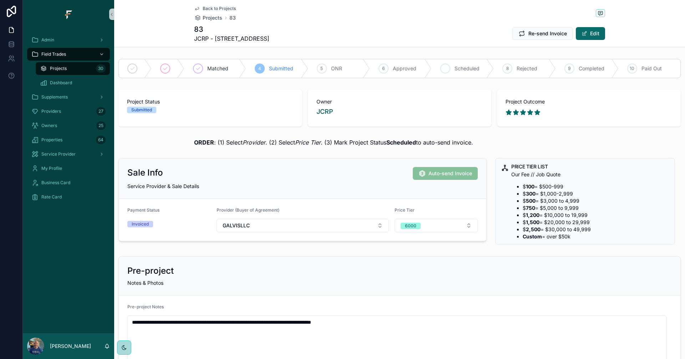
click at [458, 67] on span "Scheduled" at bounding box center [466, 68] width 25 height 7
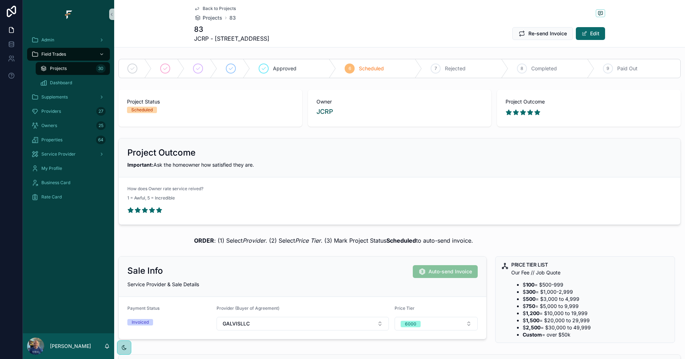
click at [205, 6] on span "Back to Projects" at bounding box center [219, 9] width 33 height 6
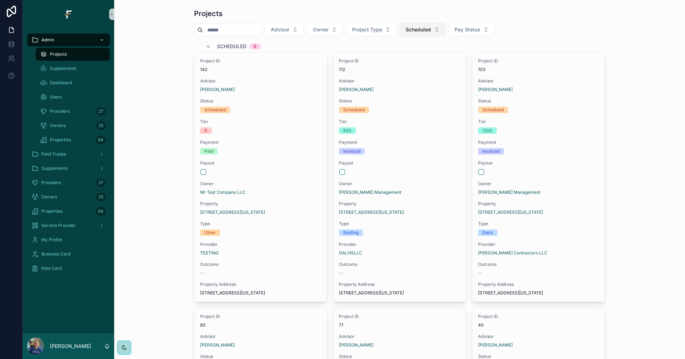
click at [446, 28] on button "Scheduled" at bounding box center [422, 30] width 46 height 14
click at [425, 139] on div "Completed" at bounding box center [438, 139] width 86 height 11
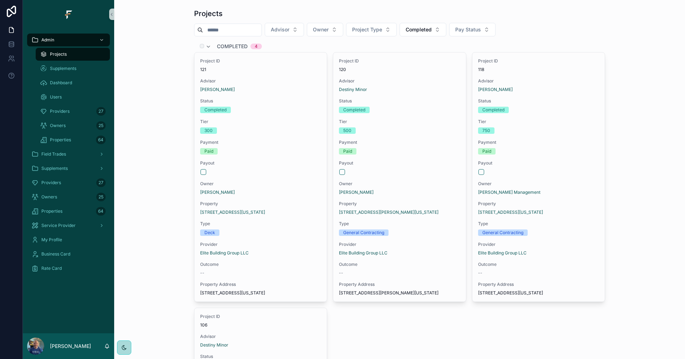
click at [231, 43] on span "Completed" at bounding box center [232, 46] width 31 height 7
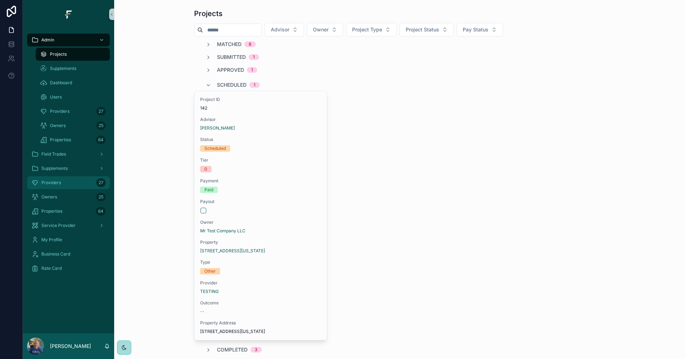
click at [80, 181] on div "Providers 27" at bounding box center [68, 182] width 74 height 11
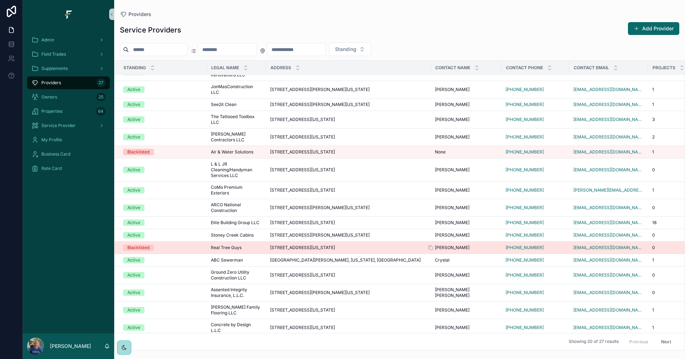
scroll to position [48, 0]
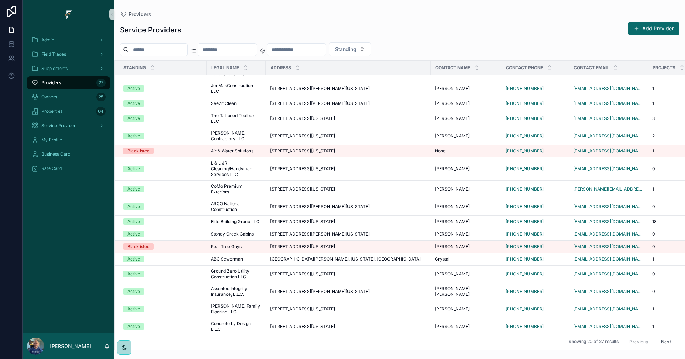
click at [663, 338] on button "Next" at bounding box center [666, 341] width 20 height 11
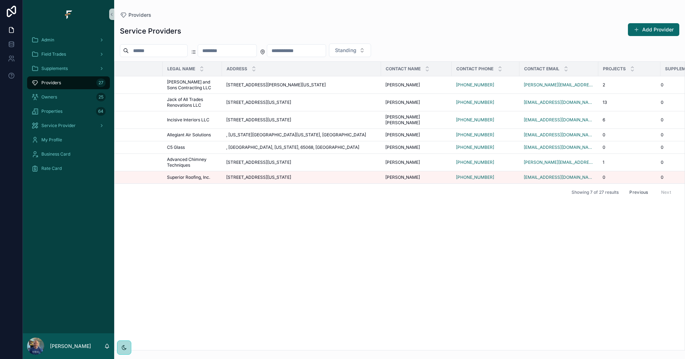
scroll to position [0, 70]
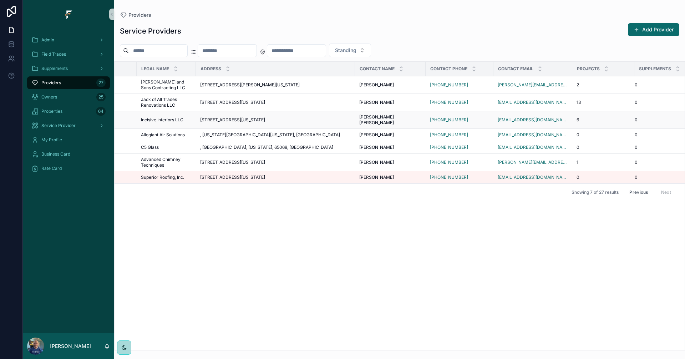
click at [576, 117] on span "6" at bounding box center [577, 120] width 2 height 6
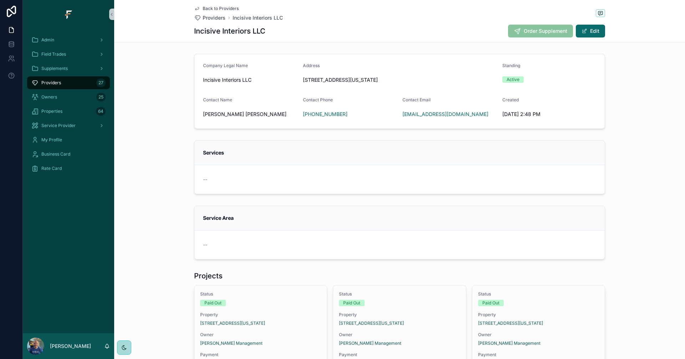
click at [209, 6] on span "Back to Providers" at bounding box center [221, 9] width 36 height 6
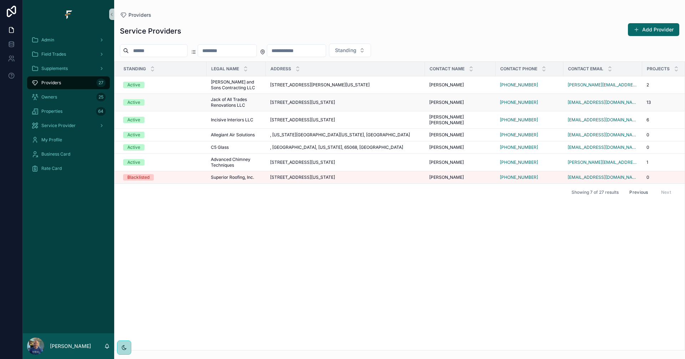
click at [663, 103] on div "13" at bounding box center [673, 103] width 54 height 6
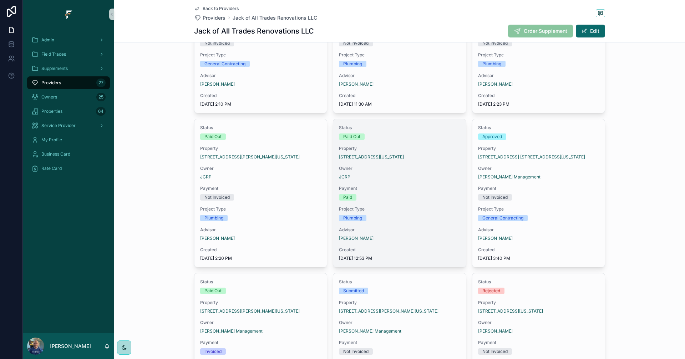
scroll to position [321, 0]
click at [437, 210] on span "Project Type" at bounding box center [399, 208] width 121 height 6
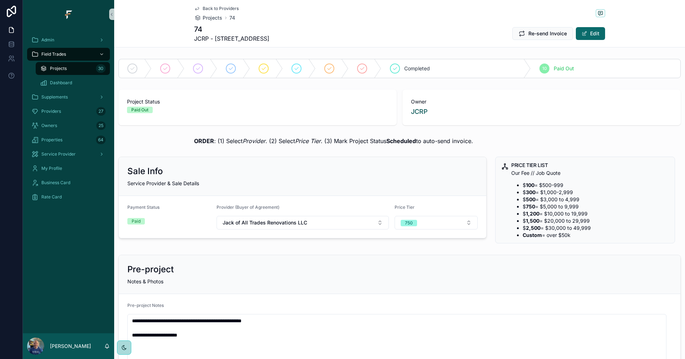
click at [219, 7] on span "Back to Providers" at bounding box center [221, 9] width 36 height 6
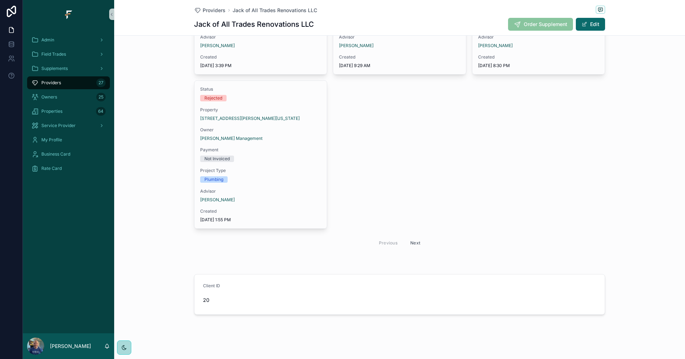
scroll to position [665, 0]
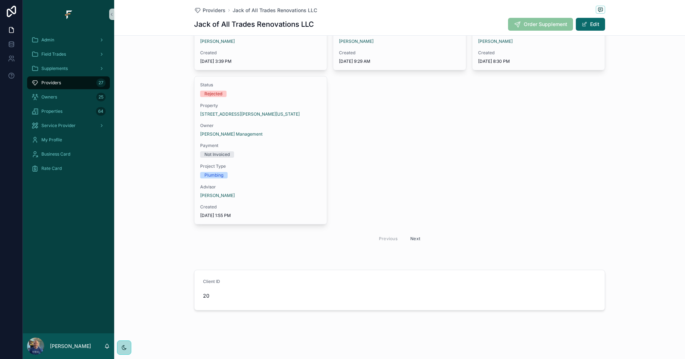
click at [414, 240] on button "Next" at bounding box center [415, 238] width 20 height 11
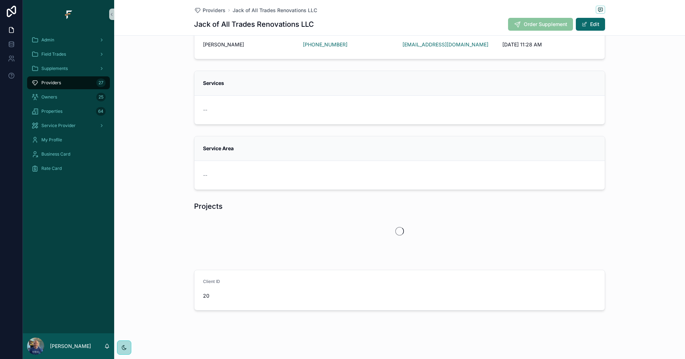
scroll to position [202, 0]
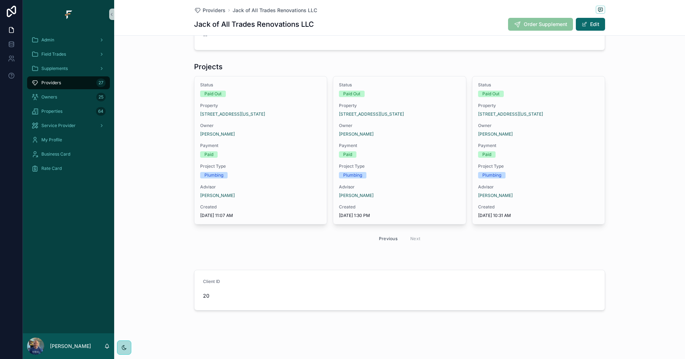
click at [385, 239] on button "Previous" at bounding box center [388, 238] width 29 height 11
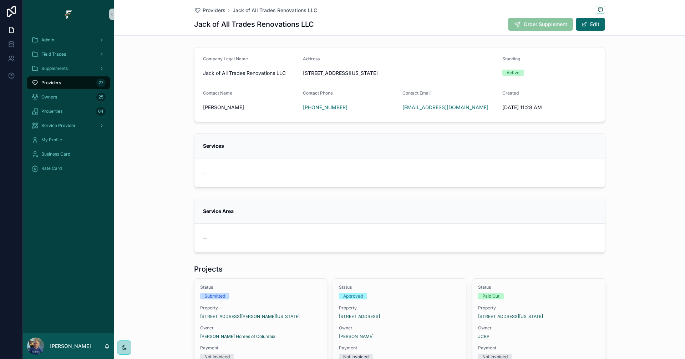
click at [87, 81] on div "Providers 27" at bounding box center [68, 82] width 74 height 11
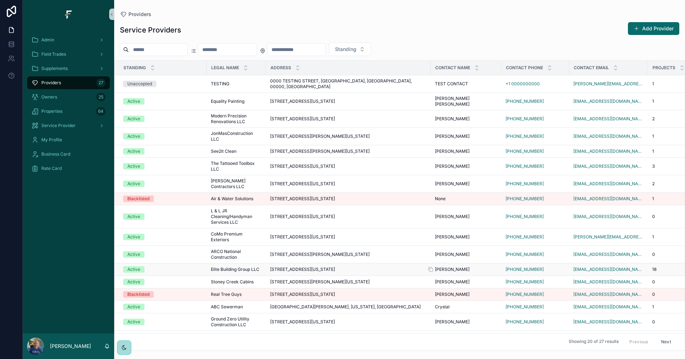
click at [479, 266] on div "Dean McBaine Dean McBaine" at bounding box center [466, 269] width 62 height 6
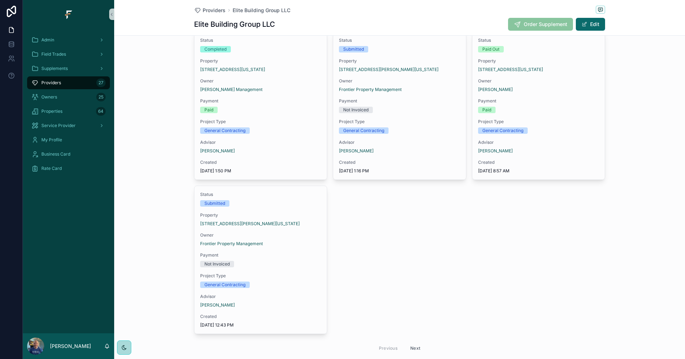
scroll to position [571, 0]
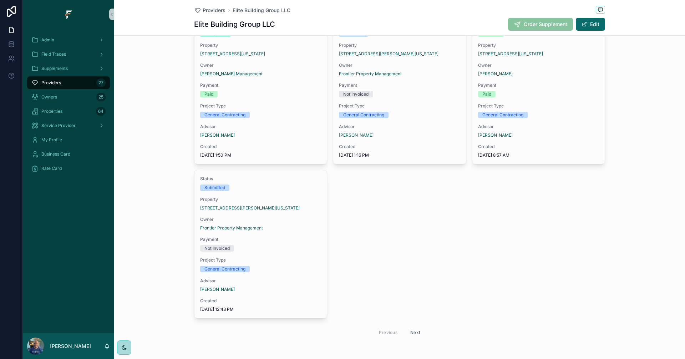
click at [411, 331] on button "Next" at bounding box center [415, 332] width 20 height 11
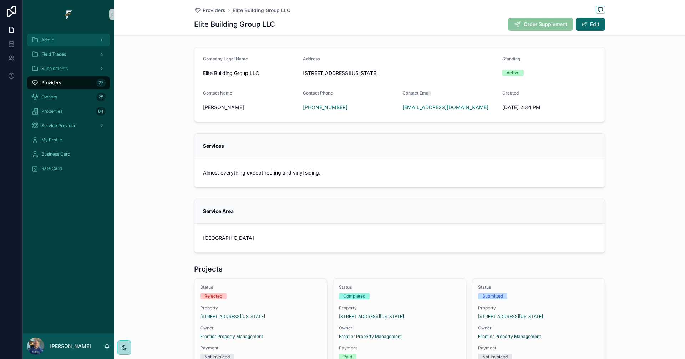
click at [63, 39] on div "Admin" at bounding box center [68, 39] width 74 height 11
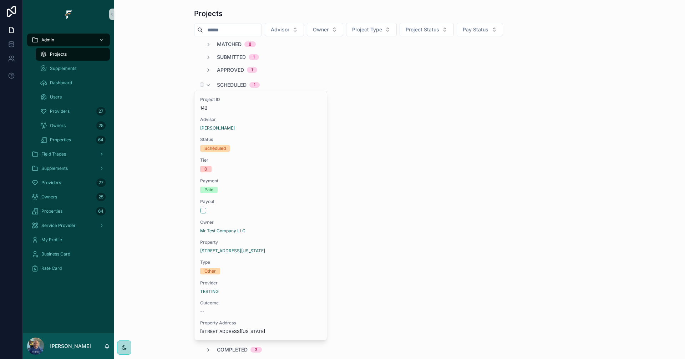
click at [234, 84] on span "Scheduled" at bounding box center [232, 84] width 30 height 7
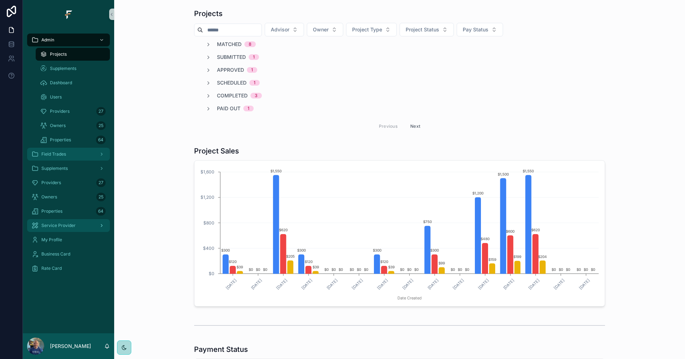
click at [81, 151] on div "Field Trades" at bounding box center [68, 153] width 74 height 11
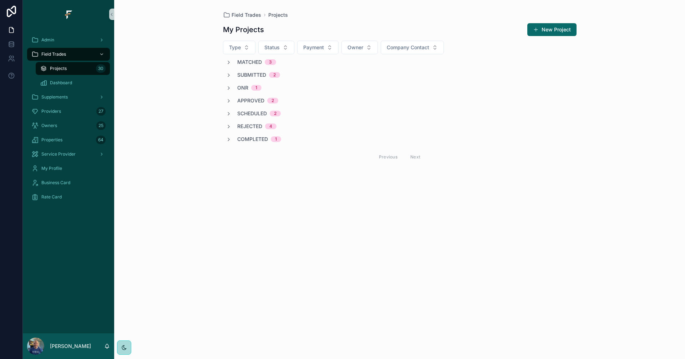
click at [255, 116] on span "Scheduled" at bounding box center [252, 113] width 30 height 7
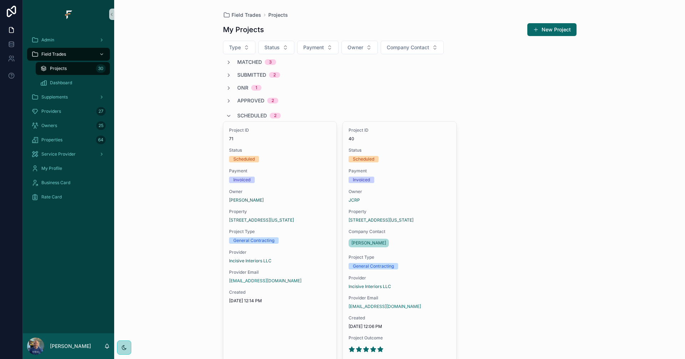
scroll to position [36, 0]
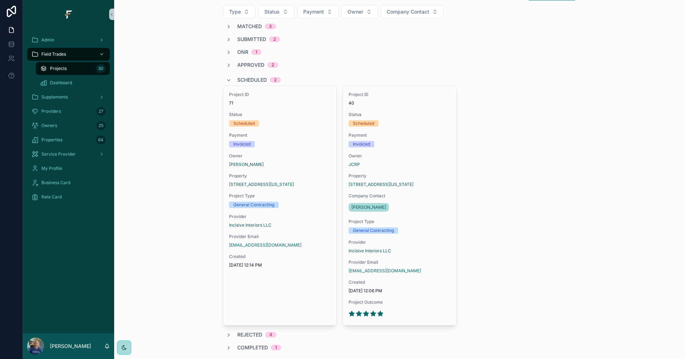
click at [254, 79] on span "Scheduled" at bounding box center [252, 79] width 30 height 7
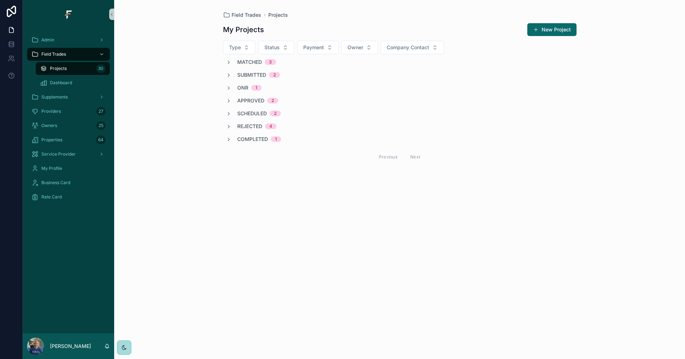
click at [257, 141] on span "Completed" at bounding box center [252, 139] width 31 height 7
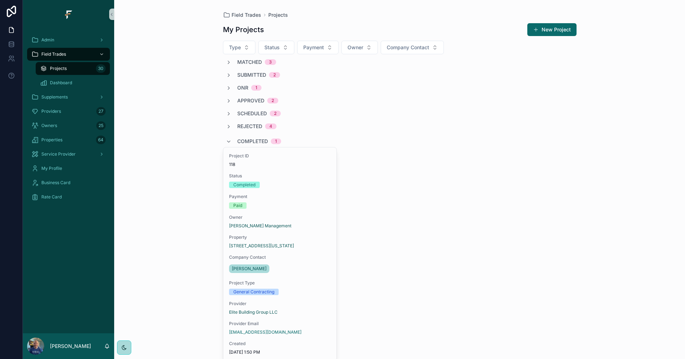
click at [255, 140] on span "Completed" at bounding box center [252, 141] width 31 height 7
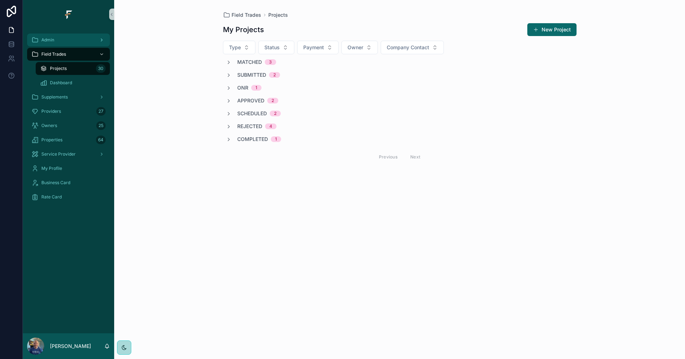
click at [73, 37] on div "Admin" at bounding box center [68, 39] width 74 height 11
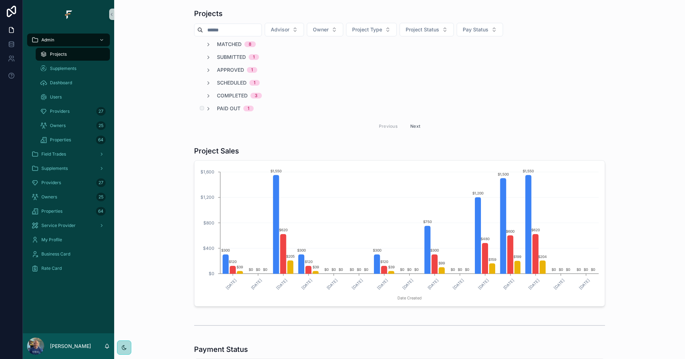
click at [230, 110] on span "Paid Out" at bounding box center [229, 108] width 24 height 7
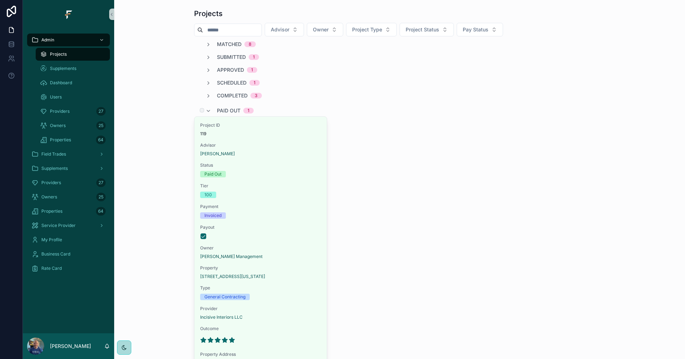
click at [230, 110] on span "Paid Out" at bounding box center [229, 110] width 24 height 7
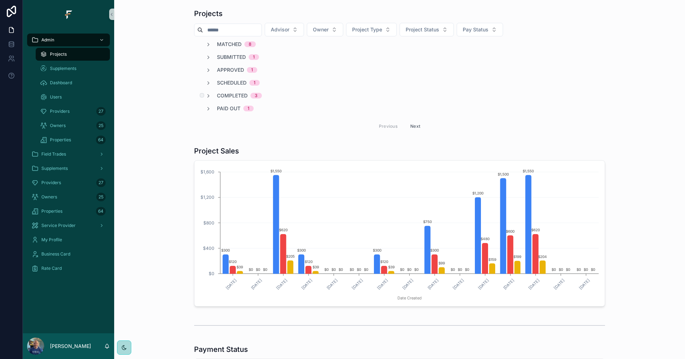
click at [233, 95] on span "Completed" at bounding box center [232, 95] width 31 height 7
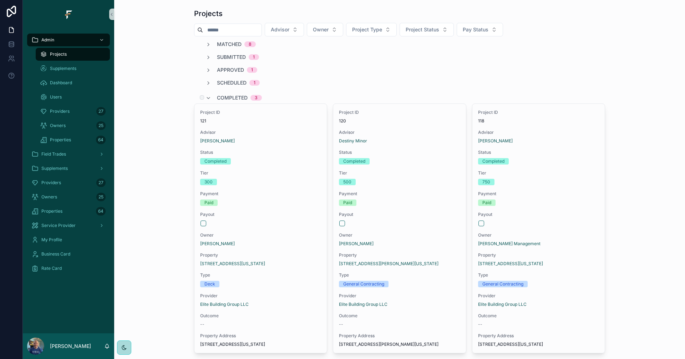
click at [229, 97] on span "Completed" at bounding box center [232, 97] width 31 height 7
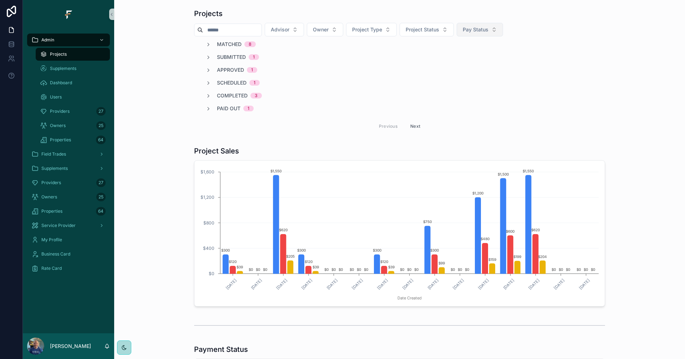
click at [503, 34] on button "Pay Status" at bounding box center [480, 30] width 46 height 14
click at [454, 30] on button "Project Status" at bounding box center [426, 30] width 54 height 14
click at [436, 140] on div "Completed" at bounding box center [442, 139] width 86 height 11
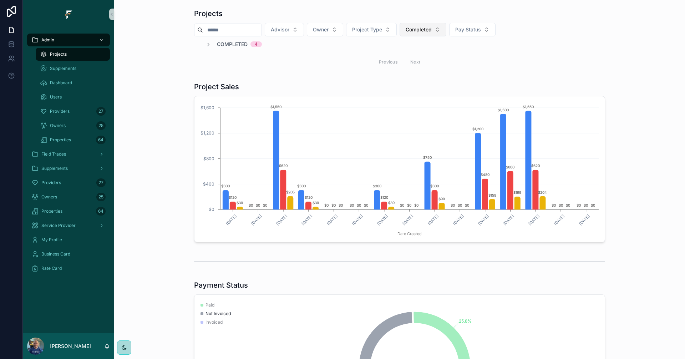
click at [432, 29] on span "Completed" at bounding box center [419, 29] width 26 height 7
click at [427, 149] on div "Paid Out" at bounding box center [439, 151] width 86 height 11
click at [222, 45] on span "Paid Out" at bounding box center [229, 44] width 24 height 7
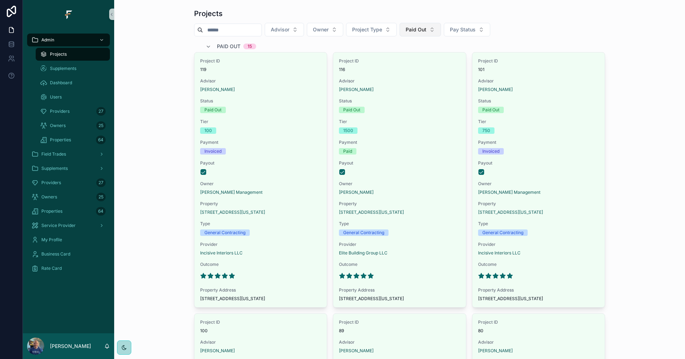
click at [441, 27] on button "Paid Out" at bounding box center [419, 30] width 41 height 14
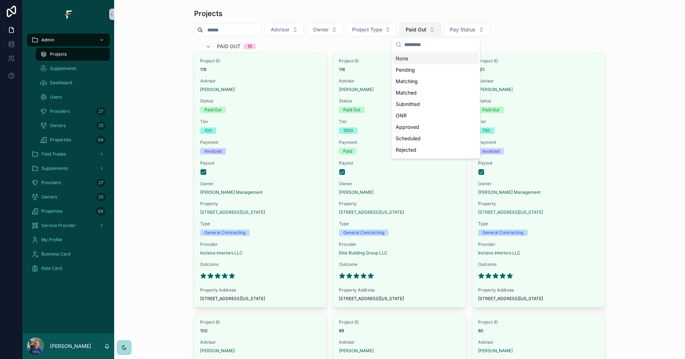
click at [441, 27] on button "Paid Out" at bounding box center [419, 30] width 41 height 14
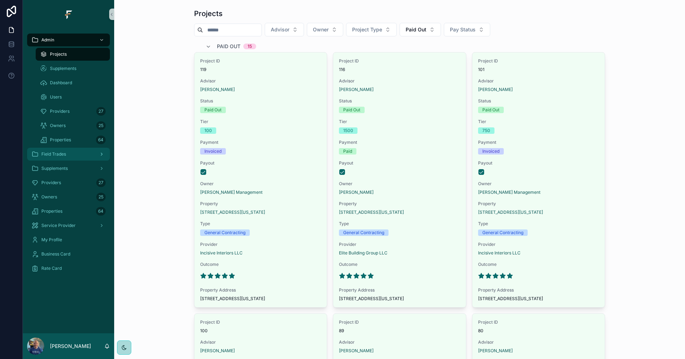
click at [63, 154] on span "Field Trades" at bounding box center [53, 154] width 25 height 6
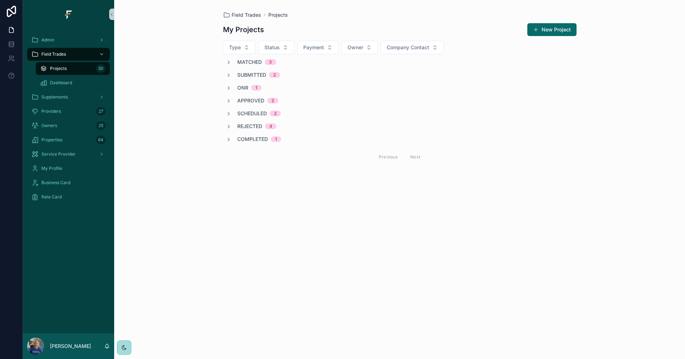
click at [250, 102] on span "Approved" at bounding box center [250, 100] width 27 height 7
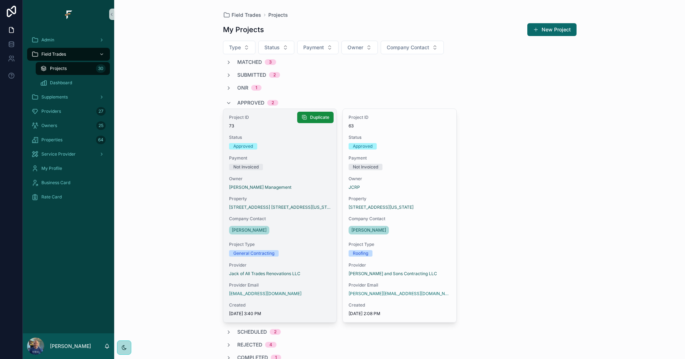
click at [311, 236] on div "Project ID 73 Status Approved Payment Not Invoiced Owner [PERSON_NAME] Manageme…" at bounding box center [279, 215] width 113 height 213
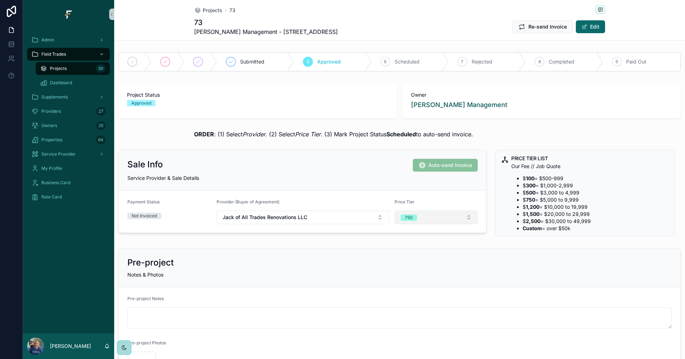
click at [436, 219] on button "750" at bounding box center [436, 217] width 83 height 14
click at [404, 278] on div "500" at bounding box center [401, 278] width 8 height 6
click at [77, 68] on div "Projects 30" at bounding box center [73, 68] width 66 height 11
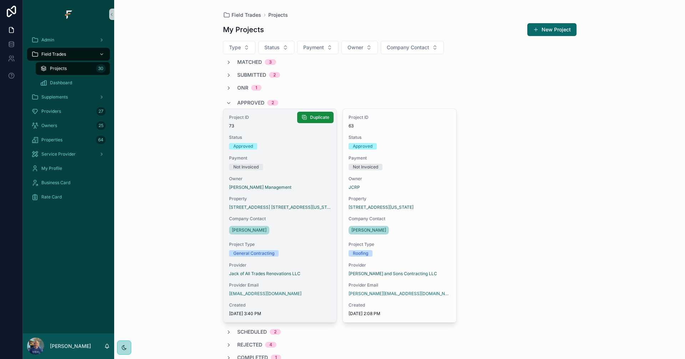
click at [304, 163] on div "Payment Not Invoiced" at bounding box center [280, 162] width 102 height 15
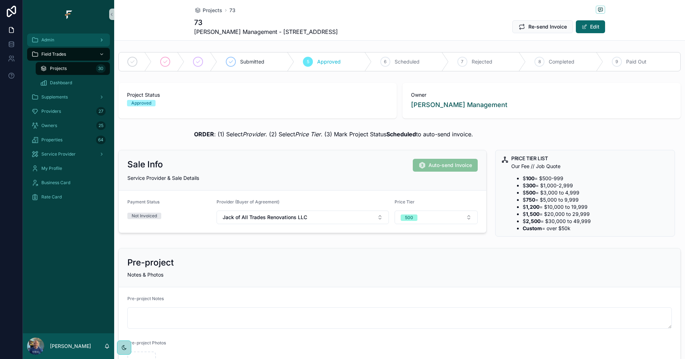
click at [69, 40] on div "Admin" at bounding box center [68, 39] width 74 height 11
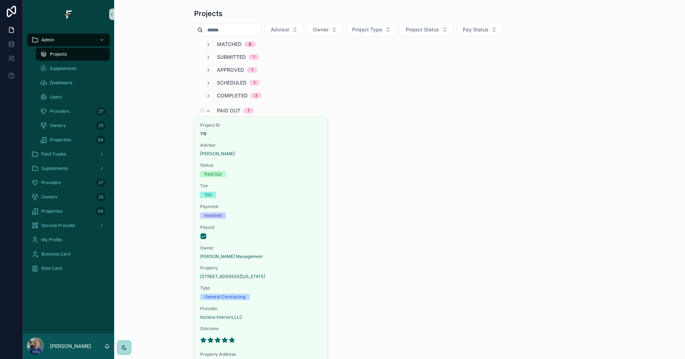
click at [233, 109] on span "Paid Out" at bounding box center [229, 110] width 24 height 7
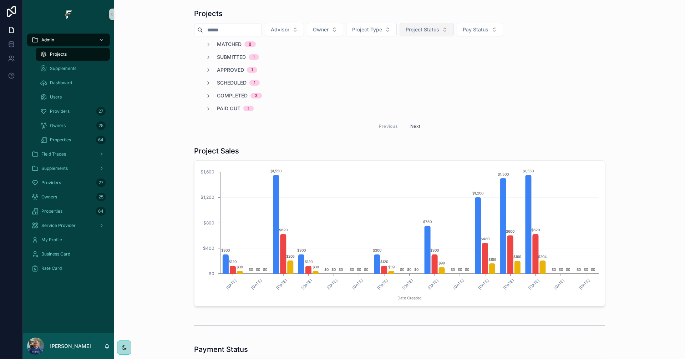
click at [454, 29] on button "Project Status" at bounding box center [426, 30] width 54 height 14
click at [424, 119] on div "Approved" at bounding box center [442, 115] width 86 height 11
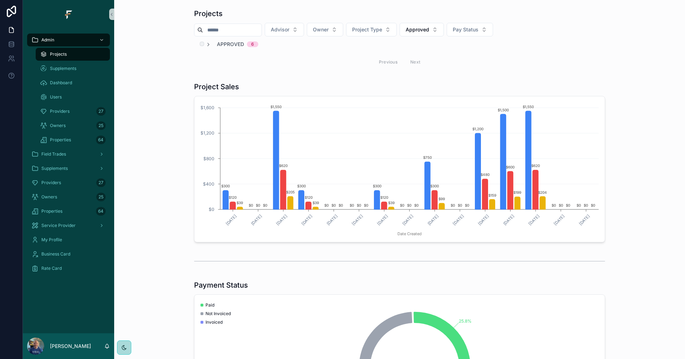
click at [230, 46] on span "Approved" at bounding box center [230, 44] width 27 height 7
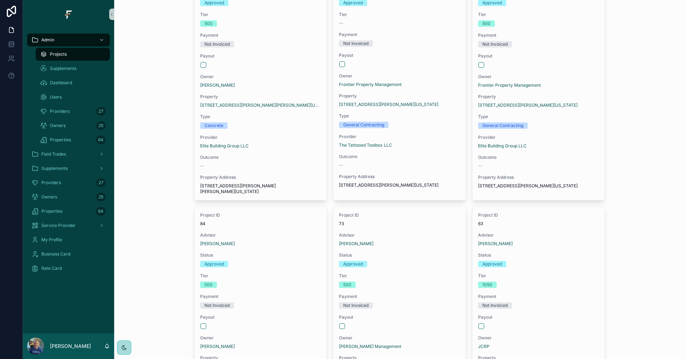
scroll to position [250, 0]
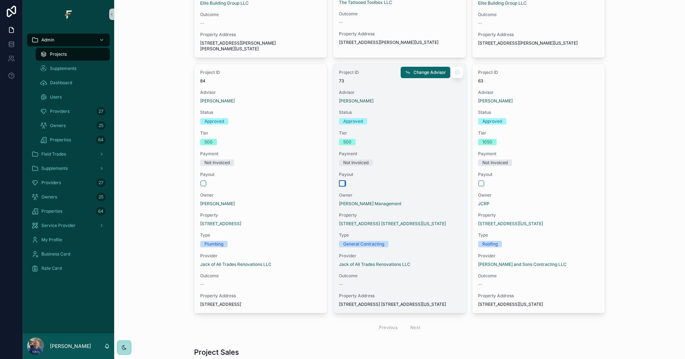
click at [340, 184] on button "scrollable content" at bounding box center [342, 183] width 6 height 6
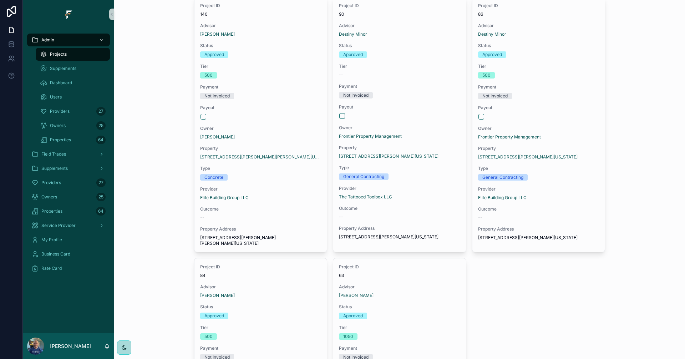
scroll to position [0, 0]
